Goal: Communication & Community: Answer question/provide support

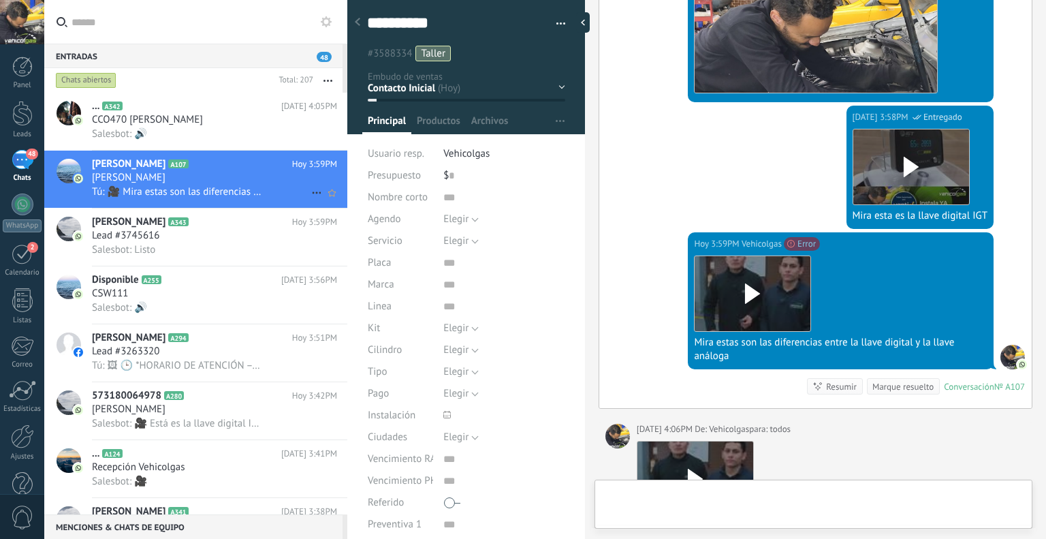
click at [272, 178] on div "[PERSON_NAME]" at bounding box center [214, 178] width 245 height 14
click at [706, 313] on div "[DATE] 3:59PM Vehicolgas Not sent: File exceeds 10MB Error Descargar Mira estas…" at bounding box center [815, 320] width 432 height 176
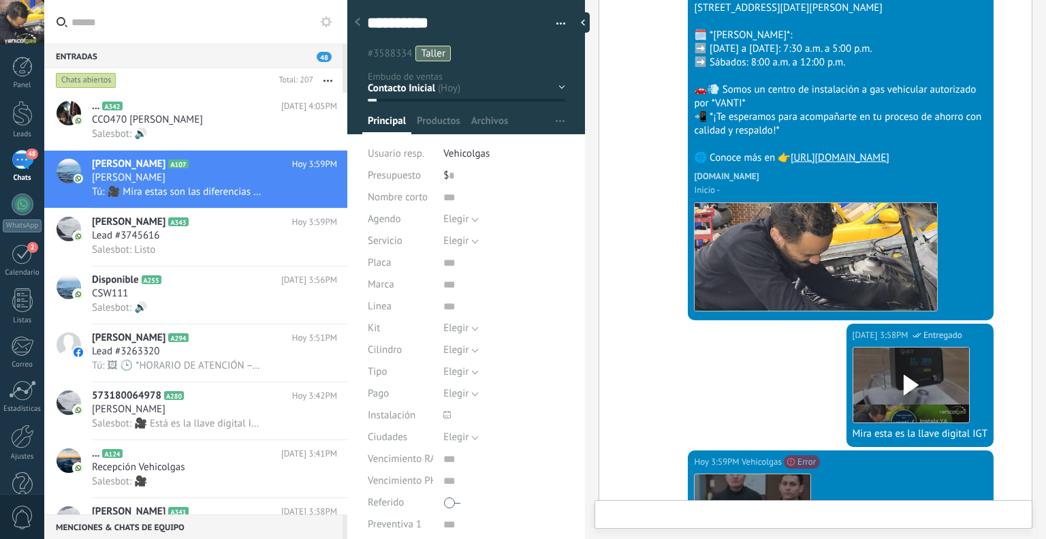
scroll to position [8906, 0]
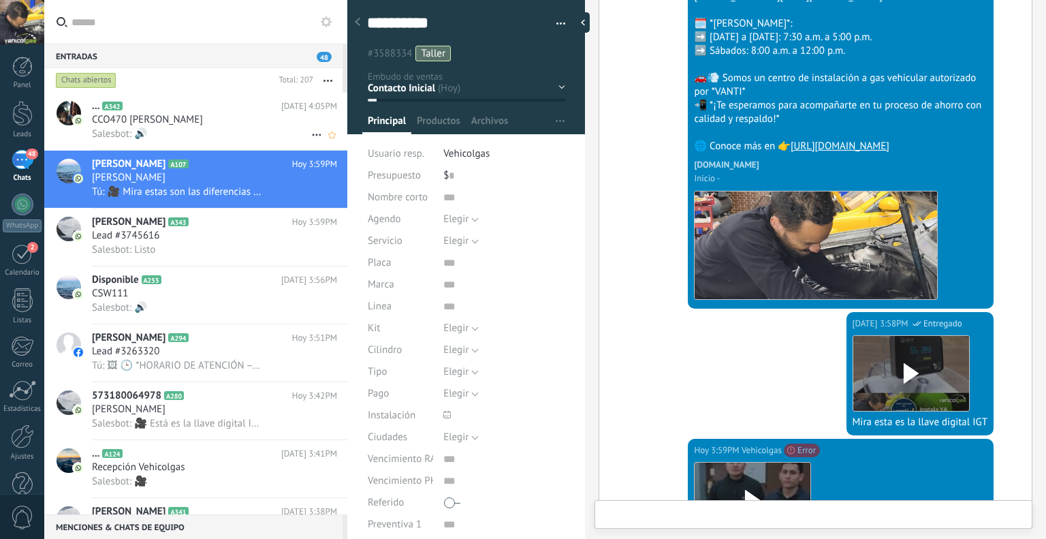
click at [183, 99] on h2 "... A342" at bounding box center [186, 106] width 189 height 14
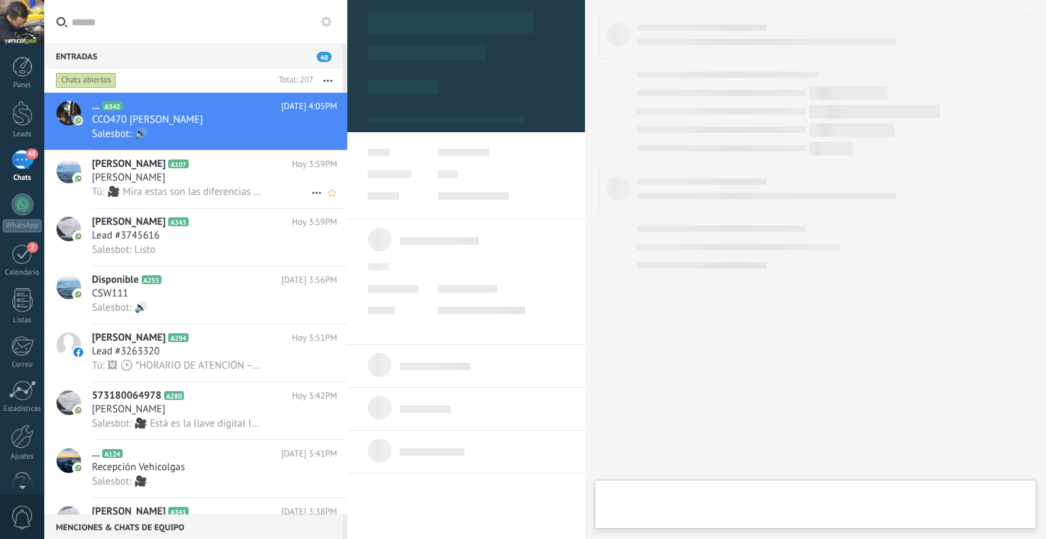
click at [168, 180] on div "[PERSON_NAME]" at bounding box center [214, 178] width 245 height 14
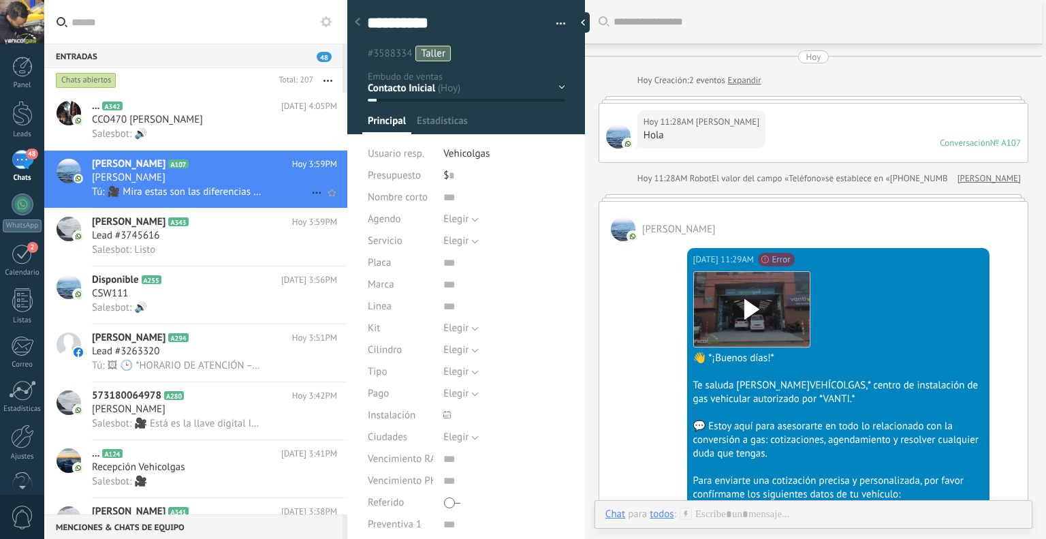
type textarea "**********"
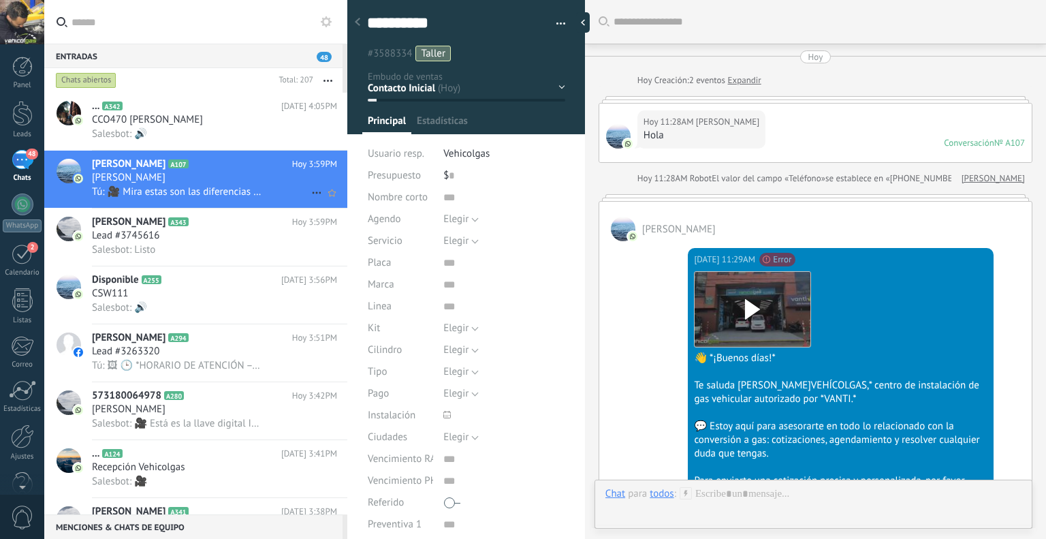
scroll to position [9112, 0]
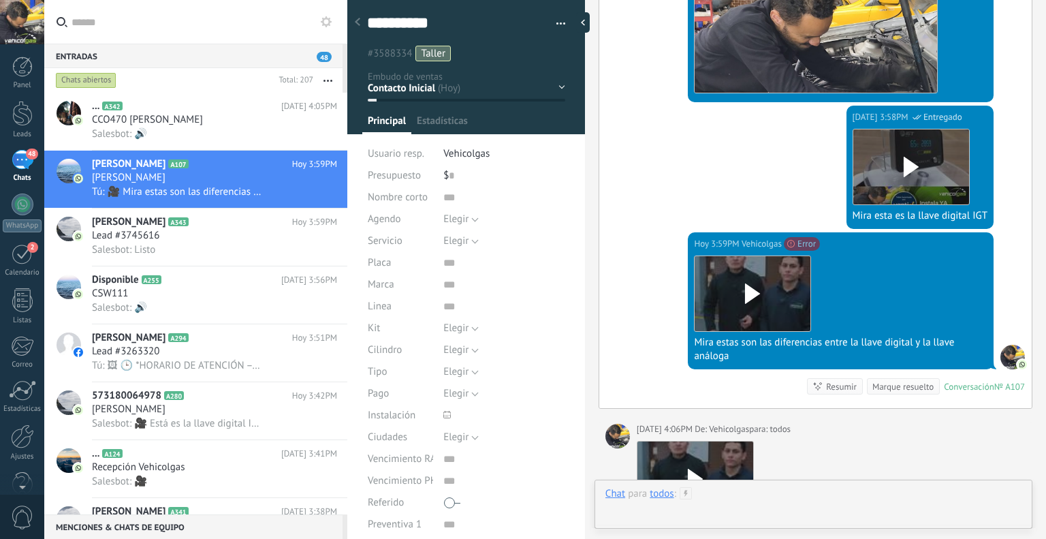
click at [799, 501] on div at bounding box center [813, 507] width 416 height 41
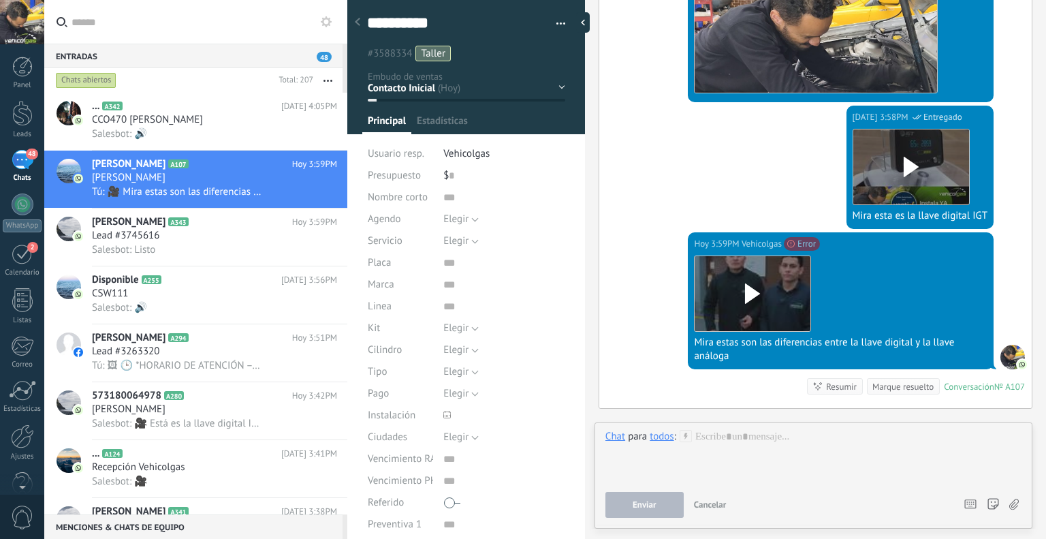
click at [672, 438] on div "todos" at bounding box center [662, 436] width 24 height 12
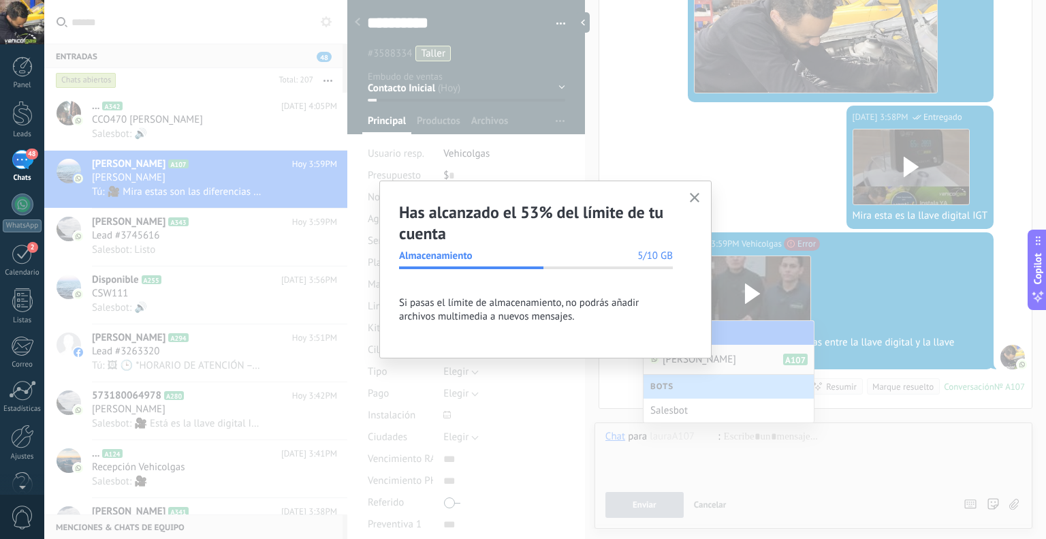
click at [693, 198] on use "button" at bounding box center [695, 198] width 10 height 10
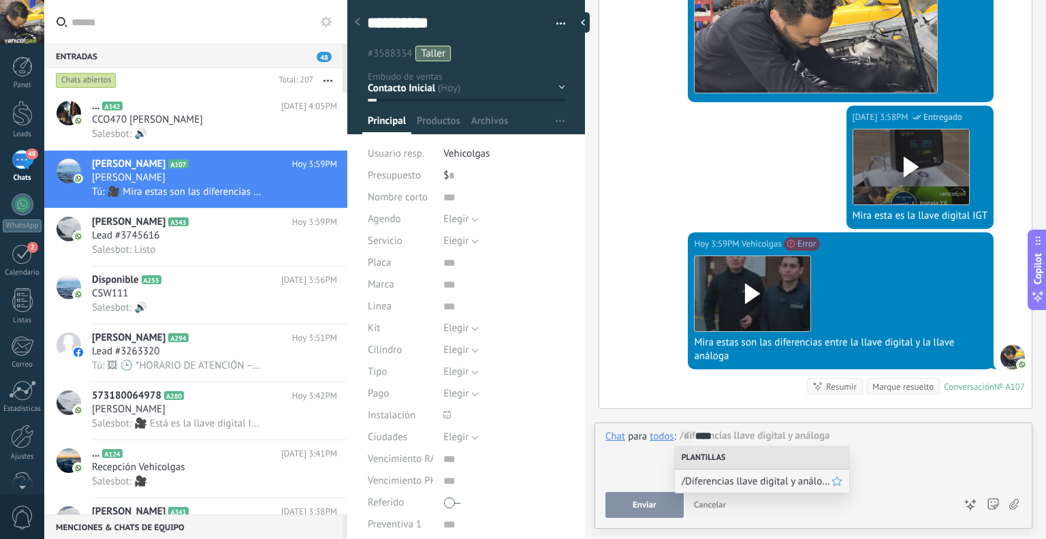
click at [721, 482] on span "/Diferencias llave digital y análoga" at bounding box center [757, 481] width 150 height 13
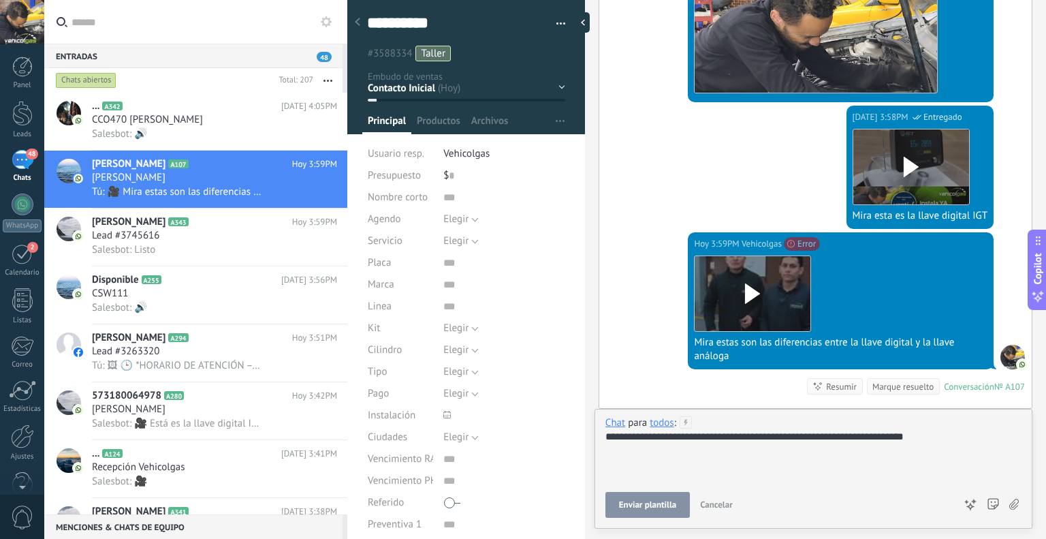
click at [663, 493] on button "Enviar plantilla" at bounding box center [647, 505] width 84 height 26
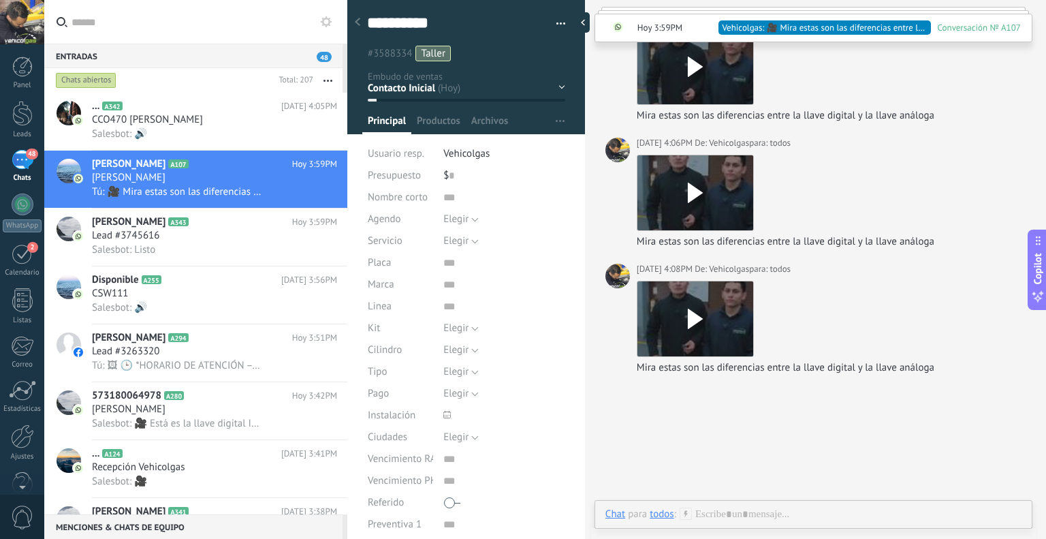
scroll to position [9539, 0]
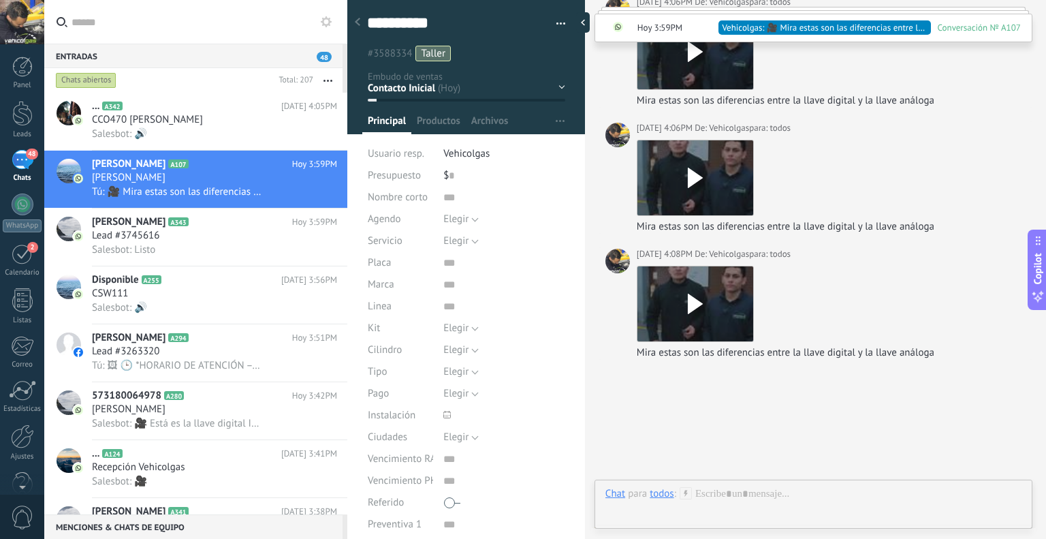
drag, startPoint x: 174, startPoint y: 48, endPoint x: 156, endPoint y: 29, distance: 26.5
click at [156, 29] on div "Entradas 48 Chats abiertos Total: 207 Silenciar Acciones múltiples" at bounding box center [195, 269] width 303 height 539
click at [156, 29] on input "text" at bounding box center [204, 22] width 265 height 44
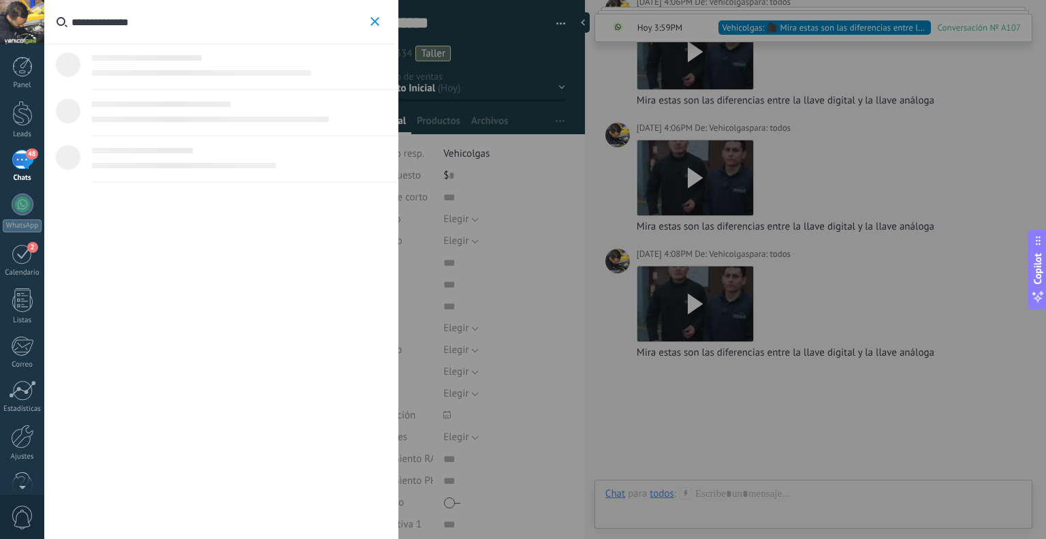
type input "**********"
click at [166, 59] on span "[PERSON_NAME]" at bounding box center [190, 59] width 63 height 11
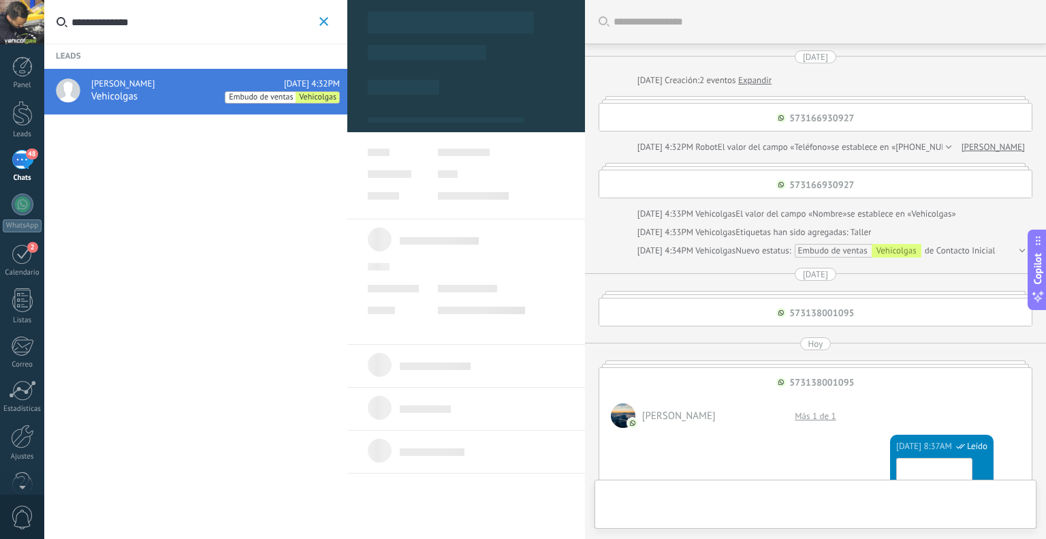
type textarea "**********"
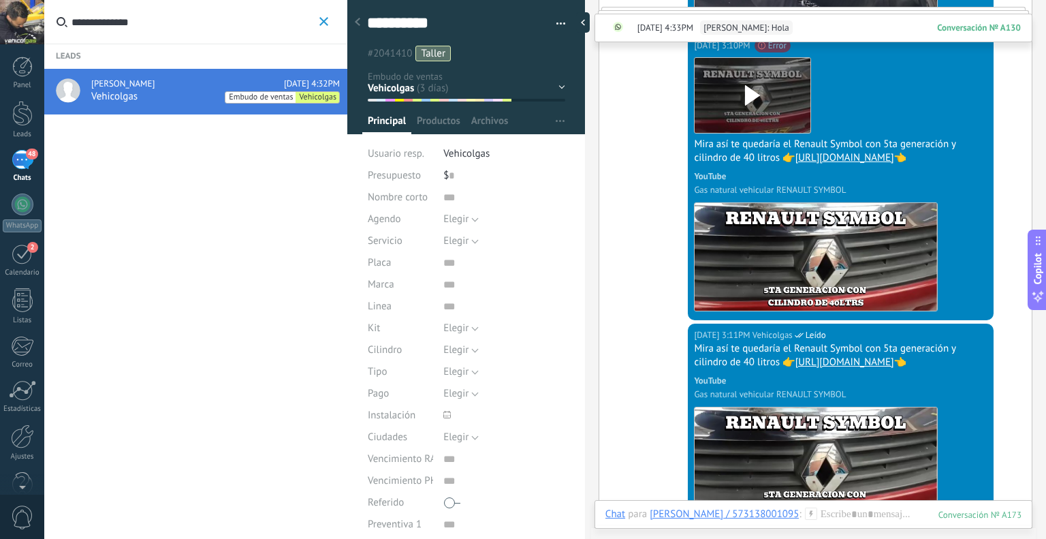
scroll to position [7080, 0]
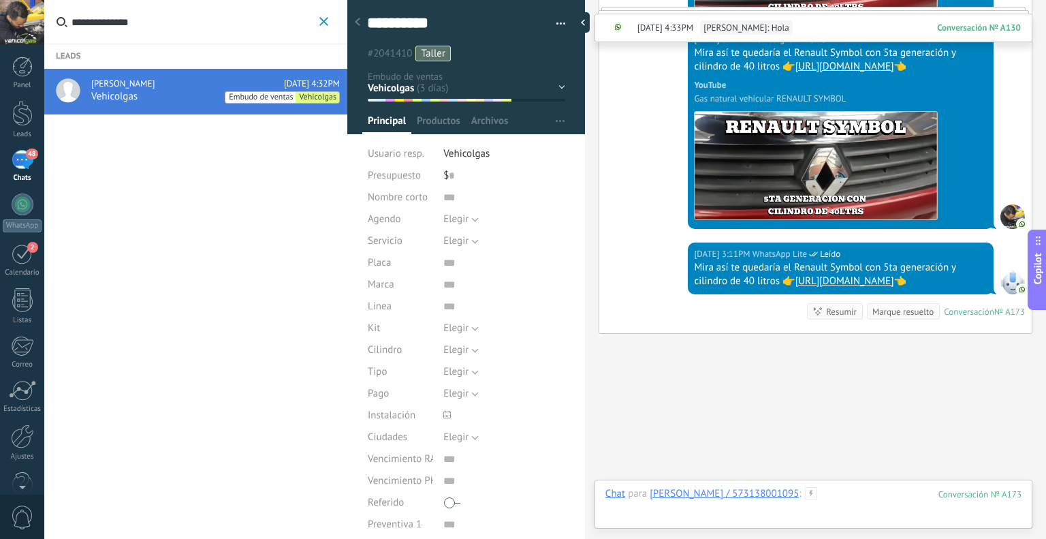
click at [836, 498] on div at bounding box center [813, 507] width 416 height 41
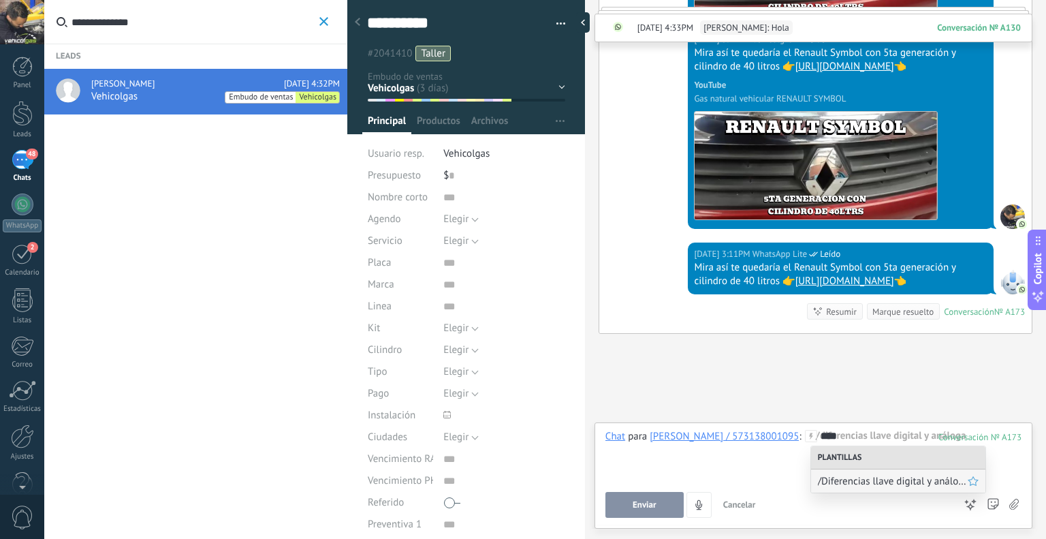
click at [864, 473] on div "/Diferencias llave digital y análoga" at bounding box center [898, 480] width 174 height 23
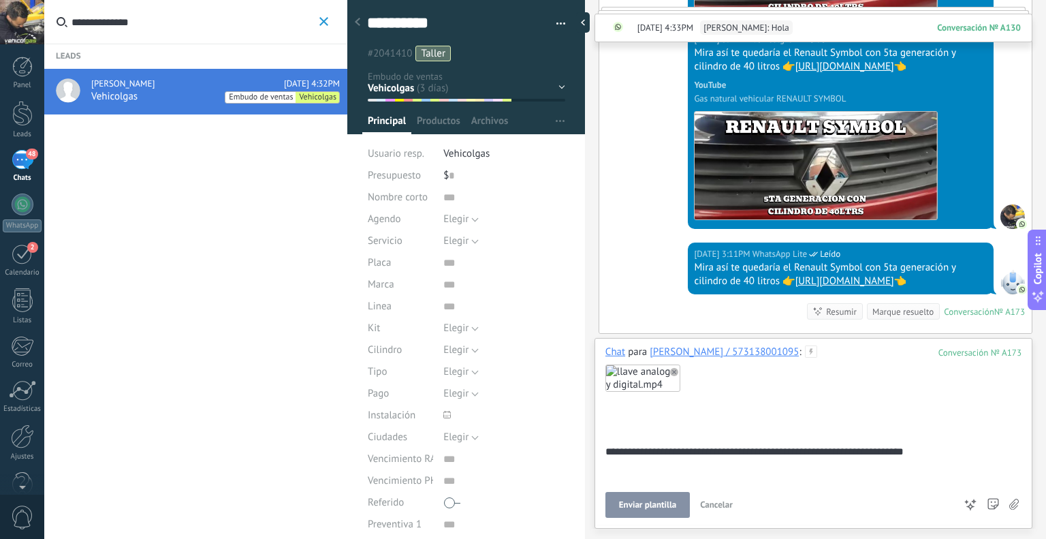
click at [674, 509] on span "Enviar plantilla" at bounding box center [647, 505] width 57 height 10
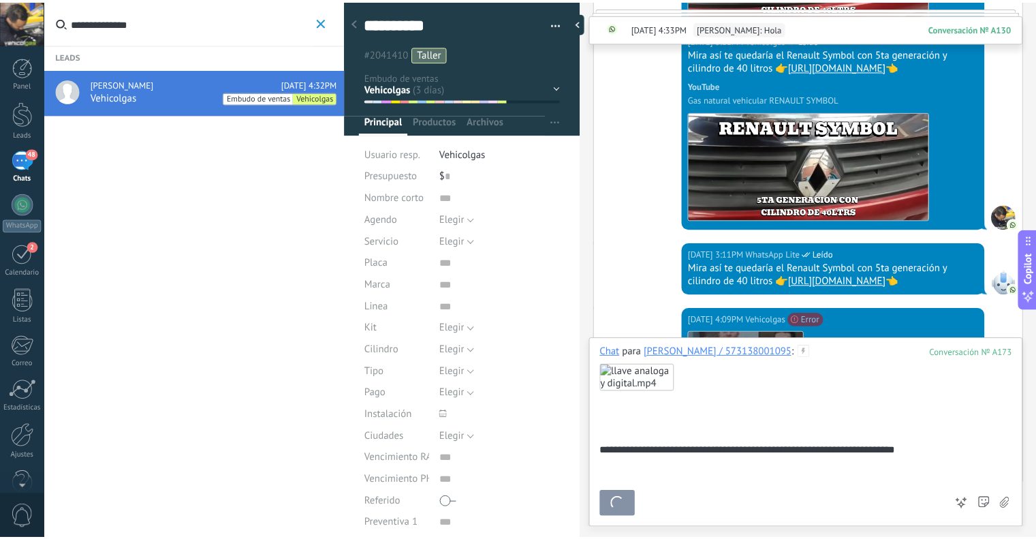
scroll to position [7230, 0]
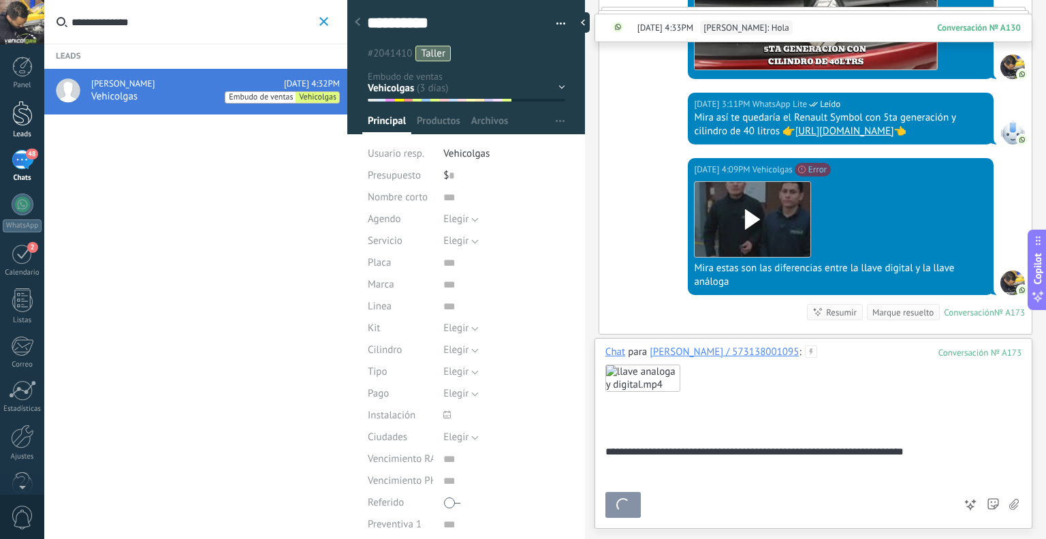
click at [27, 112] on div at bounding box center [22, 113] width 20 height 25
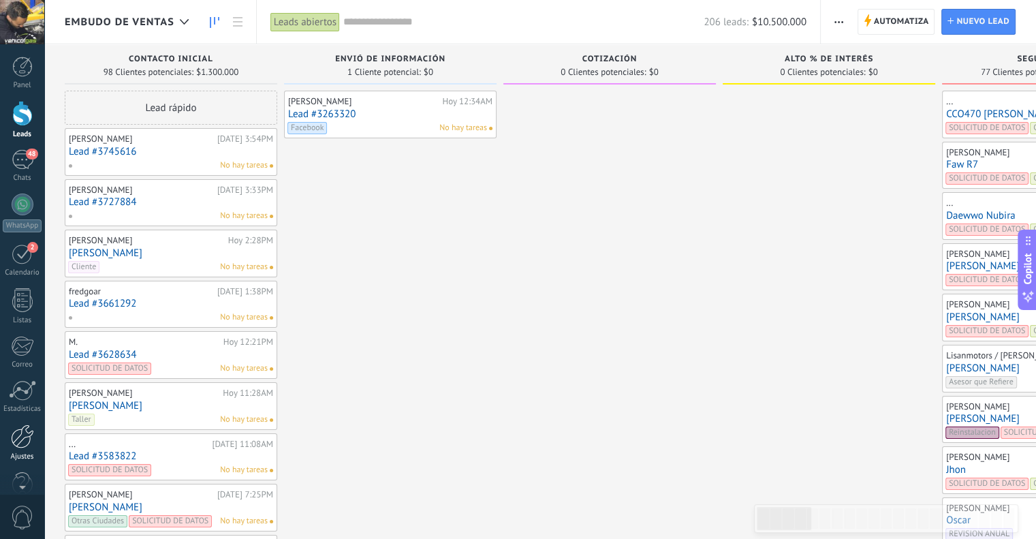
click at [19, 436] on div at bounding box center [22, 436] width 23 height 24
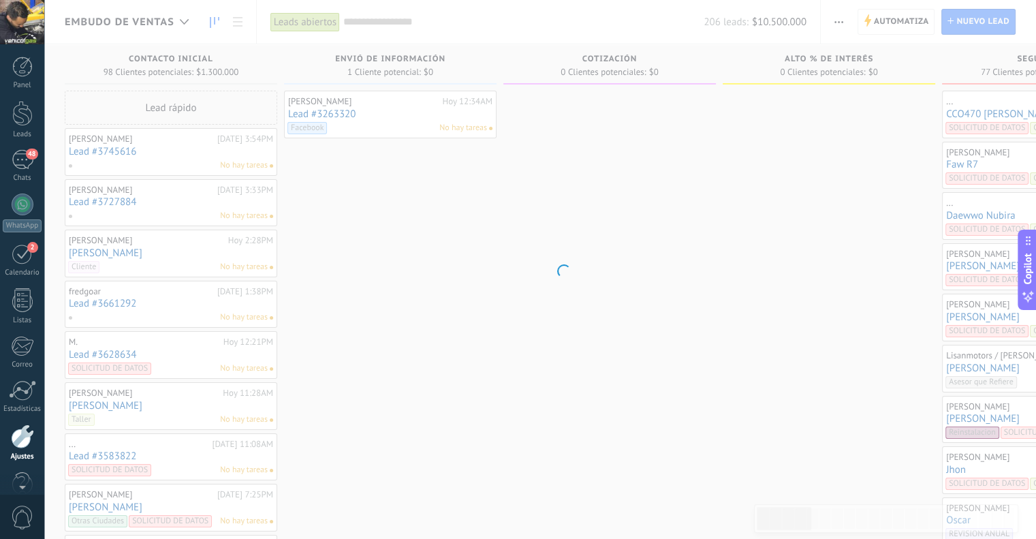
scroll to position [27, 0]
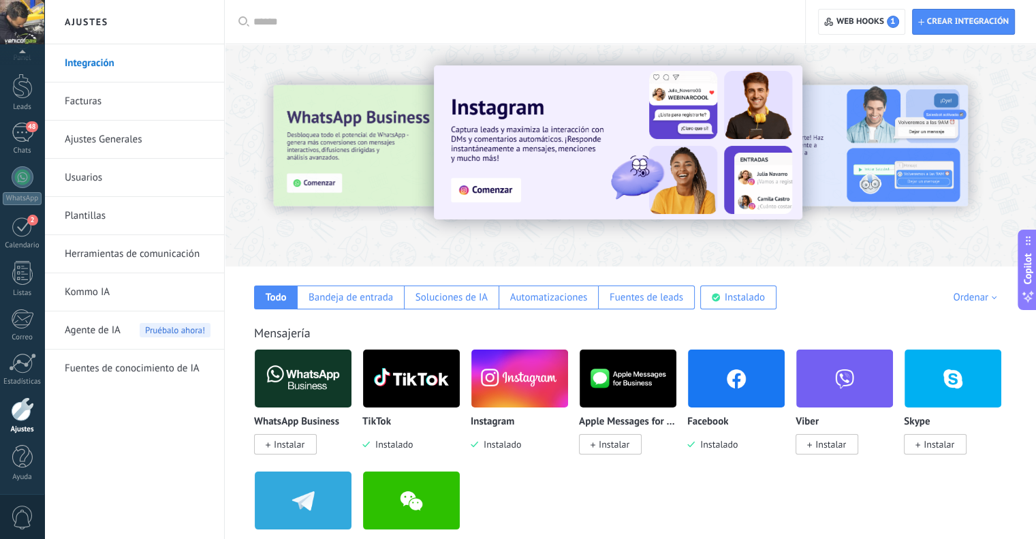
click at [145, 215] on link "Plantillas" at bounding box center [138, 216] width 146 height 38
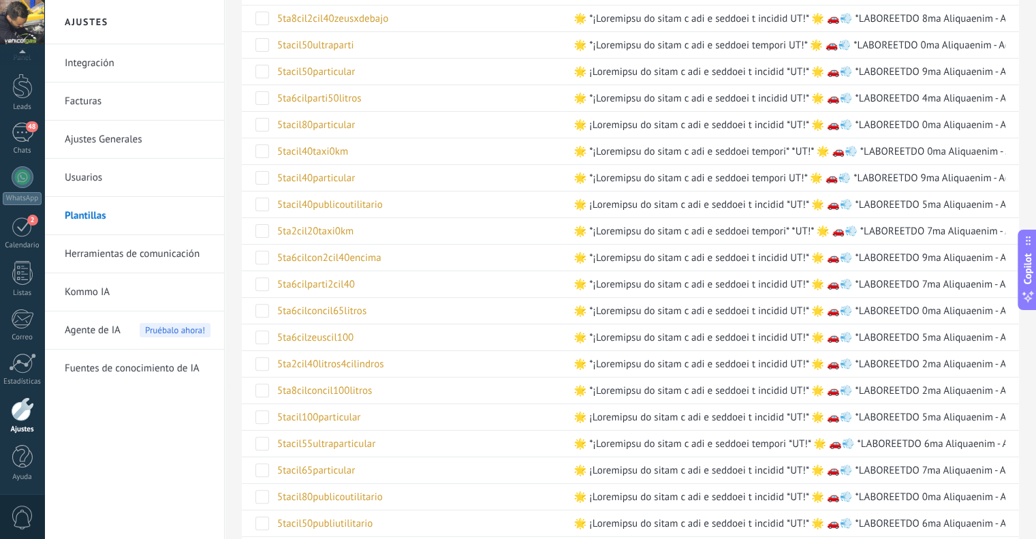
scroll to position [657, 0]
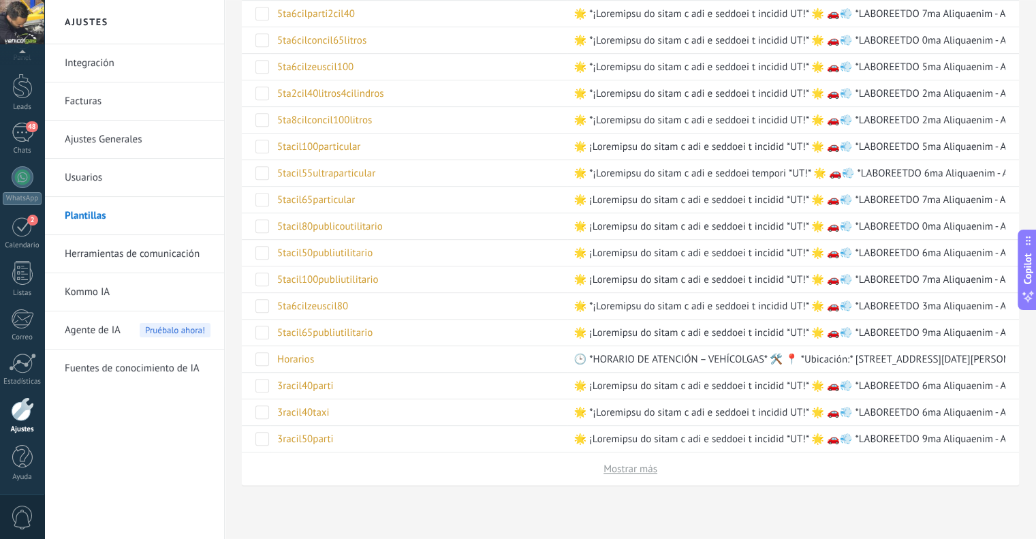
click at [644, 468] on button "Mostrar más" at bounding box center [630, 468] width 54 height 13
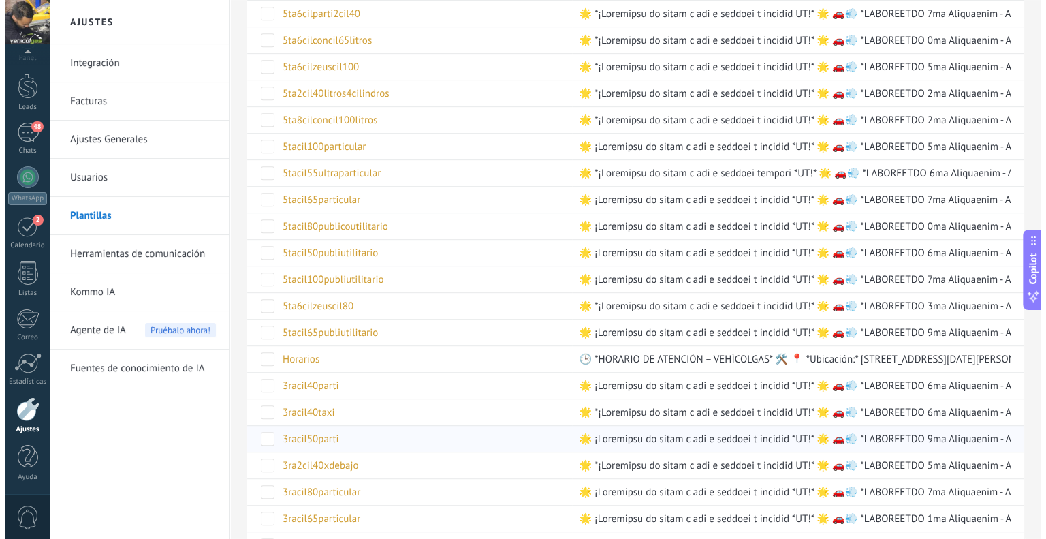
scroll to position [966, 0]
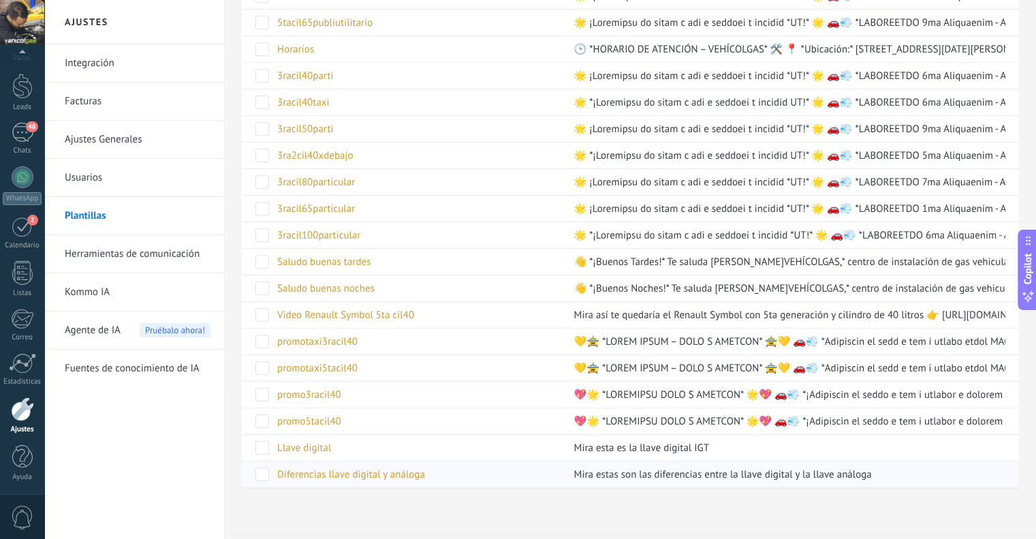
click at [422, 468] on span "Diferencias llave digital y análoga" at bounding box center [351, 474] width 148 height 13
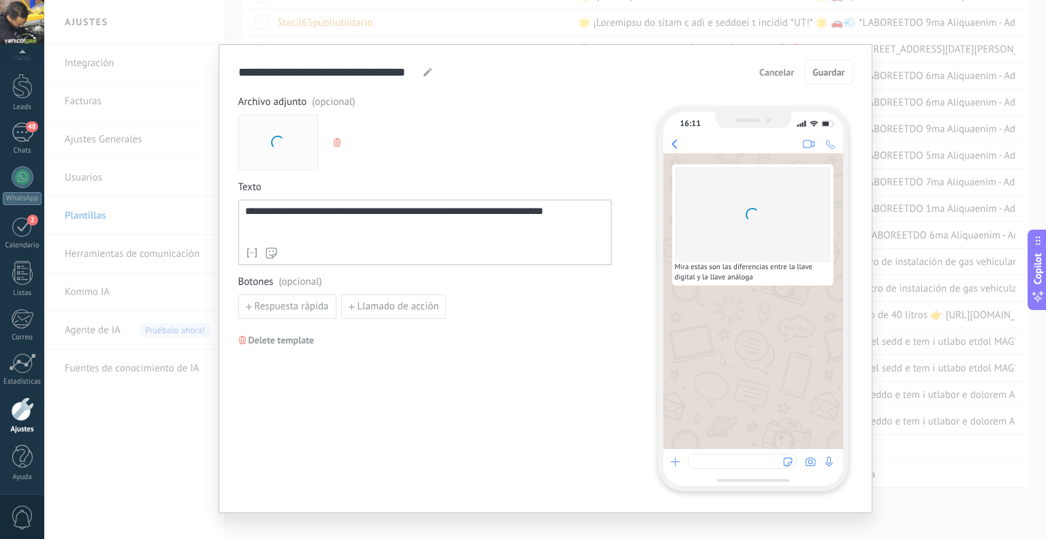
click at [282, 338] on span "Delete template" at bounding box center [282, 340] width 66 height 10
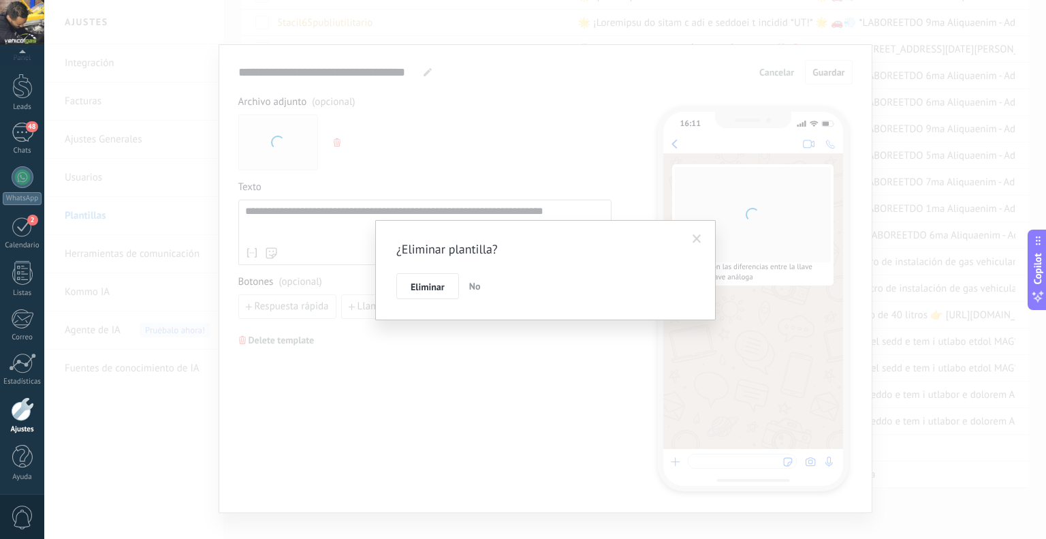
click at [464, 291] on button "No" at bounding box center [475, 286] width 22 height 26
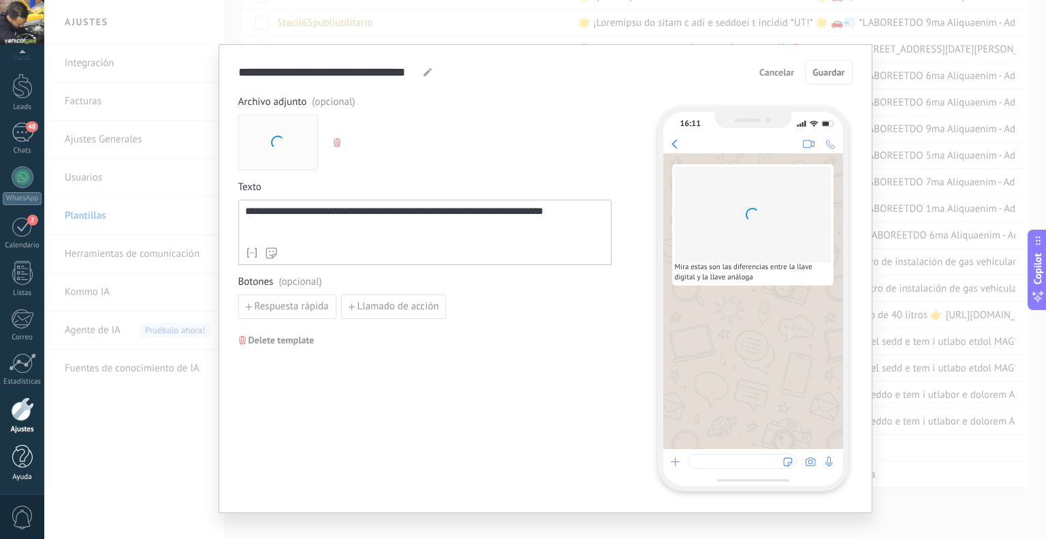
click at [0, 472] on link "Ayuda" at bounding box center [22, 463] width 44 height 37
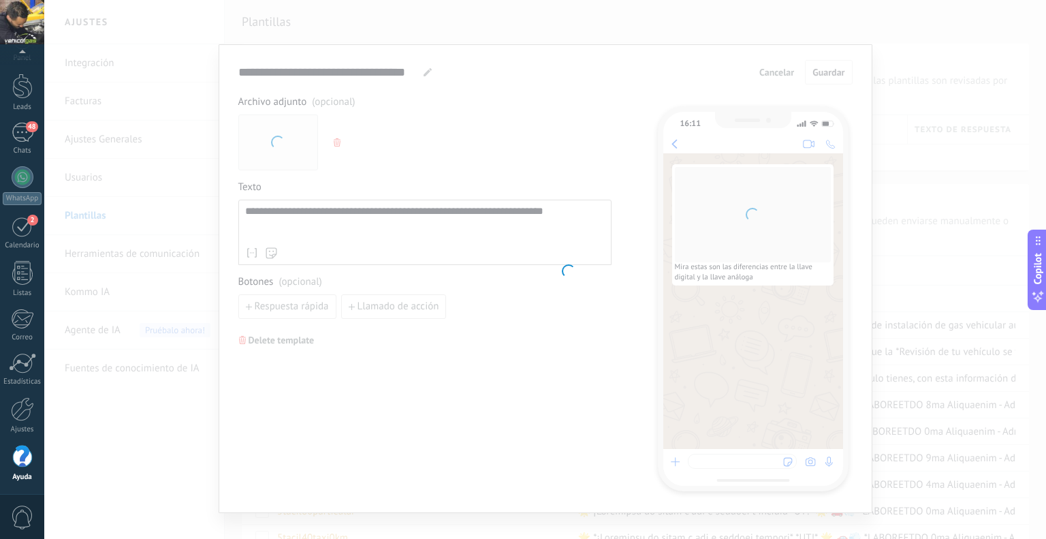
click at [330, 140] on div "**********" at bounding box center [545, 269] width 1002 height 539
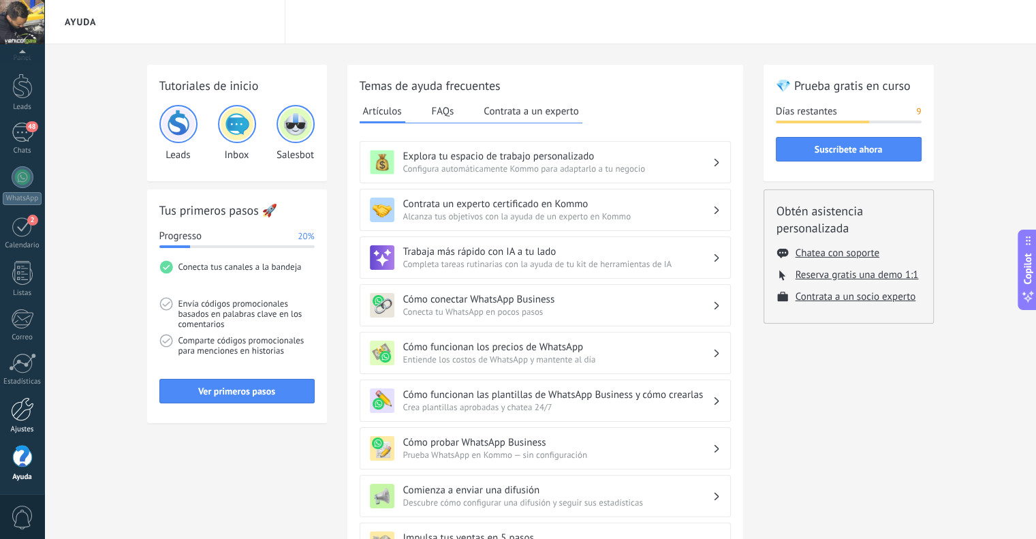
click at [24, 419] on div at bounding box center [22, 409] width 23 height 24
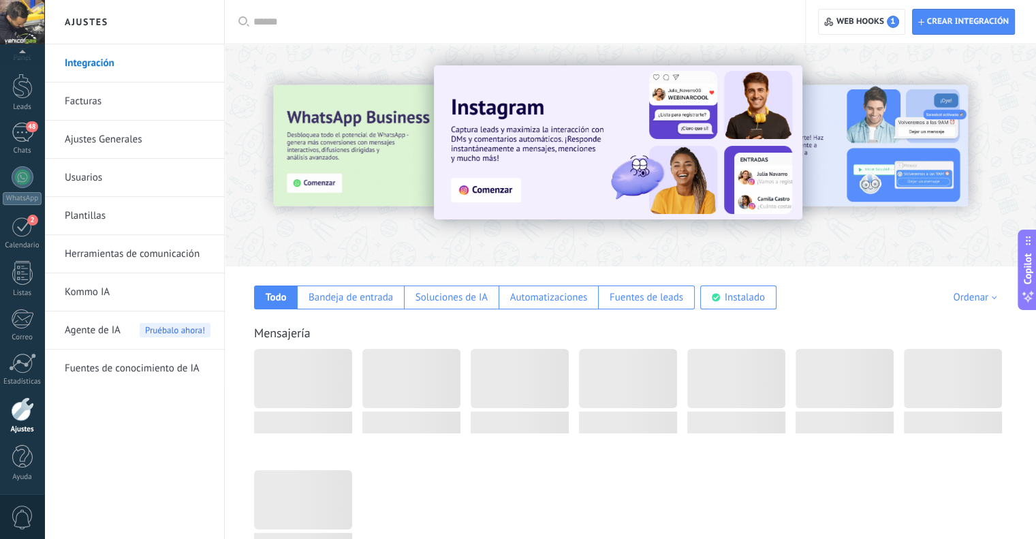
click at [137, 217] on link "Plantillas" at bounding box center [138, 216] width 146 height 38
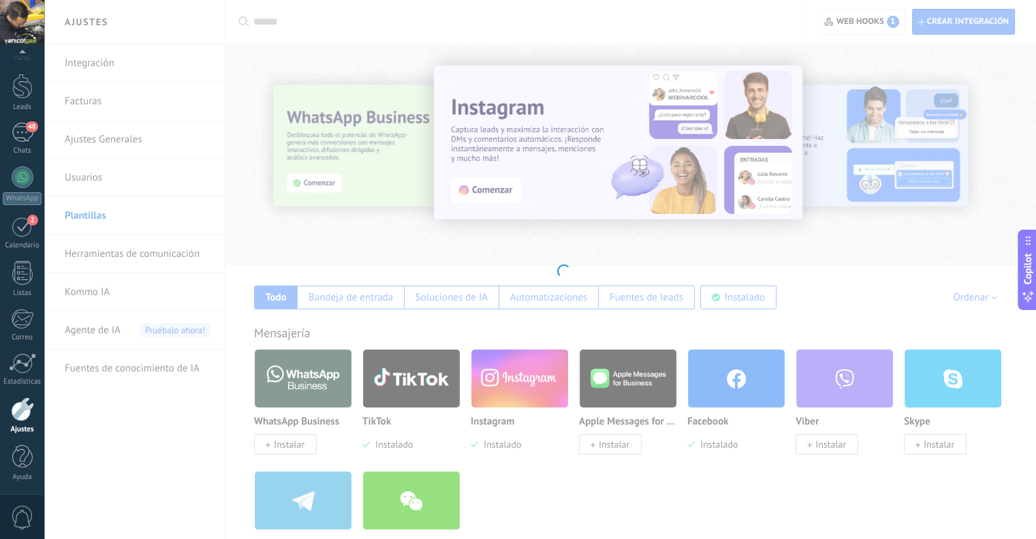
click at [343, 351] on body ".abccls-1,.abccls-2{fill-rule:evenodd}.abccls-2{fill:#fff} .abfcls-1{fill:none}…" at bounding box center [518, 269] width 1036 height 539
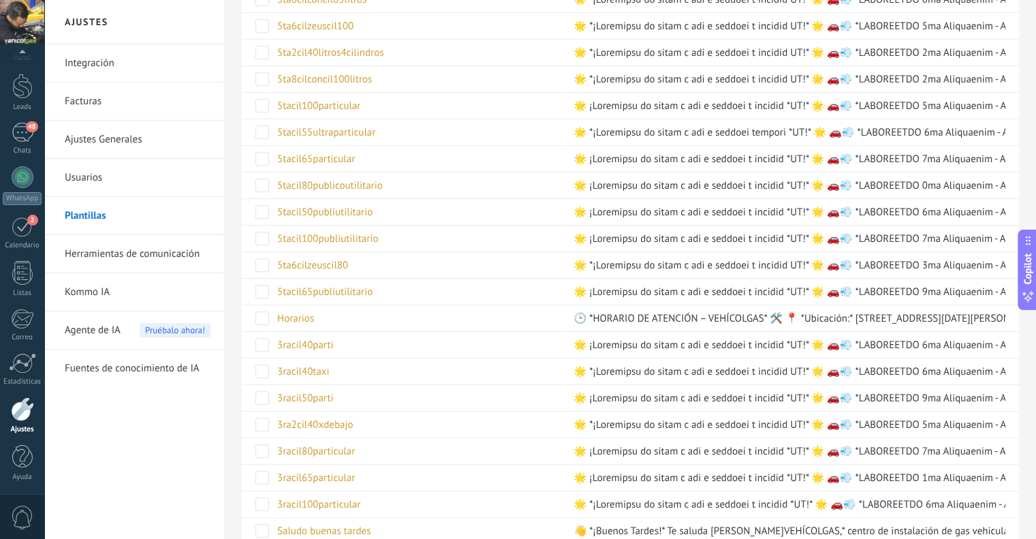
scroll to position [1000, 0]
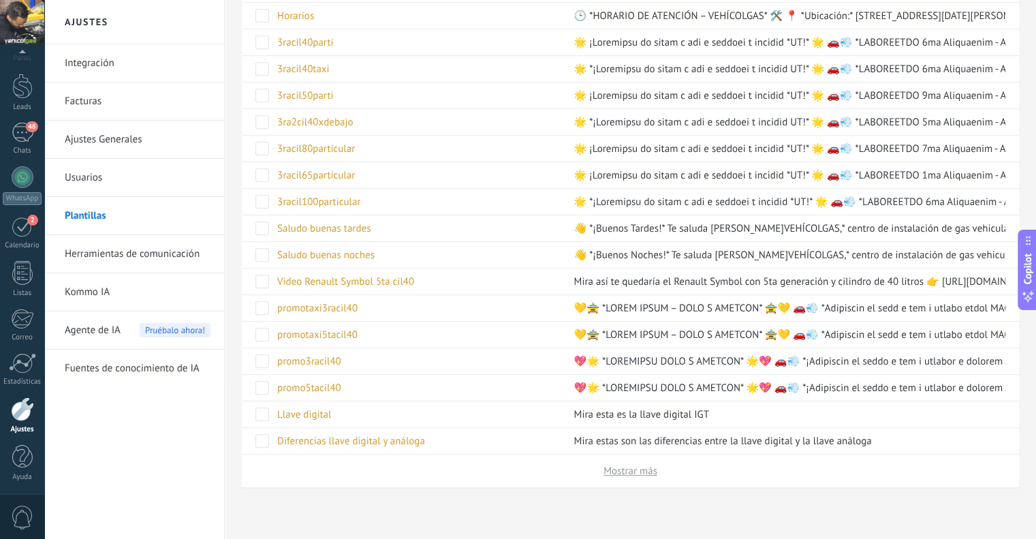
click at [625, 467] on button "Mostrar más" at bounding box center [630, 470] width 54 height 13
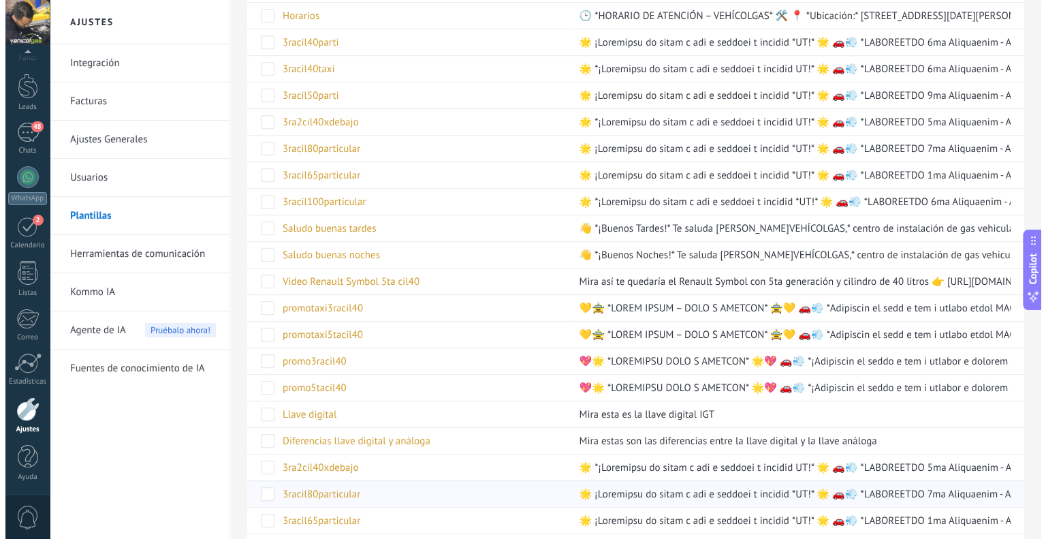
scroll to position [1310, 0]
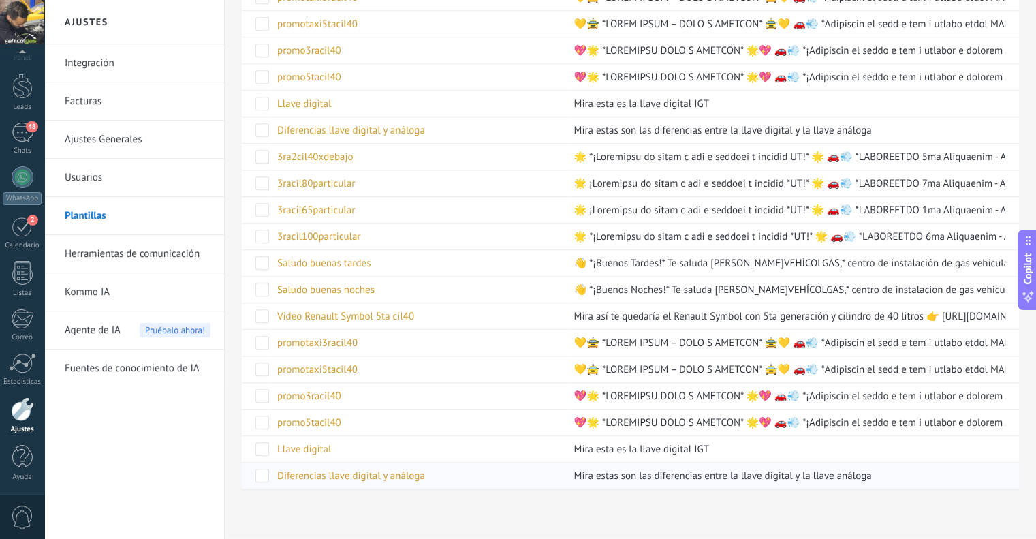
click at [366, 462] on div "Diferencias llave digital y análoga" at bounding box center [414, 475] width 289 height 26
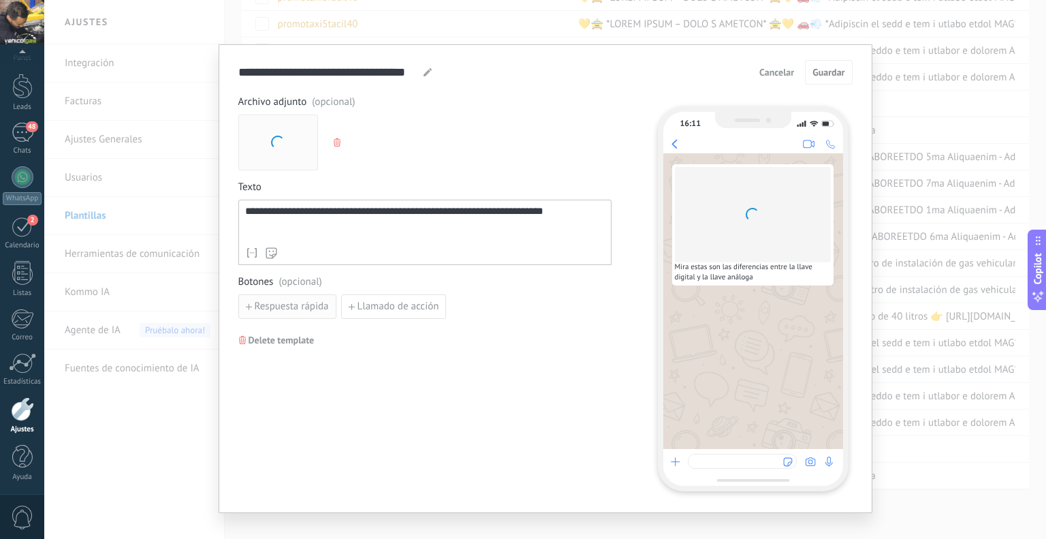
click at [310, 302] on span "Respuesta rápida" at bounding box center [292, 307] width 74 height 10
click at [324, 300] on input at bounding box center [311, 306] width 145 height 22
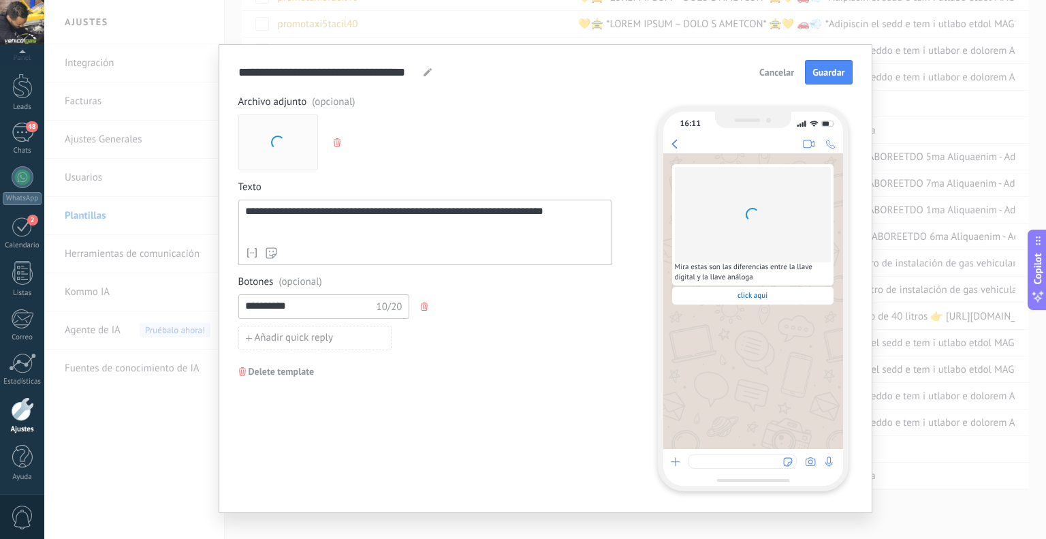
click at [275, 306] on input "**********" at bounding box center [310, 306] width 143 height 22
click at [247, 306] on input "**********" at bounding box center [310, 306] width 143 height 22
type input "**********"
drag, startPoint x: 247, startPoint y: 306, endPoint x: 322, endPoint y: 325, distance: 78.0
click at [322, 325] on div "**********" at bounding box center [424, 322] width 373 height 56
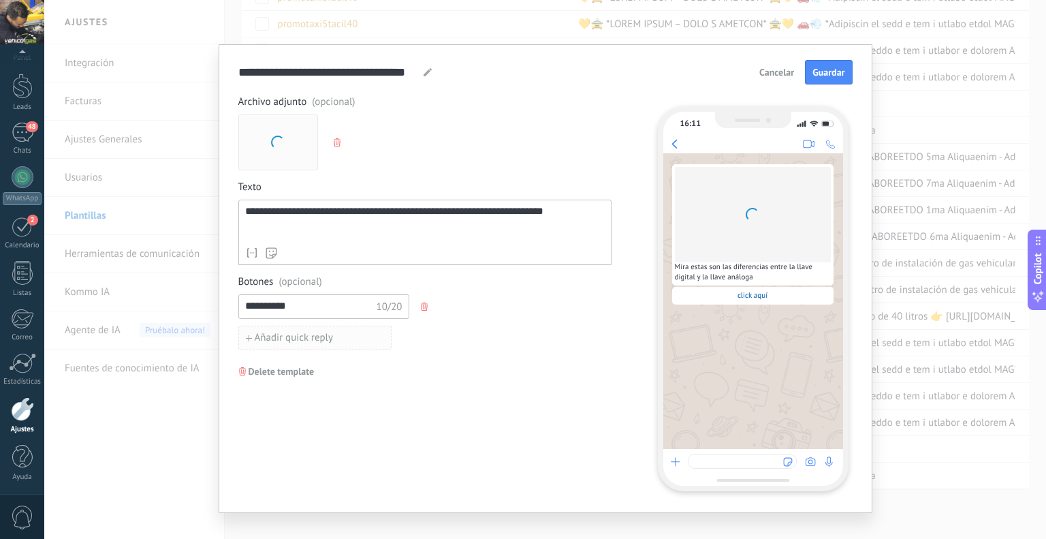
scroll to position [0, 0]
click at [326, 337] on span "Añadir quick reply" at bounding box center [294, 338] width 79 height 10
click at [422, 332] on button "button" at bounding box center [425, 338] width 11 height 20
click at [417, 301] on div "**********" at bounding box center [424, 306] width 373 height 25
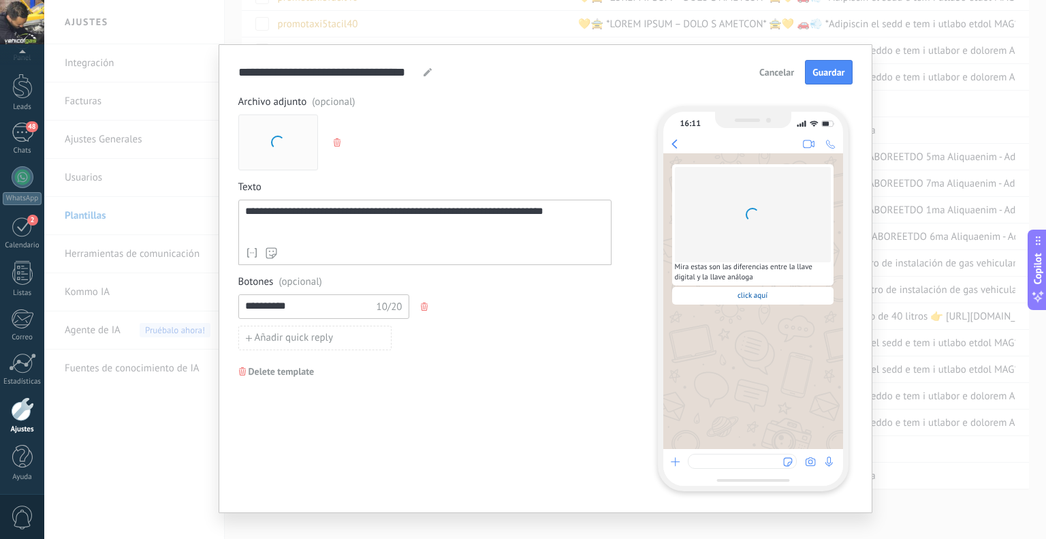
click at [421, 304] on icon "button" at bounding box center [424, 306] width 7 height 8
click at [361, 302] on span "Llamado de acción" at bounding box center [399, 307] width 82 height 10
click at [349, 305] on input at bounding box center [311, 306] width 145 height 22
click at [275, 305] on input "**********" at bounding box center [311, 306] width 145 height 22
type input "**********"
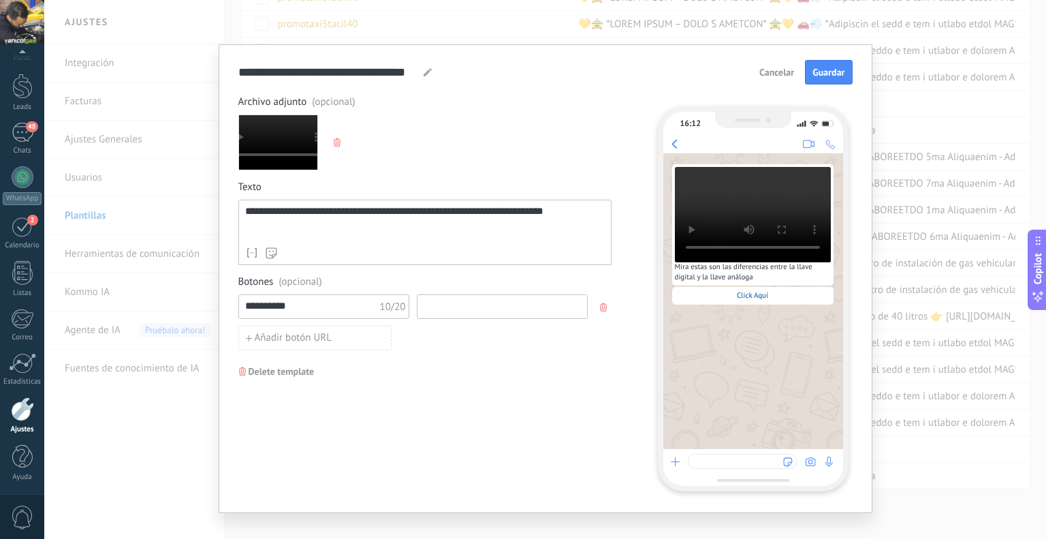
click at [441, 296] on input at bounding box center [502, 306] width 170 height 22
paste input "**********"
type input "**********"
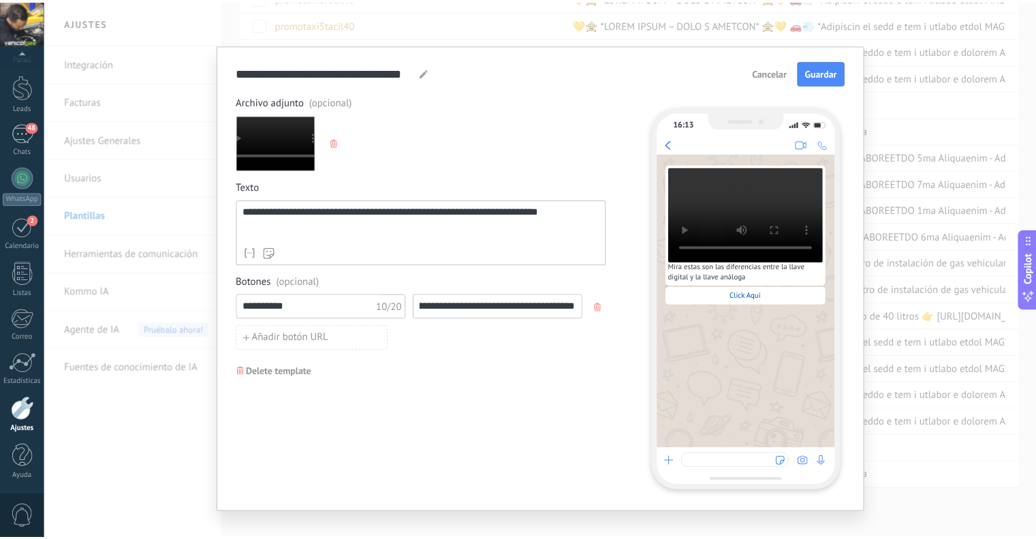
scroll to position [0, 0]
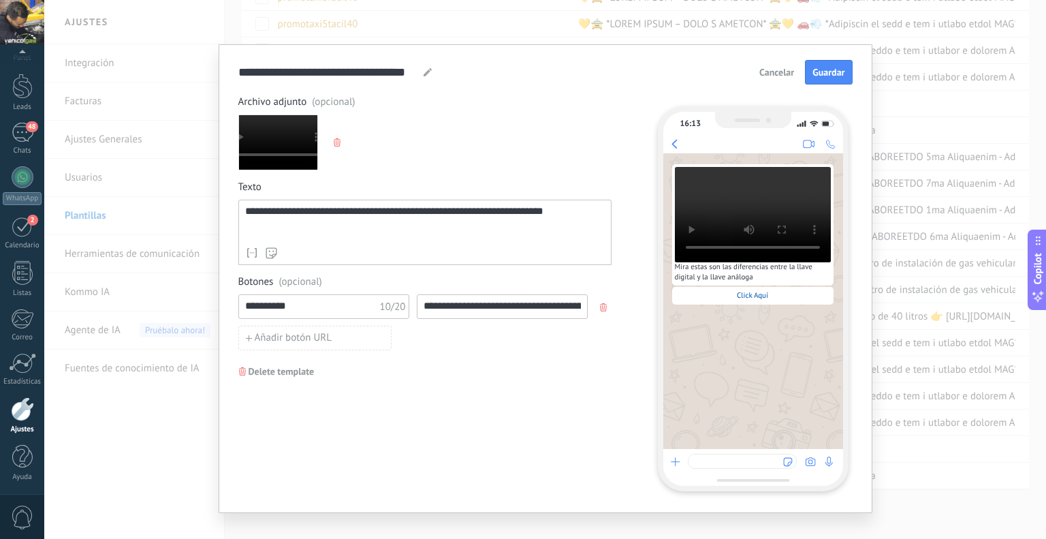
click at [334, 140] on icon "button" at bounding box center [337, 142] width 7 height 8
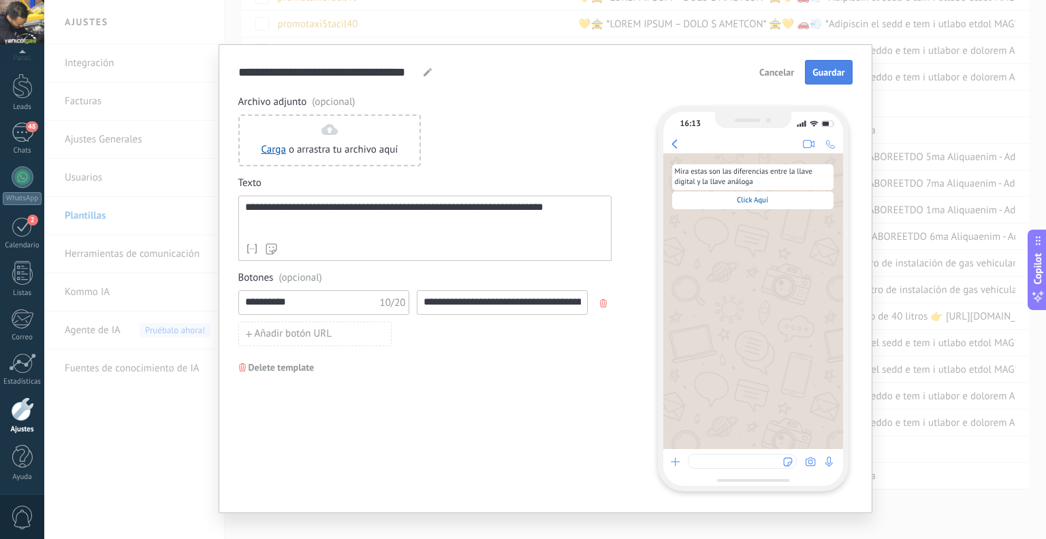
click at [825, 67] on span "Guardar" at bounding box center [829, 72] width 32 height 10
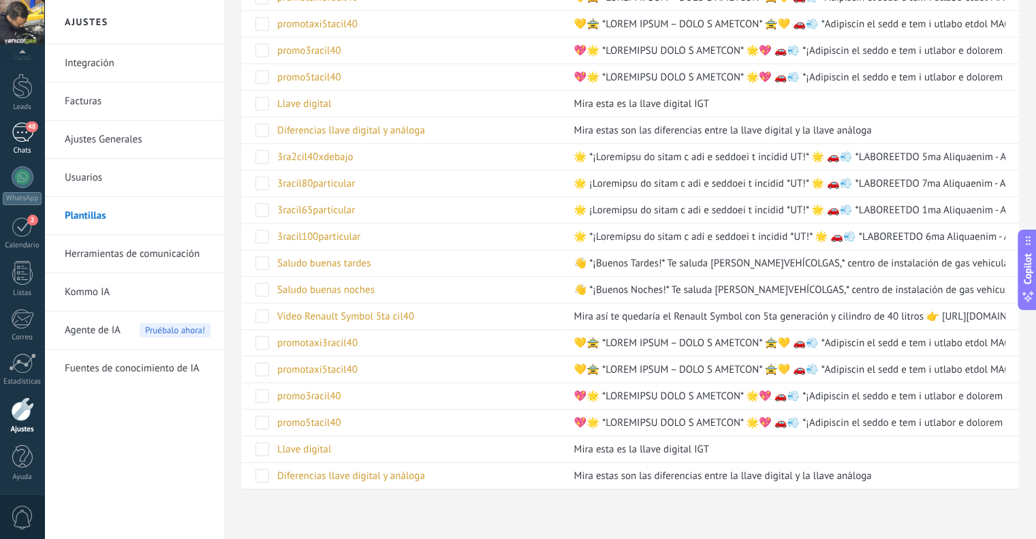
click at [24, 138] on div "48" at bounding box center [23, 133] width 22 height 20
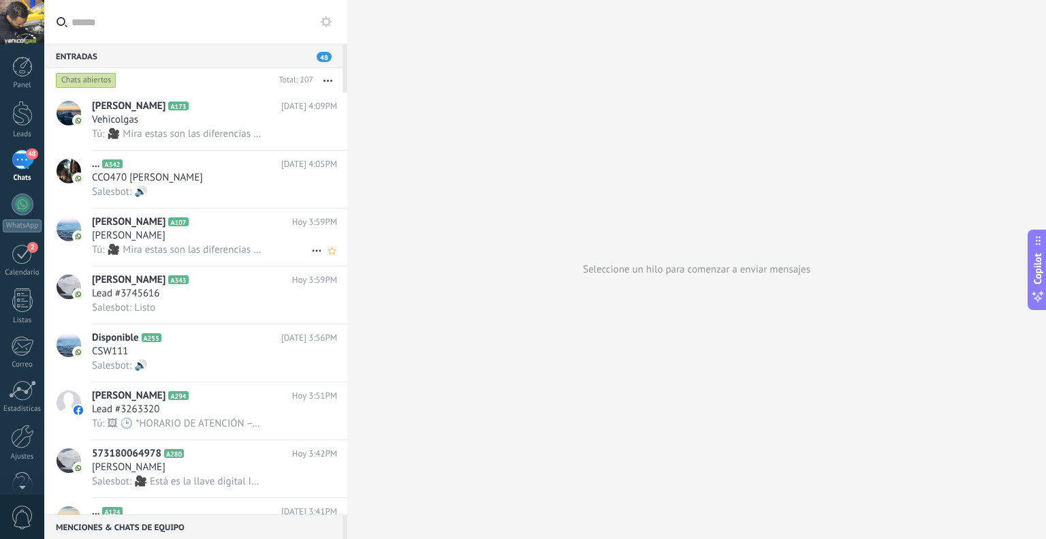
click at [153, 237] on div "[PERSON_NAME]" at bounding box center [214, 236] width 245 height 14
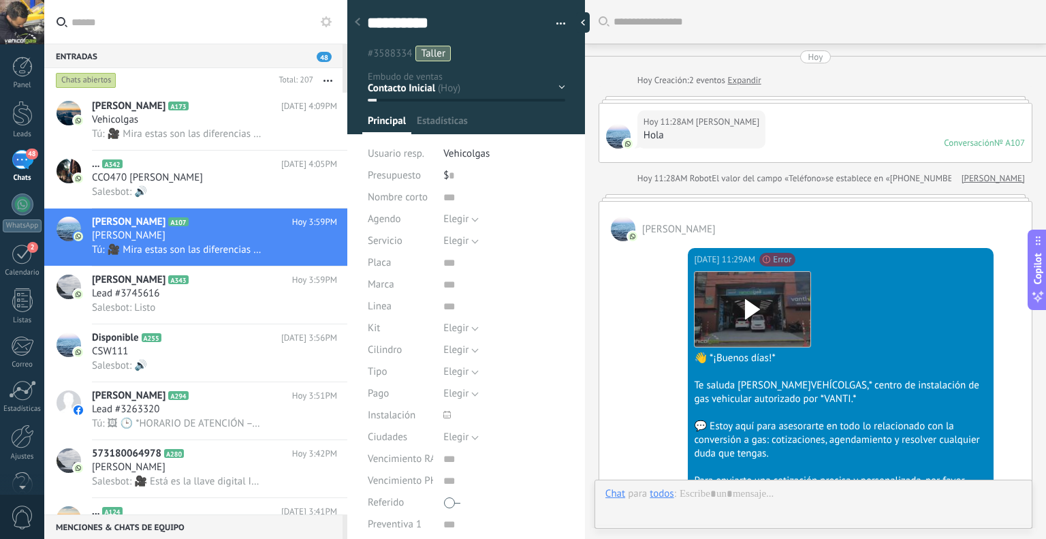
type textarea "**********"
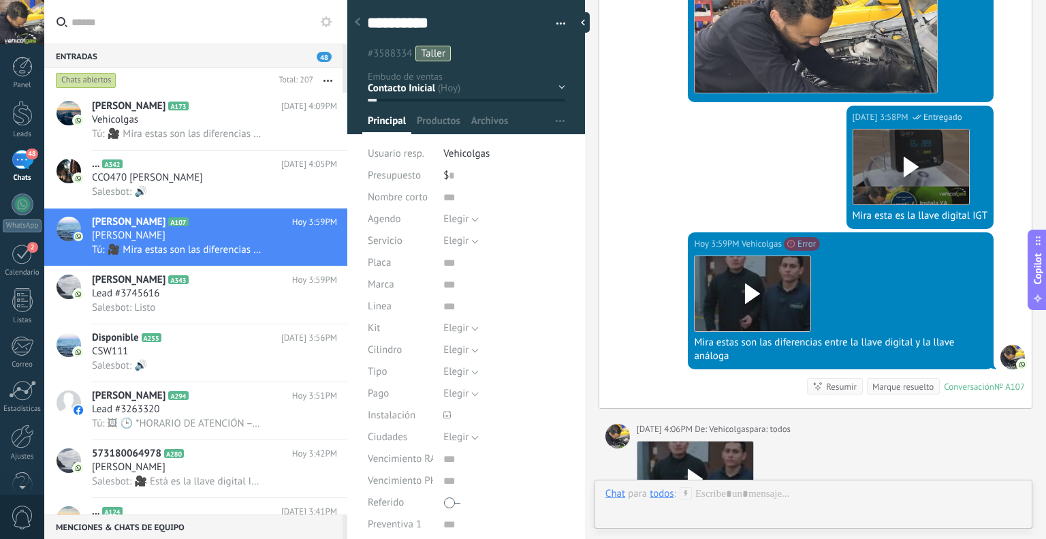
click at [663, 492] on div "todos" at bounding box center [662, 493] width 24 height 12
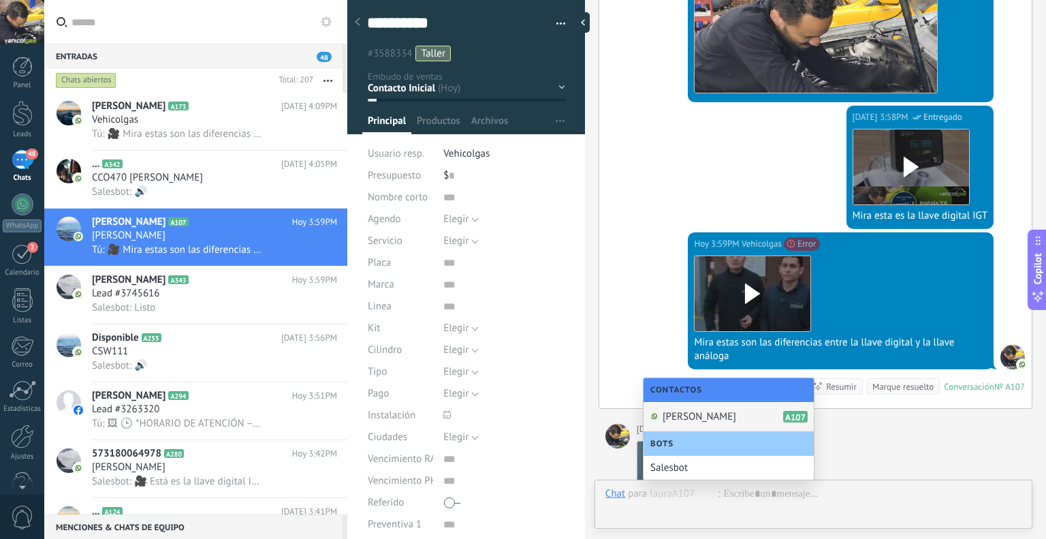
click at [700, 408] on div "[PERSON_NAME] A107" at bounding box center [729, 417] width 170 height 30
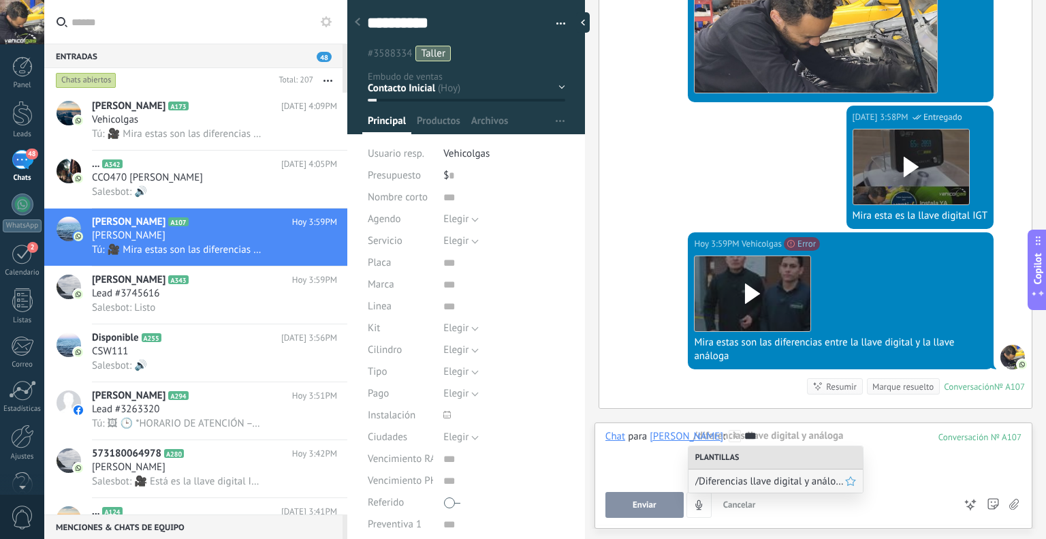
click at [727, 476] on span "/Diferencias llave digital y análoga" at bounding box center [770, 481] width 150 height 13
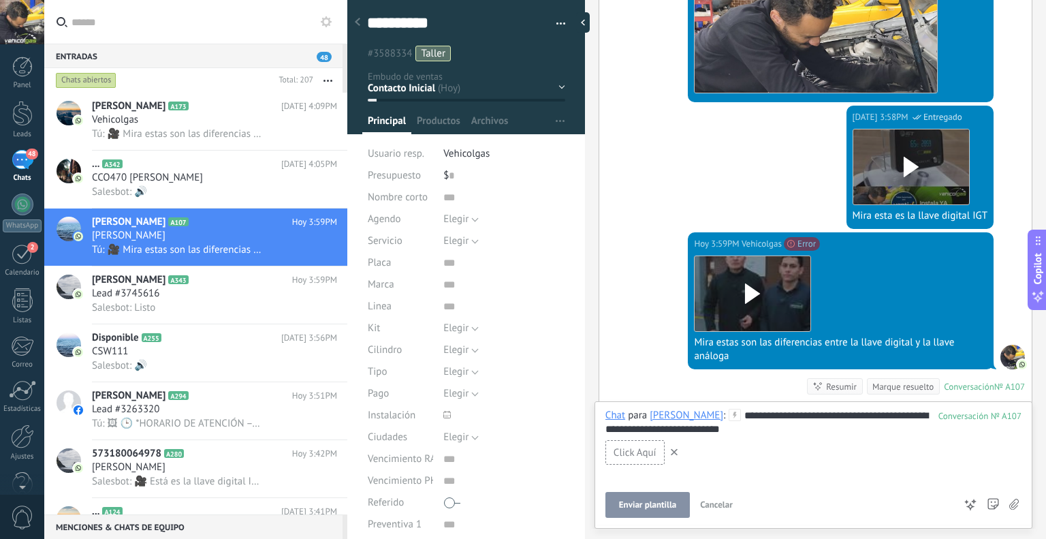
click at [627, 505] on span "Enviar plantilla" at bounding box center [647, 505] width 57 height 10
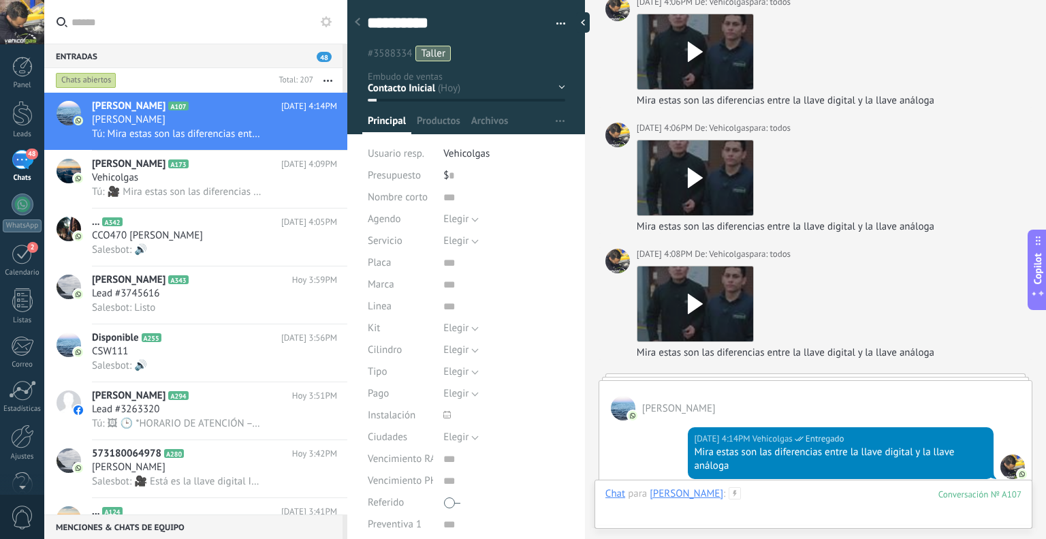
click at [772, 505] on div at bounding box center [813, 507] width 416 height 41
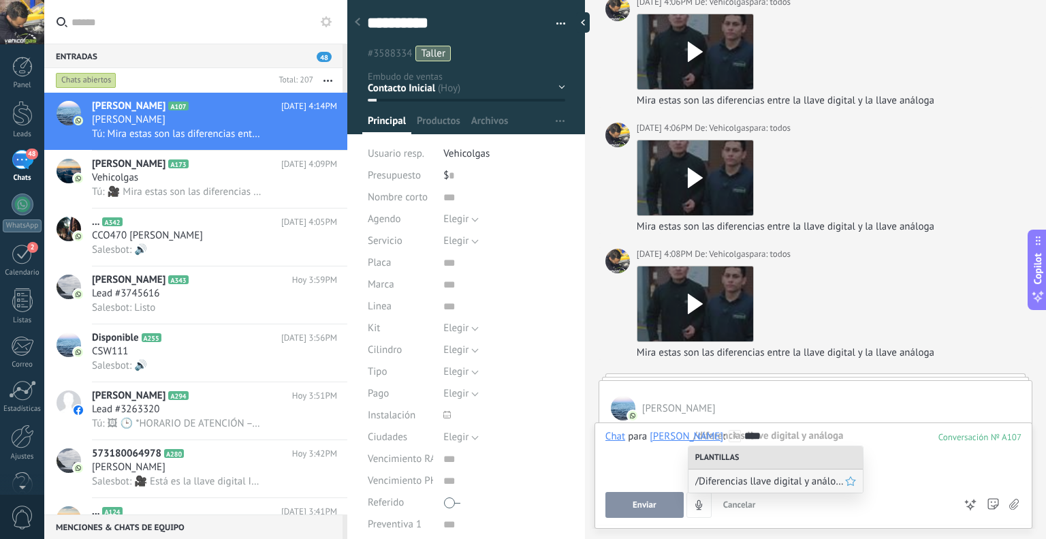
click at [773, 488] on div "/Diferencias llave digital y análoga" at bounding box center [776, 480] width 174 height 23
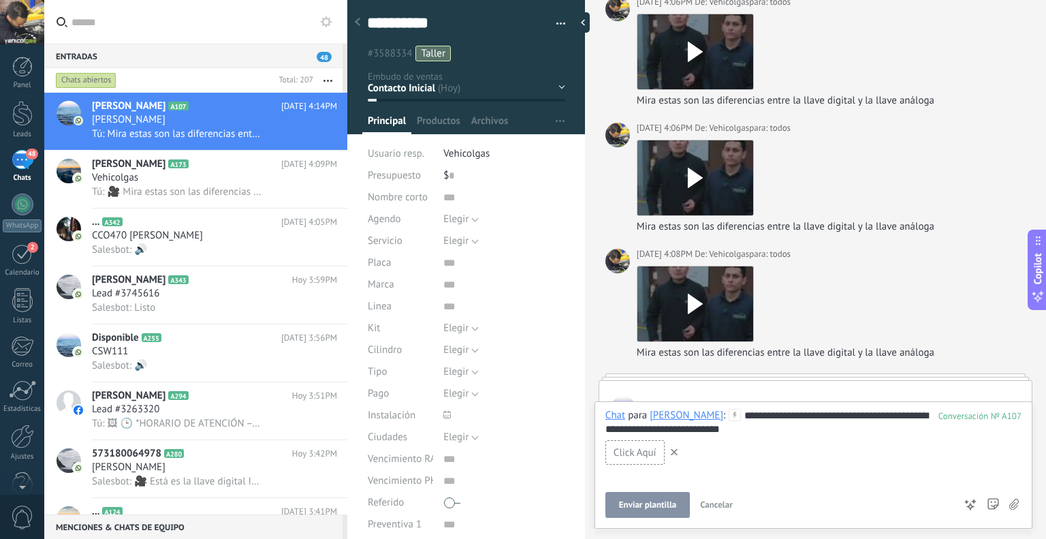
click at [643, 451] on span "Click Aquí" at bounding box center [635, 452] width 43 height 13
click at [1013, 503] on use at bounding box center [1014, 504] width 10 height 11
click at [0, 0] on input "file" at bounding box center [0, 0] width 0 height 0
click at [708, 504] on span "Cancelar" at bounding box center [716, 505] width 33 height 12
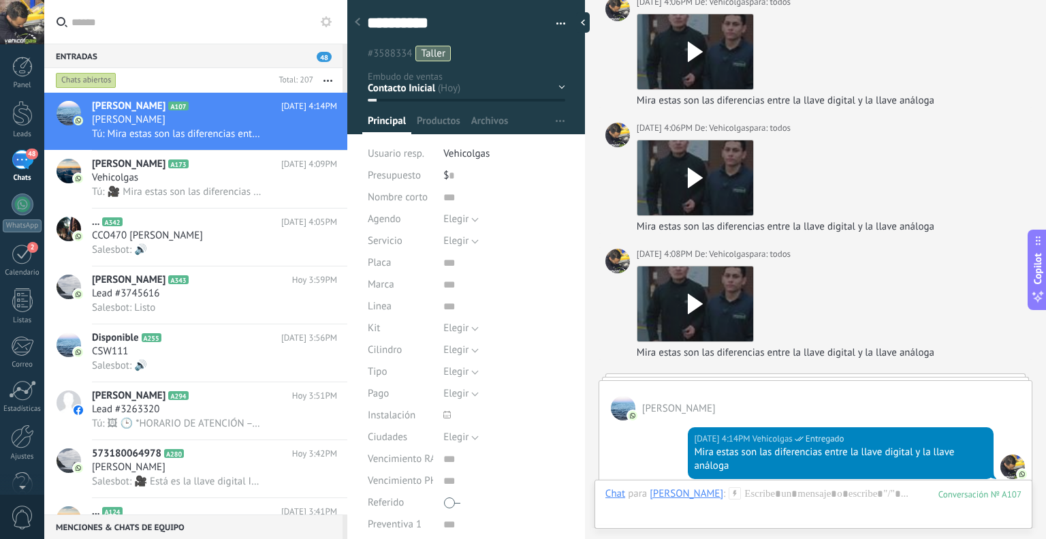
click at [552, 22] on button "button" at bounding box center [556, 24] width 20 height 20
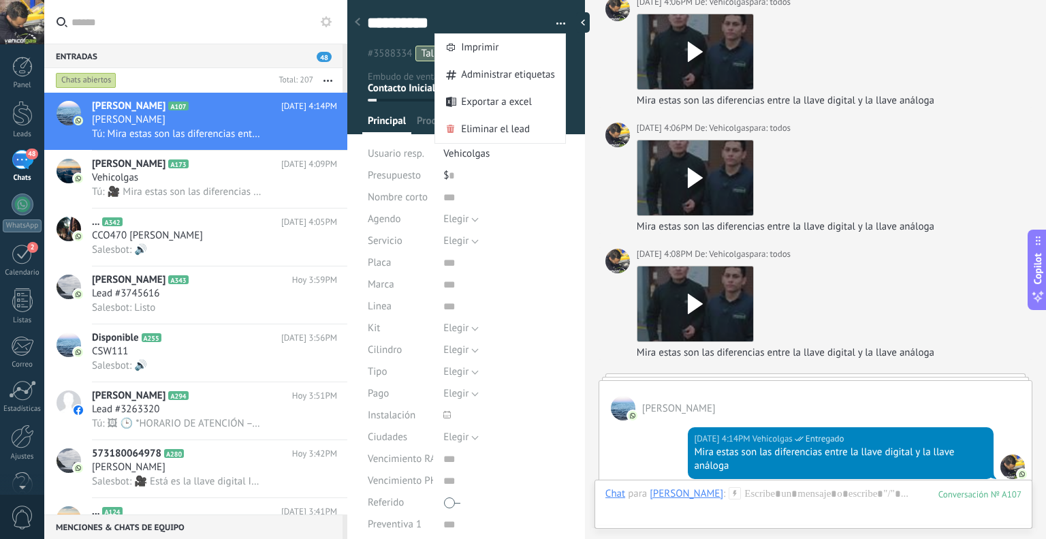
click at [317, 13] on input "text" at bounding box center [204, 22] width 265 height 44
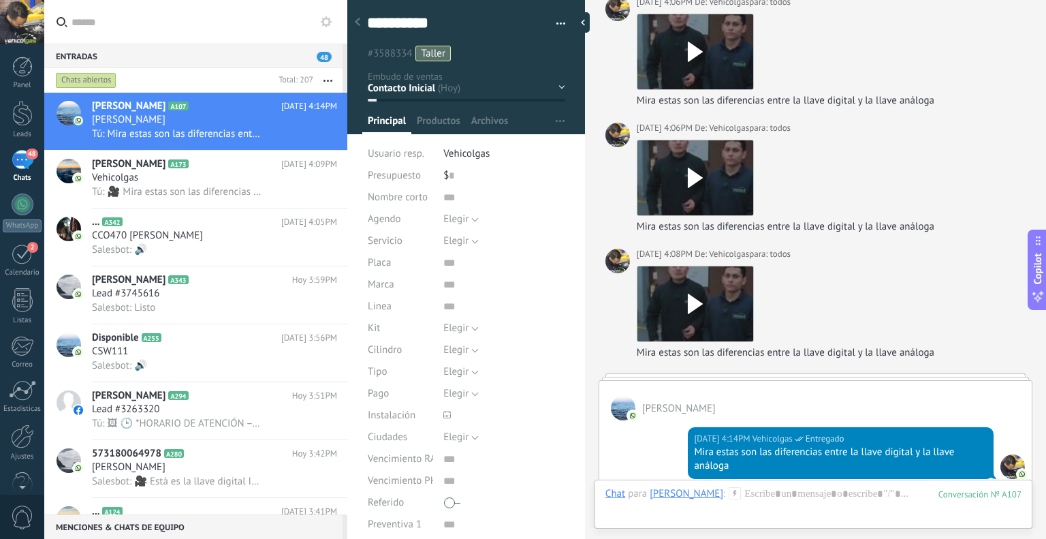
click at [326, 18] on use at bounding box center [326, 21] width 11 height 11
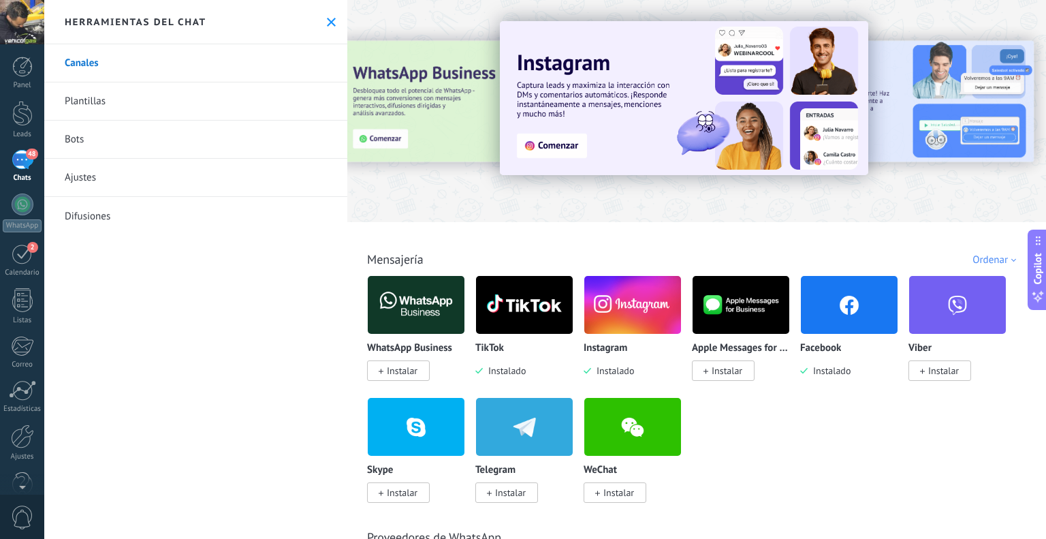
click at [162, 90] on link "Plantillas" at bounding box center [195, 101] width 303 height 38
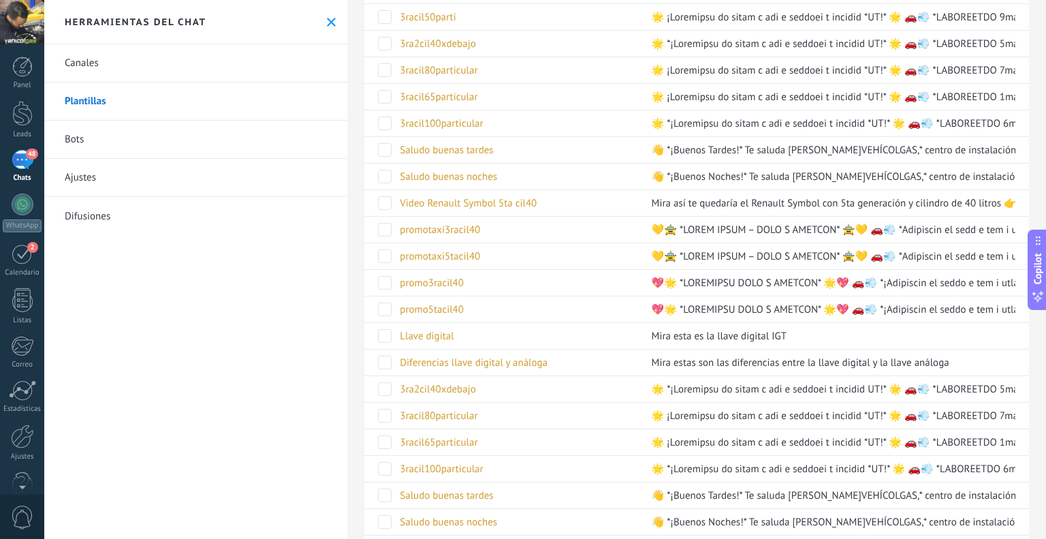
scroll to position [1314, 0]
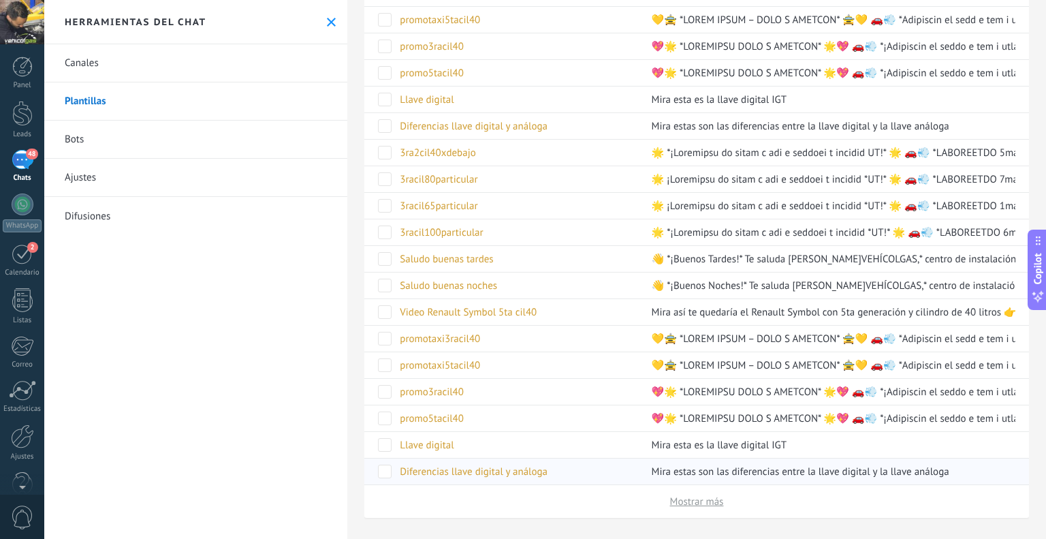
click at [486, 470] on div "Diferencias llave digital y análoga" at bounding box center [515, 471] width 245 height 26
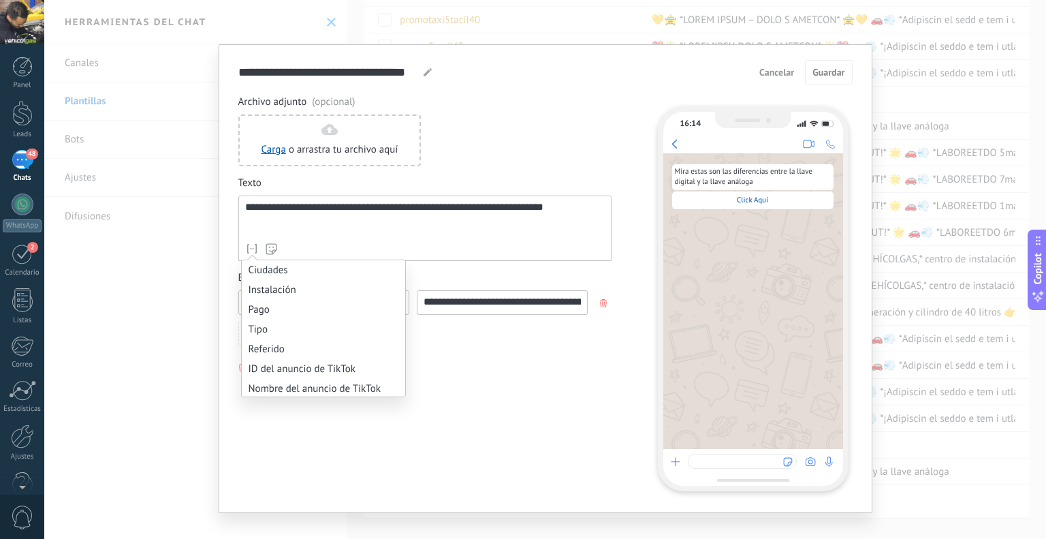
scroll to position [746, 0]
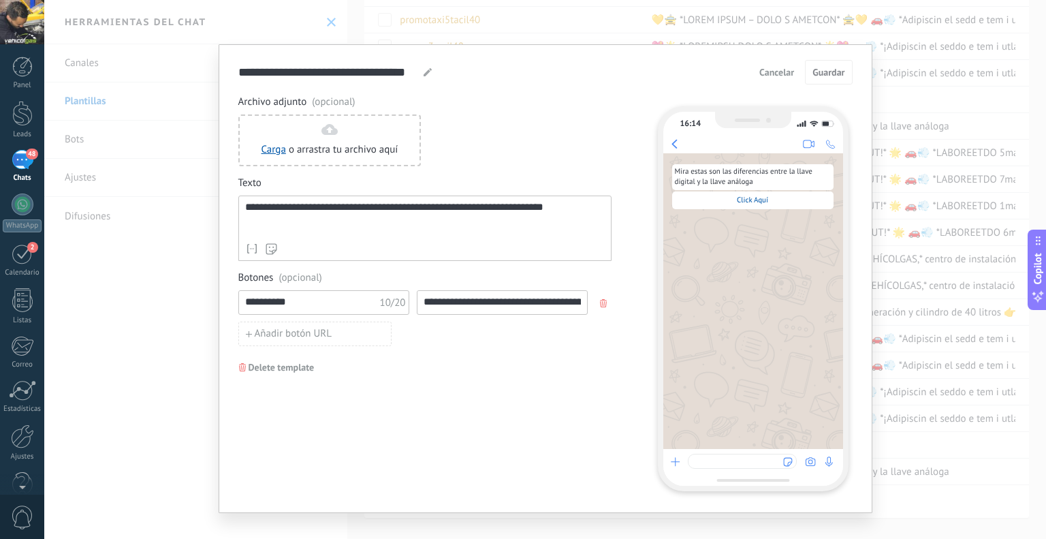
click at [395, 238] on div "**********" at bounding box center [424, 227] width 373 height 65
click at [338, 330] on button "Añadir botón URL" at bounding box center [314, 333] width 153 height 25
click at [445, 336] on input at bounding box center [502, 333] width 170 height 22
paste input "**********"
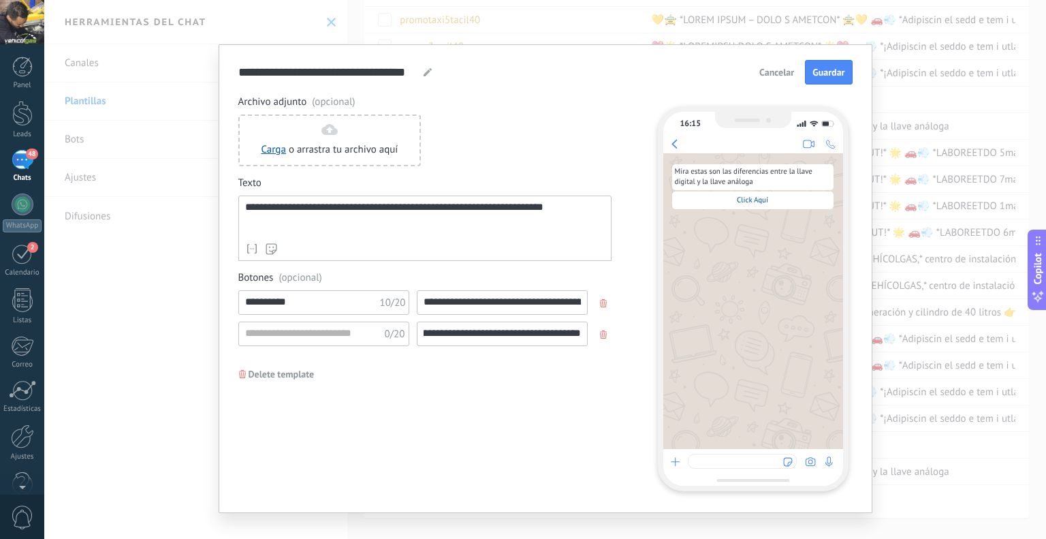
type input "**********"
click at [347, 332] on input at bounding box center [311, 333] width 145 height 22
type input "*******"
click at [832, 68] on span "Guardar" at bounding box center [829, 72] width 32 height 10
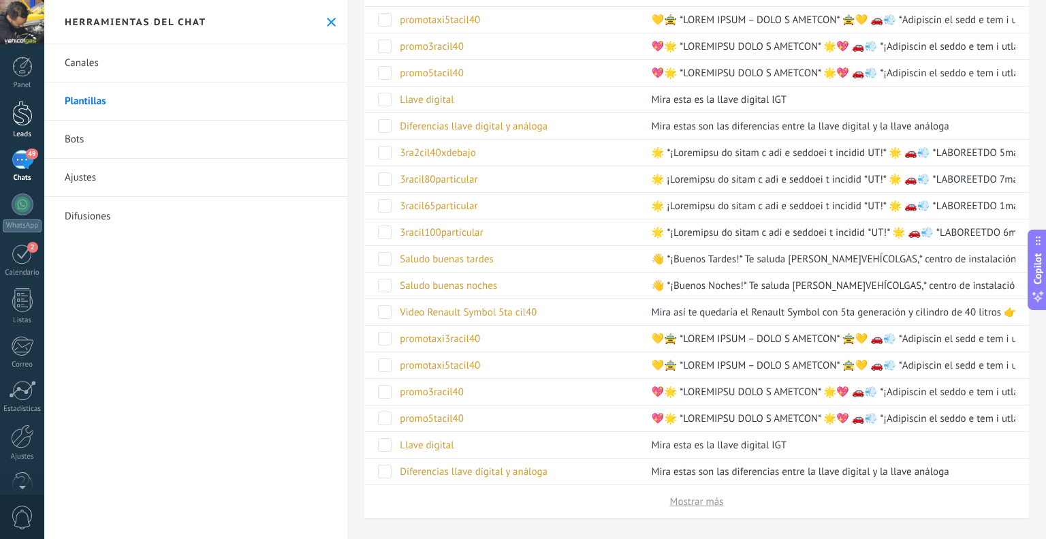
click at [30, 119] on div at bounding box center [22, 113] width 20 height 25
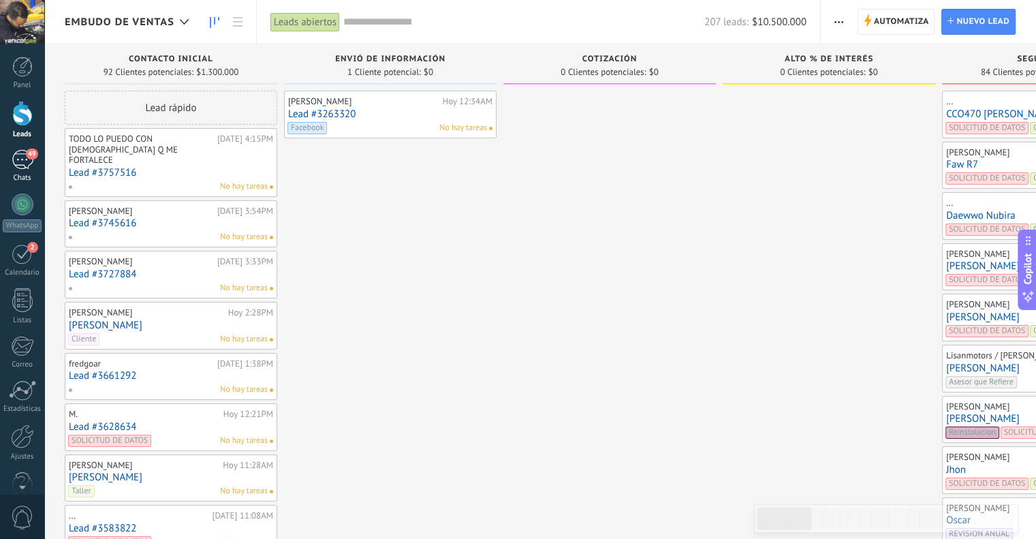
click at [27, 155] on span "49" at bounding box center [32, 153] width 12 height 11
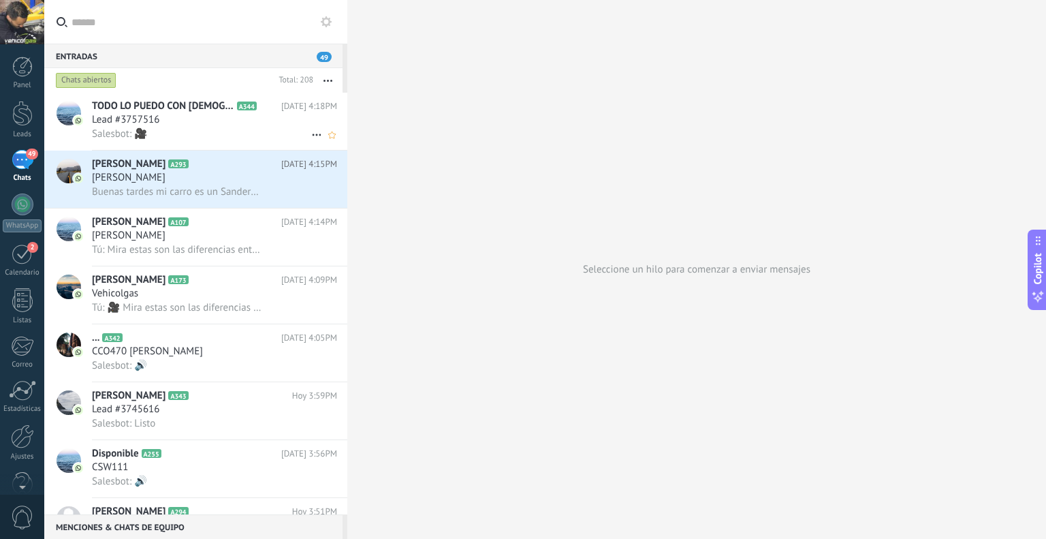
click at [165, 124] on h3 "Lead #3757516" at bounding box center [129, 120] width 74 height 14
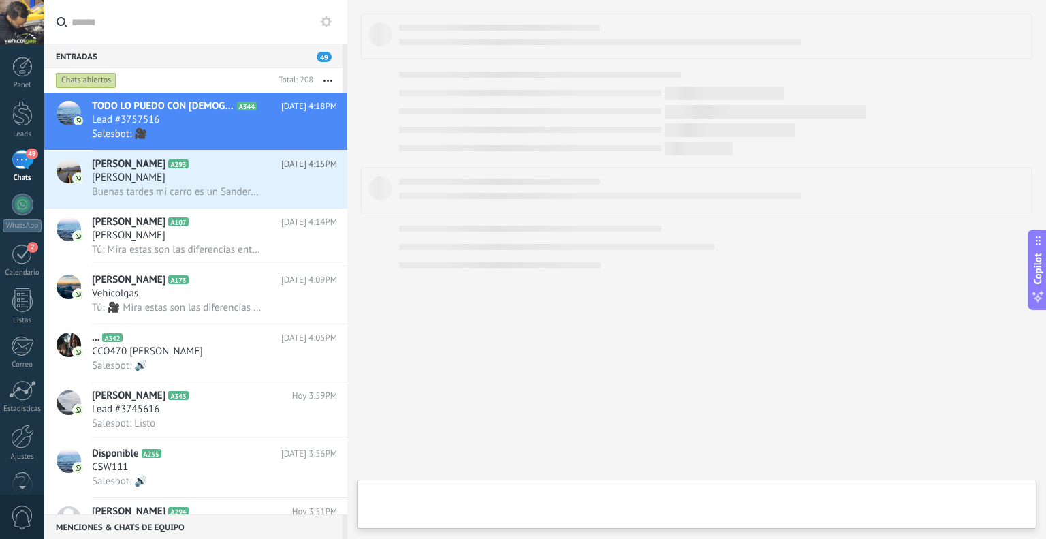
type textarea "**********"
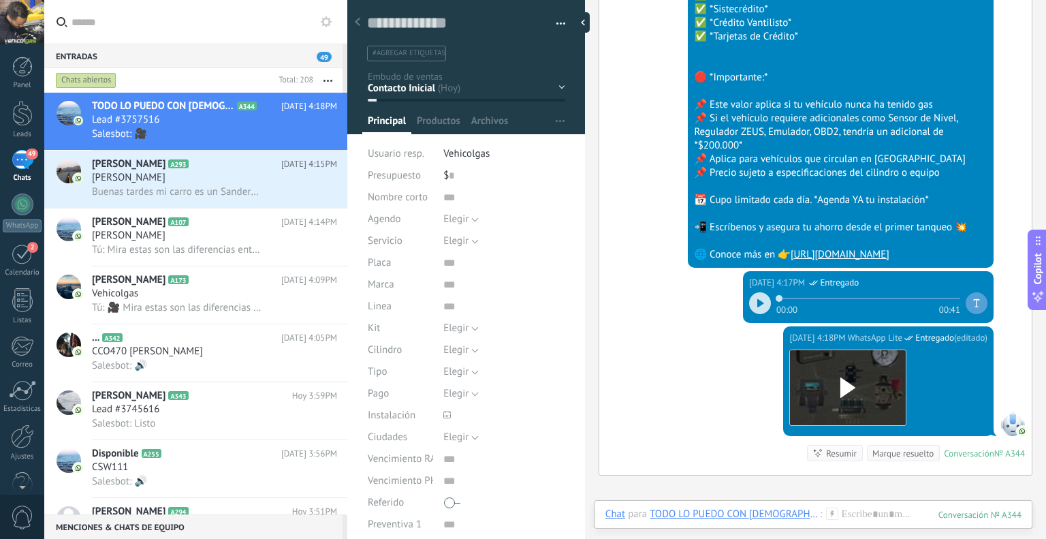
scroll to position [1334, 0]
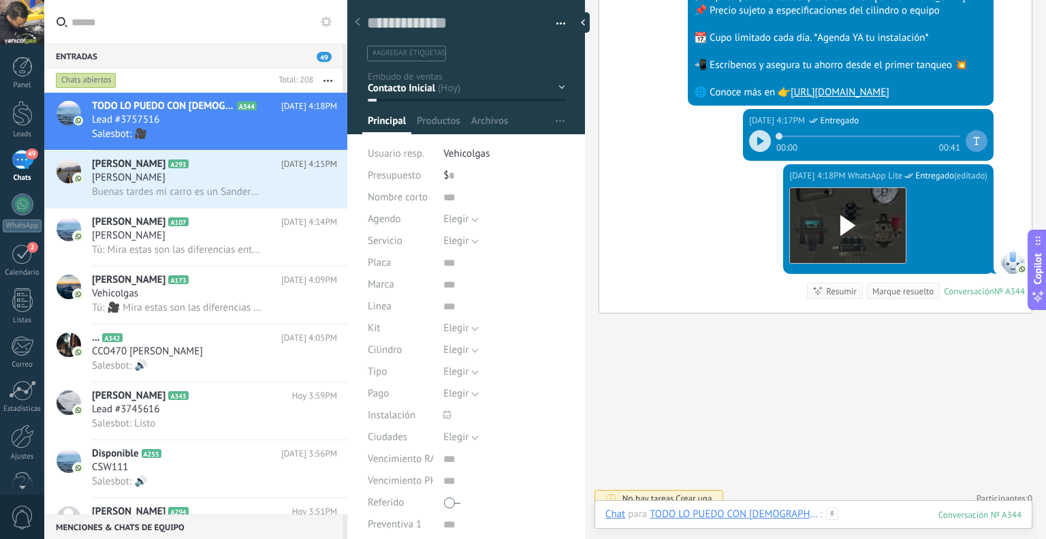
click at [871, 512] on div at bounding box center [813, 527] width 416 height 41
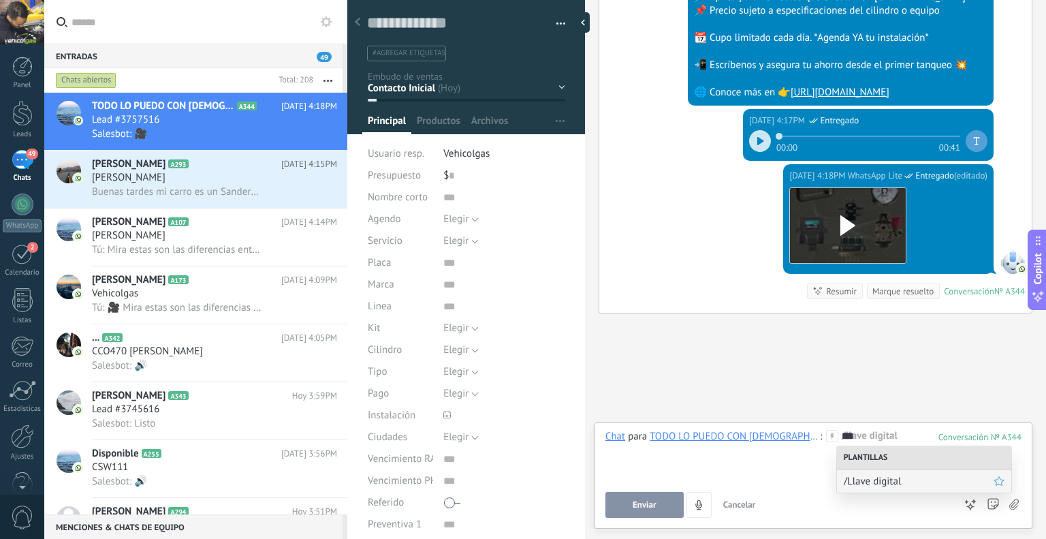
click at [866, 477] on span "/Llave digital" at bounding box center [919, 481] width 150 height 13
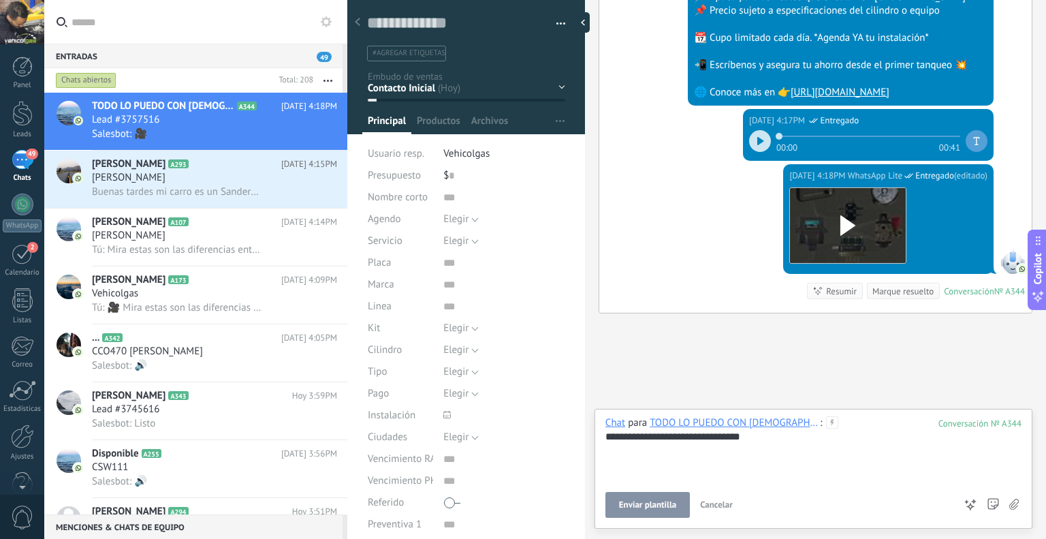
click at [665, 503] on span "Enviar plantilla" at bounding box center [647, 505] width 57 height 10
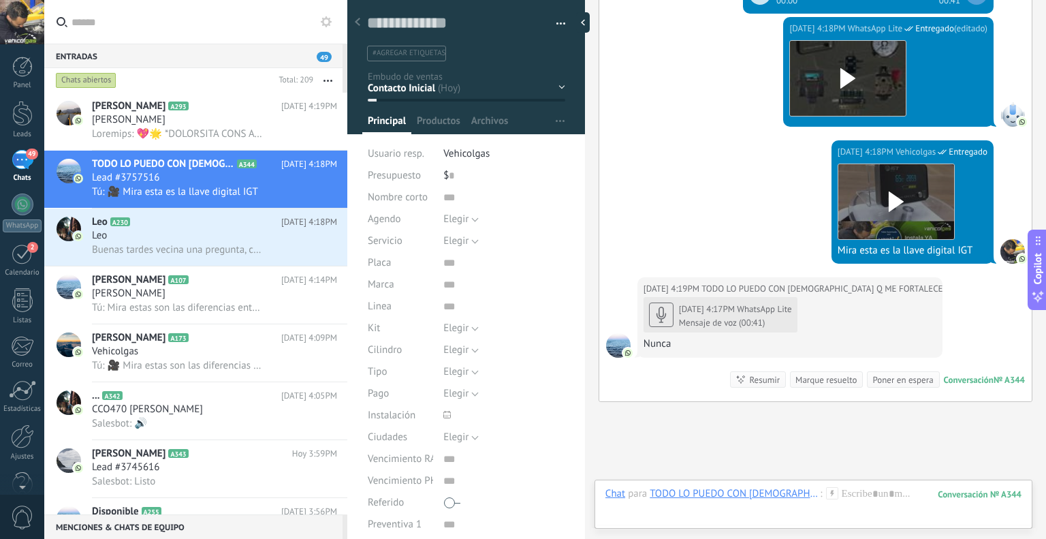
scroll to position [1579, 0]
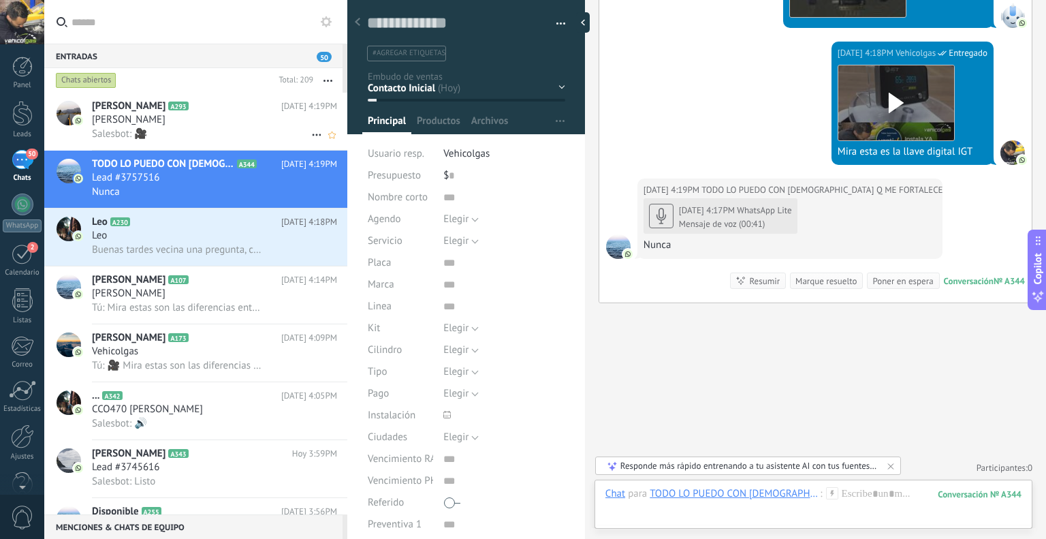
click at [218, 96] on div "[PERSON_NAME] A293 [DATE] 4:19PM [PERSON_NAME] Salesbot: 🎥" at bounding box center [219, 121] width 255 height 57
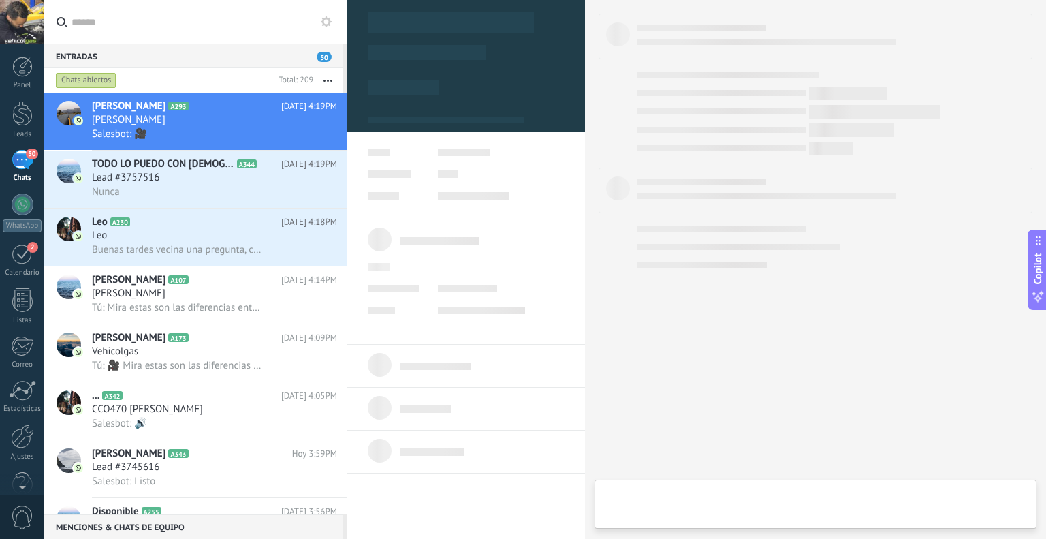
type textarea "**********"
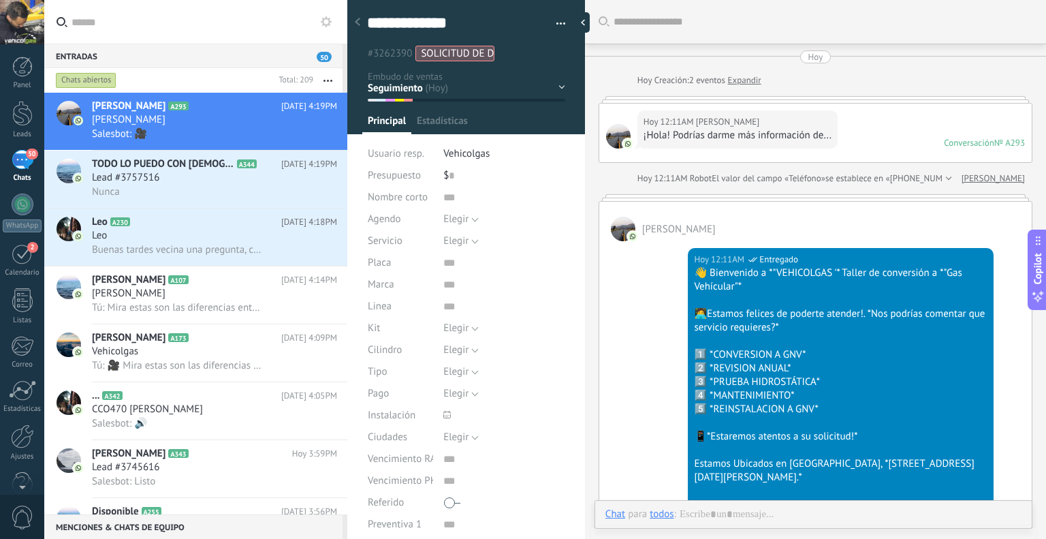
scroll to position [1899, 0]
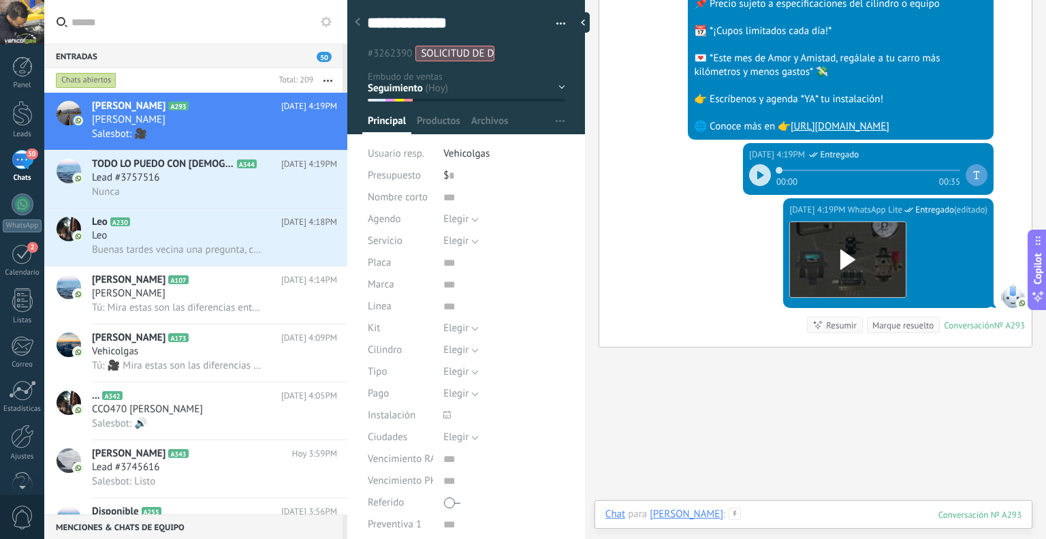
click at [780, 517] on div at bounding box center [813, 527] width 416 height 41
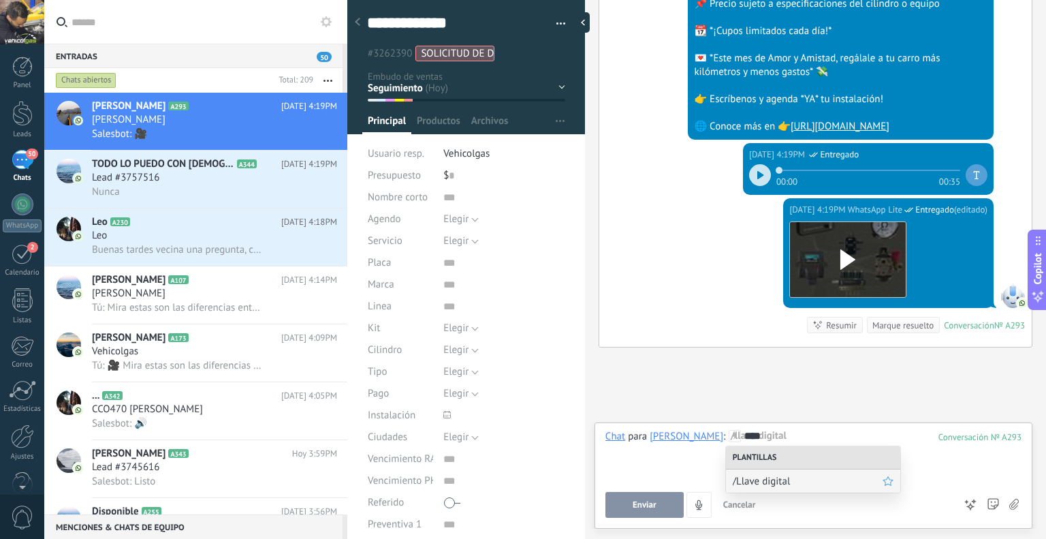
click at [766, 477] on span "/Llave digital" at bounding box center [808, 481] width 150 height 13
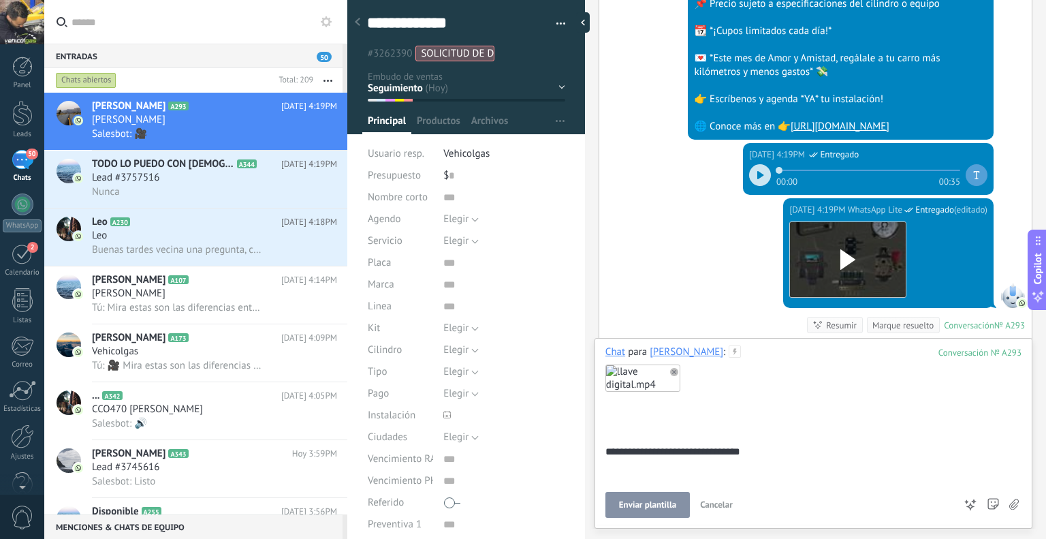
click at [645, 503] on span "Enviar plantilla" at bounding box center [647, 505] width 57 height 10
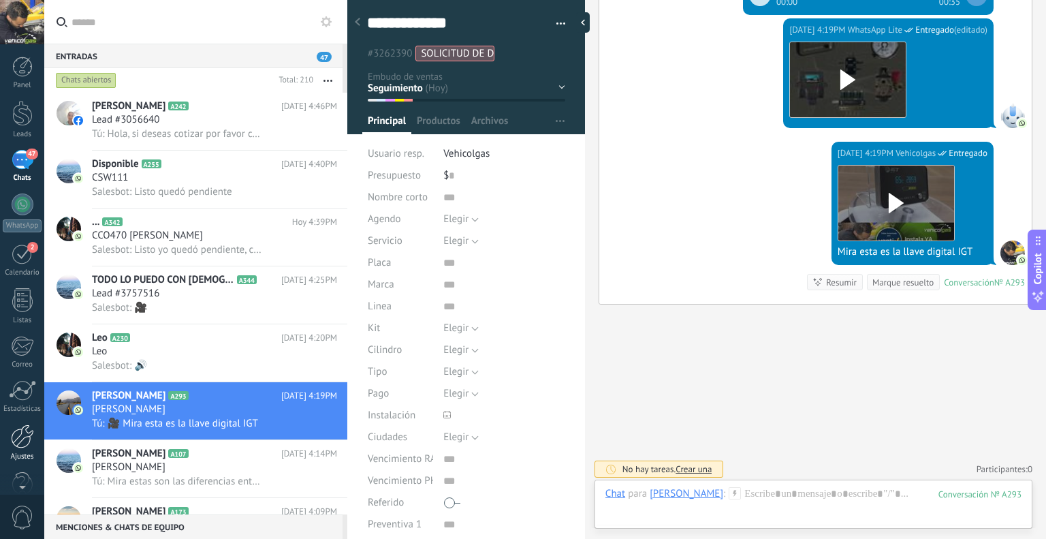
click at [29, 445] on div at bounding box center [22, 436] width 23 height 24
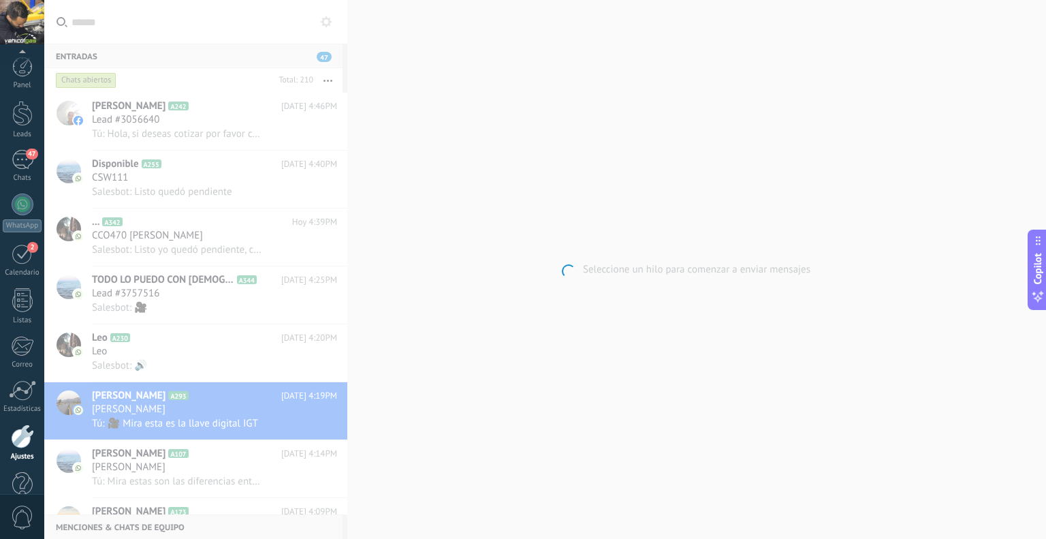
scroll to position [27, 0]
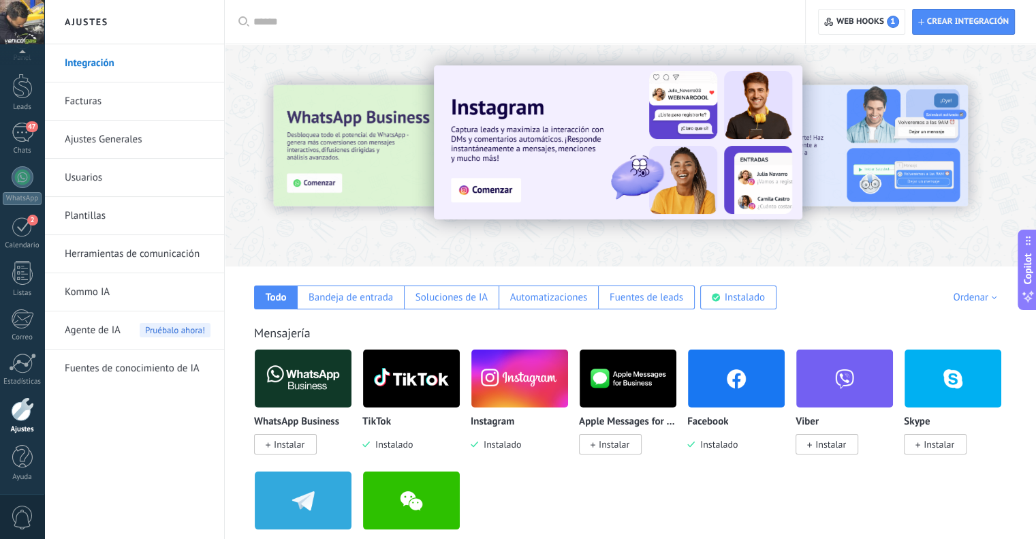
click at [104, 216] on link "Plantillas" at bounding box center [138, 216] width 146 height 38
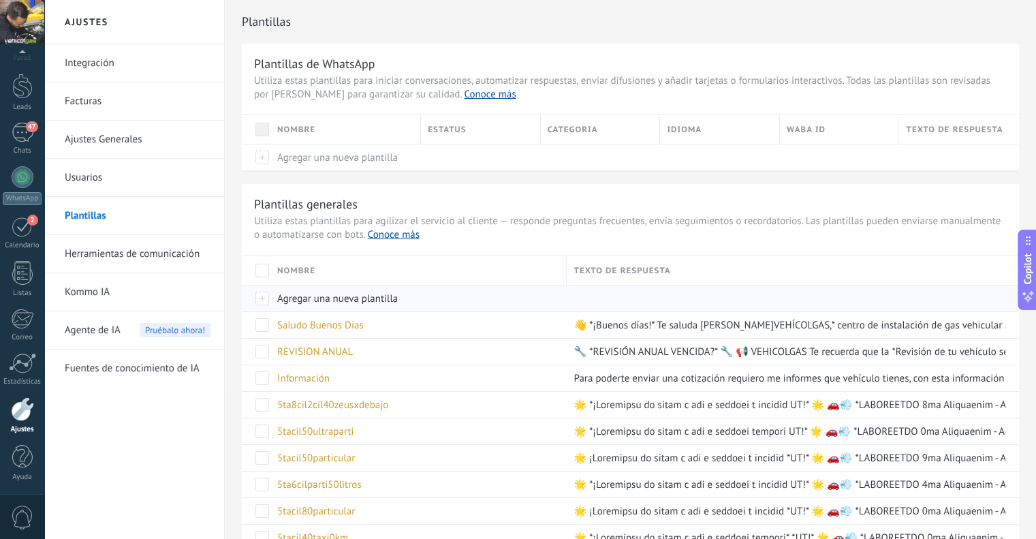
click at [343, 292] on span "Agregar una nueva plantilla" at bounding box center [337, 298] width 121 height 13
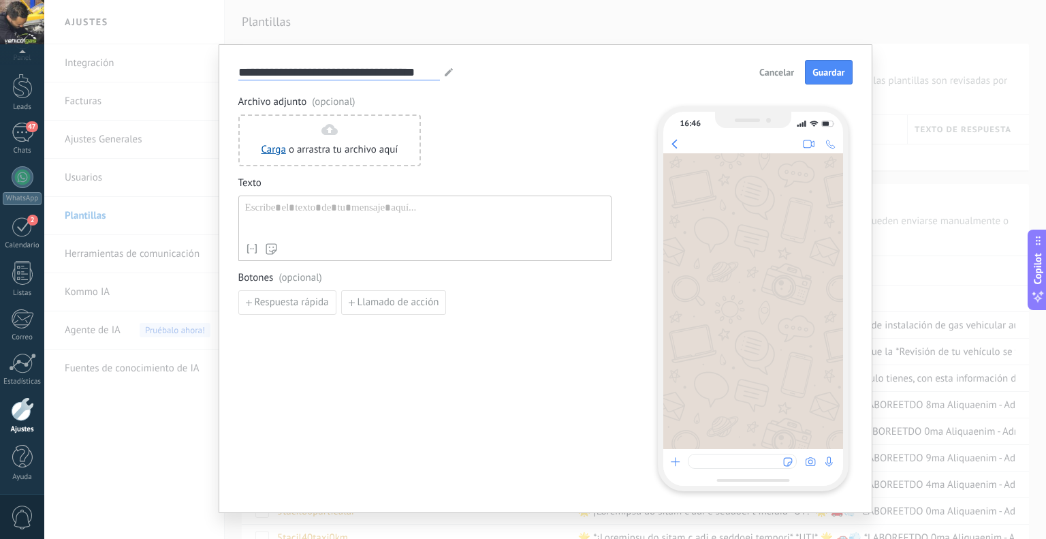
click at [332, 74] on input "**********" at bounding box center [339, 72] width 202 height 16
type input "**********"
click at [351, 212] on div at bounding box center [425, 219] width 360 height 35
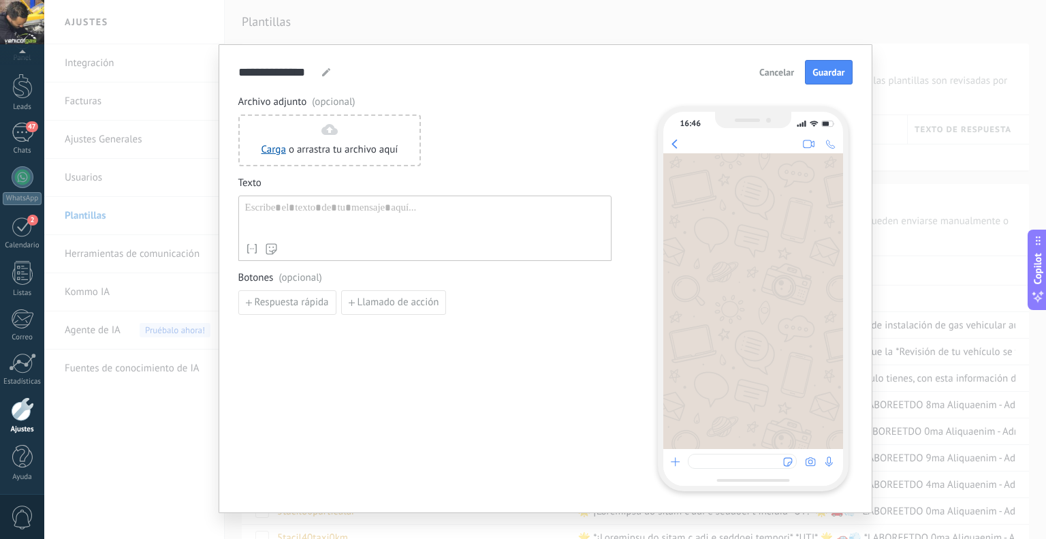
paste div
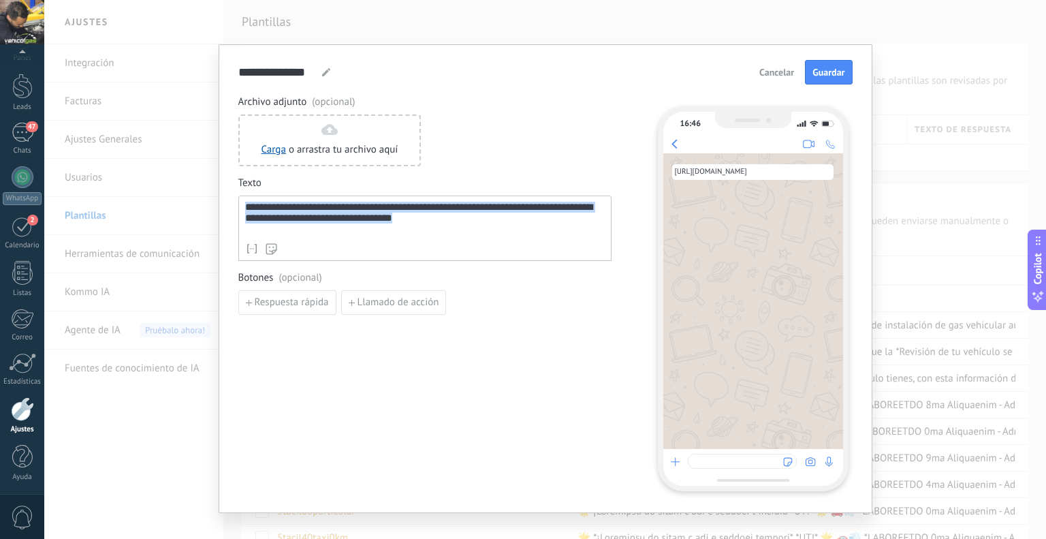
drag, startPoint x: 571, startPoint y: 227, endPoint x: 215, endPoint y: 195, distance: 356.9
click at [219, 195] on div "**********" at bounding box center [546, 278] width 654 height 469
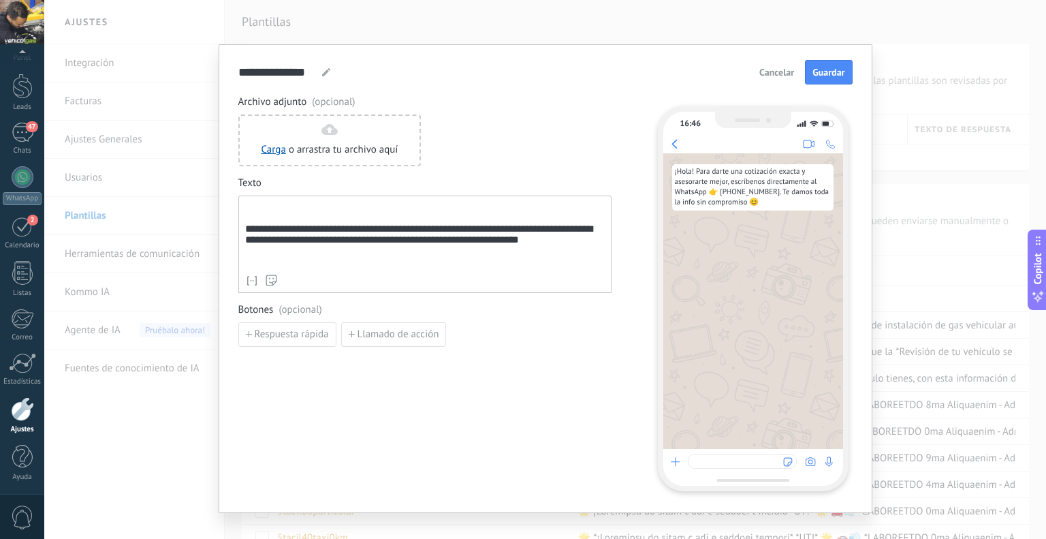
click at [262, 212] on div "**********" at bounding box center [425, 235] width 360 height 67
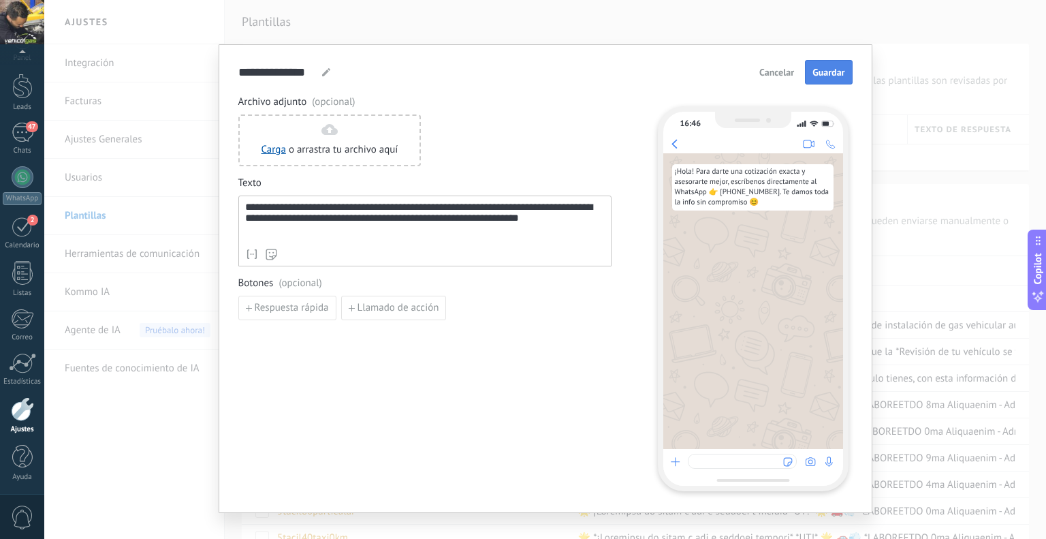
click at [822, 77] on span "Guardar" at bounding box center [829, 72] width 32 height 10
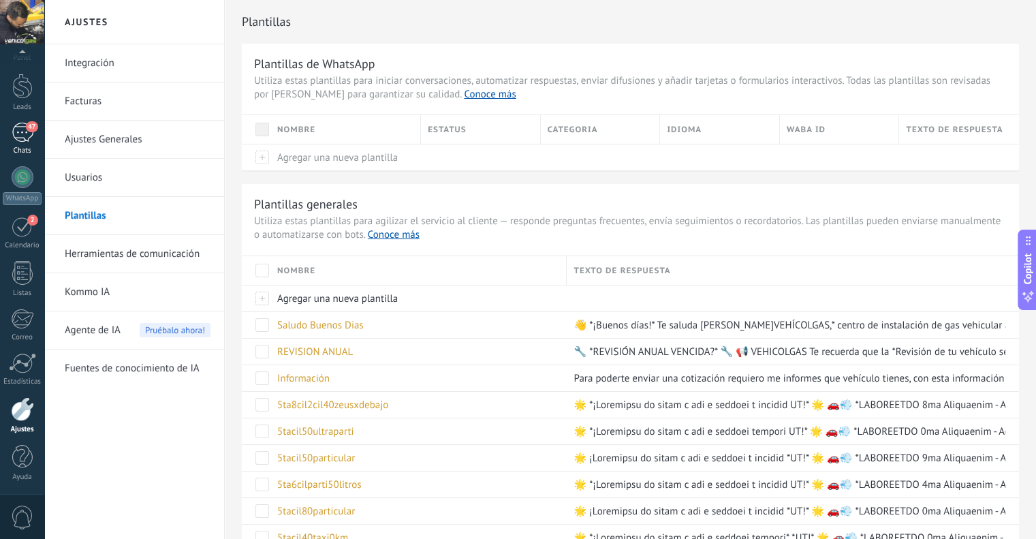
click at [31, 134] on div "47" at bounding box center [23, 133] width 22 height 20
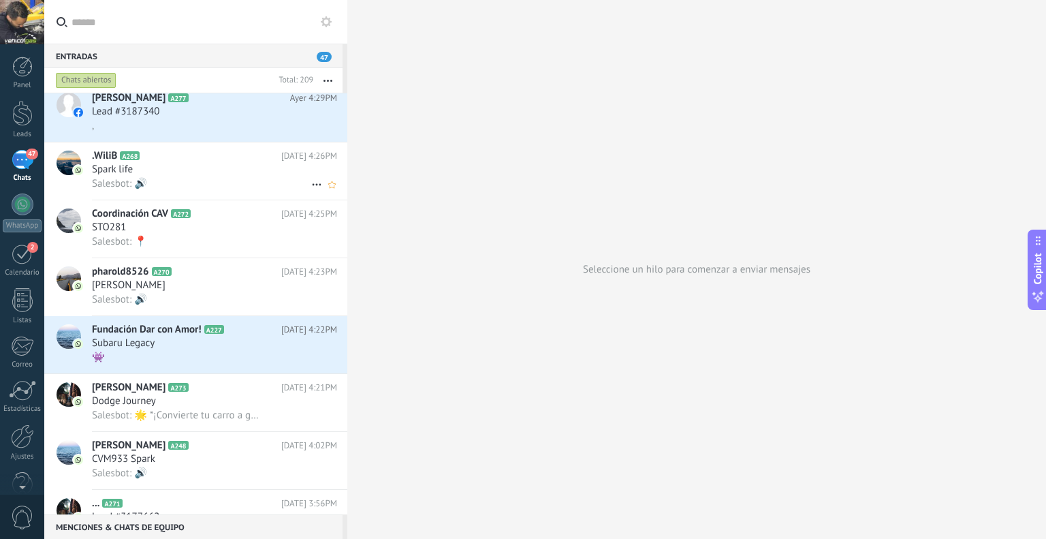
scroll to position [4137, 0]
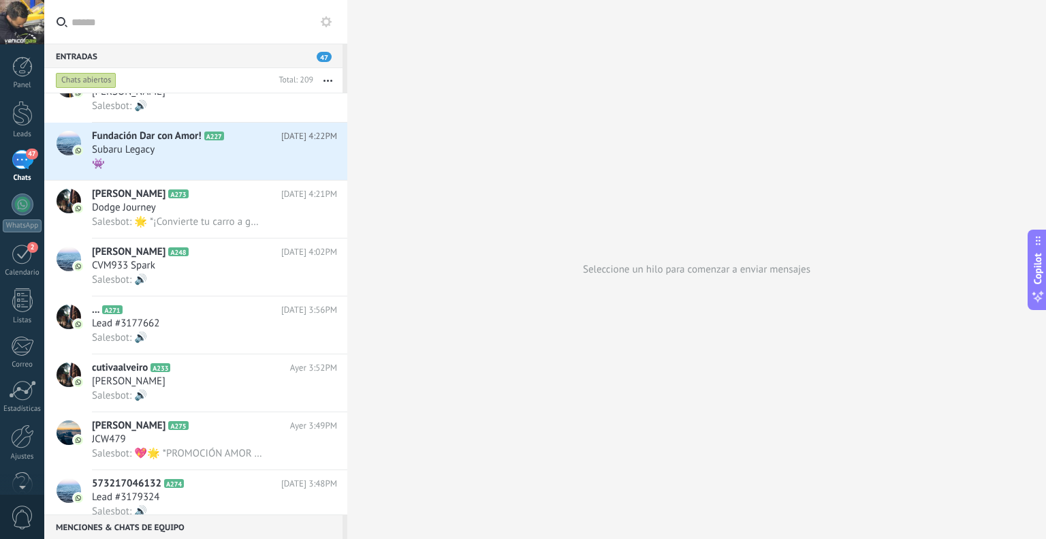
click at [98, 15] on input "text" at bounding box center [204, 22] width 265 height 44
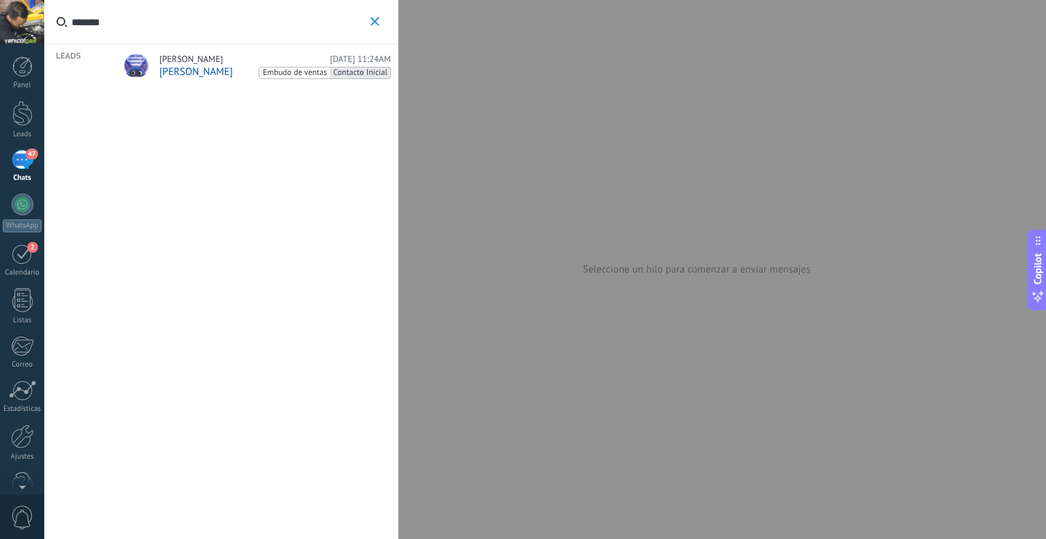
type input "*******"
click at [230, 61] on div "[PERSON_NAME] [DATE] 11:24AM" at bounding box center [275, 59] width 232 height 11
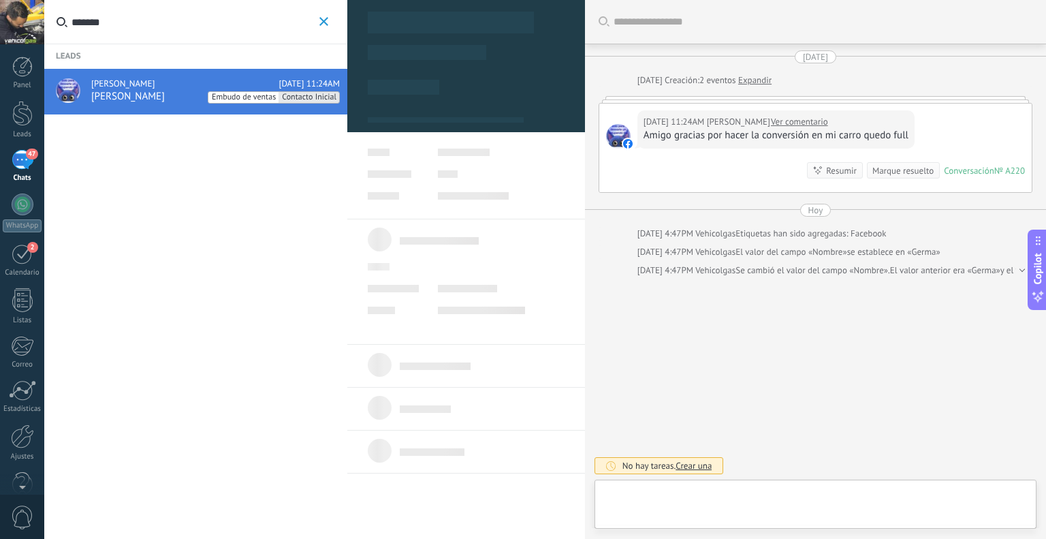
type textarea "**********"
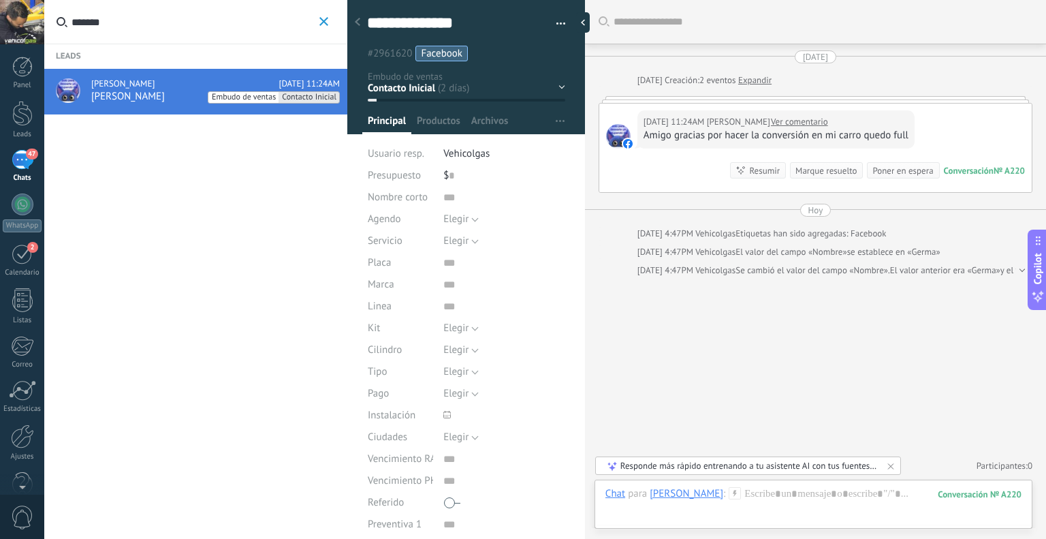
click at [815, 121] on link "Ver comentario" at bounding box center [799, 122] width 57 height 14
click at [319, 24] on button "*******" at bounding box center [324, 22] width 16 height 17
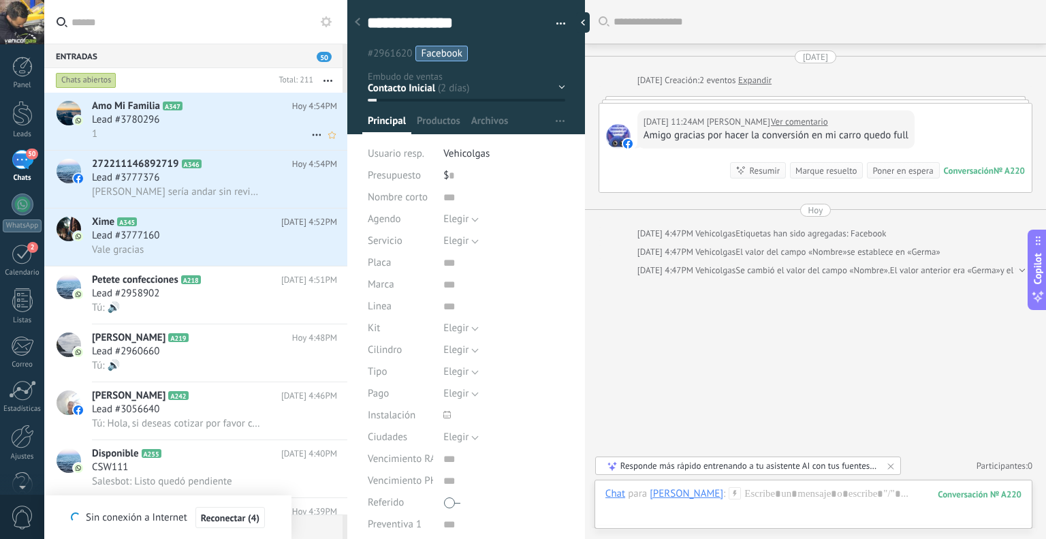
click at [200, 121] on div "Lead #3780296" at bounding box center [214, 120] width 245 height 14
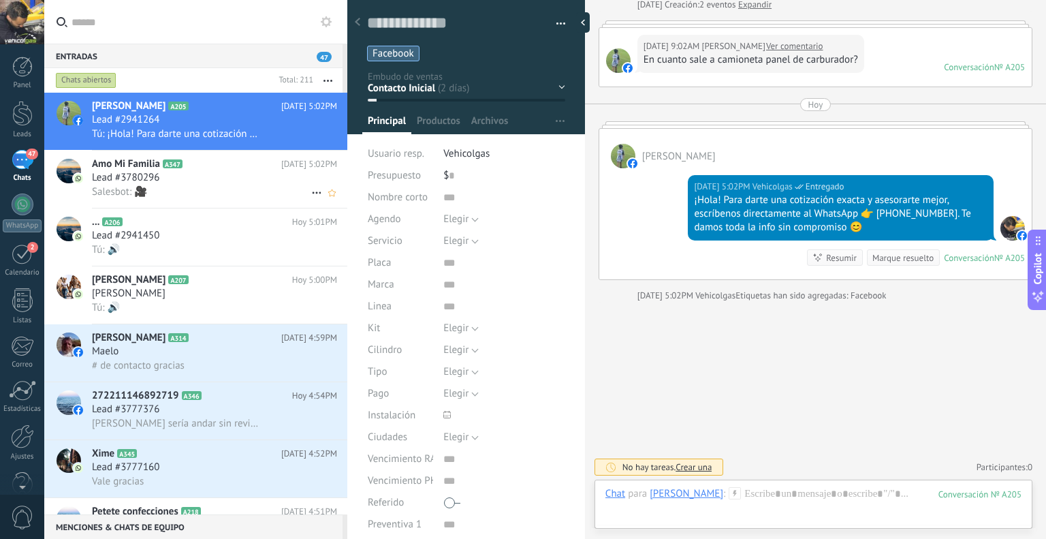
click at [178, 180] on div "Lead #3780296" at bounding box center [214, 178] width 245 height 14
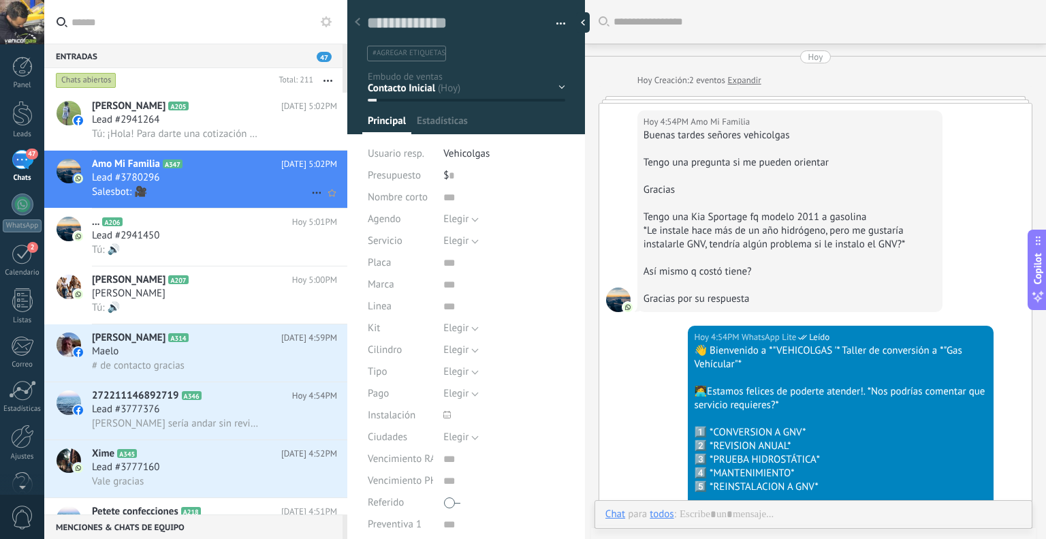
type textarea "**********"
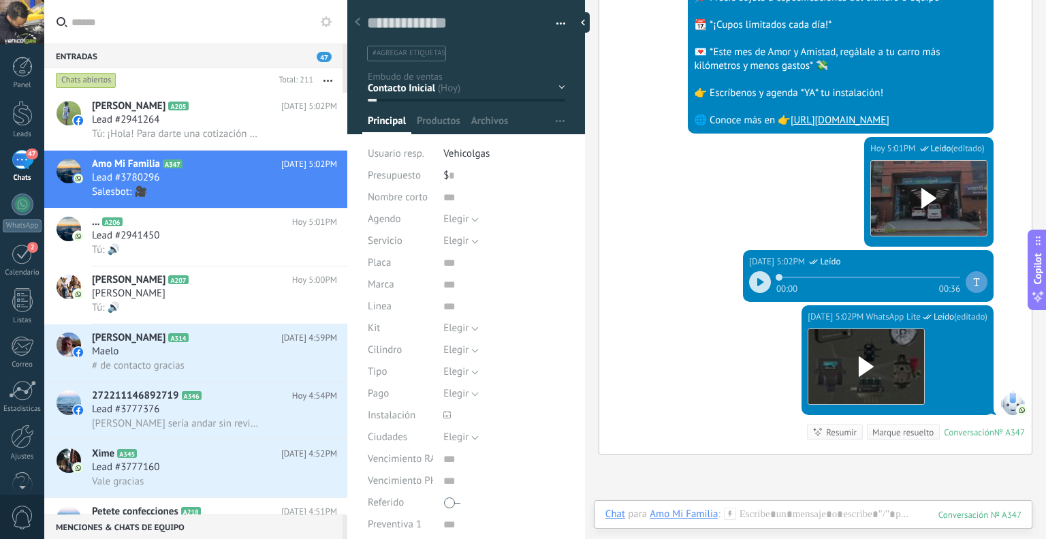
scroll to position [1607, 0]
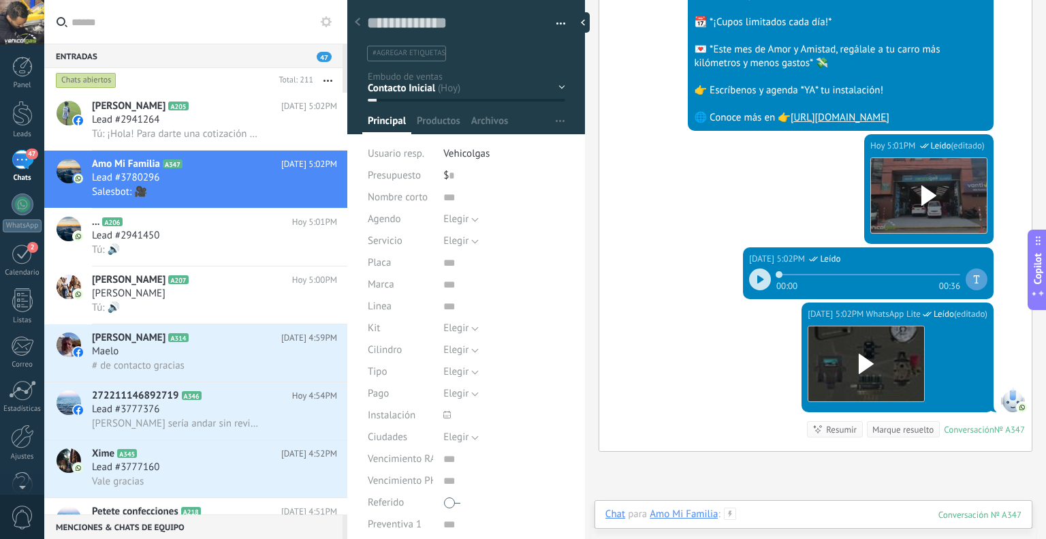
click at [790, 511] on div at bounding box center [813, 527] width 416 height 41
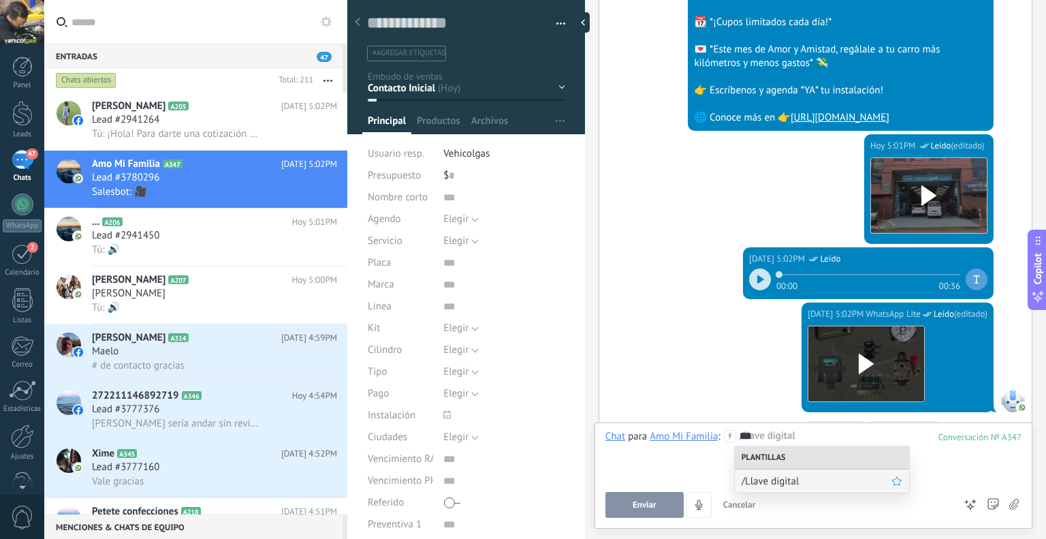
click at [785, 488] on div "/Llave digital" at bounding box center [822, 480] width 174 height 23
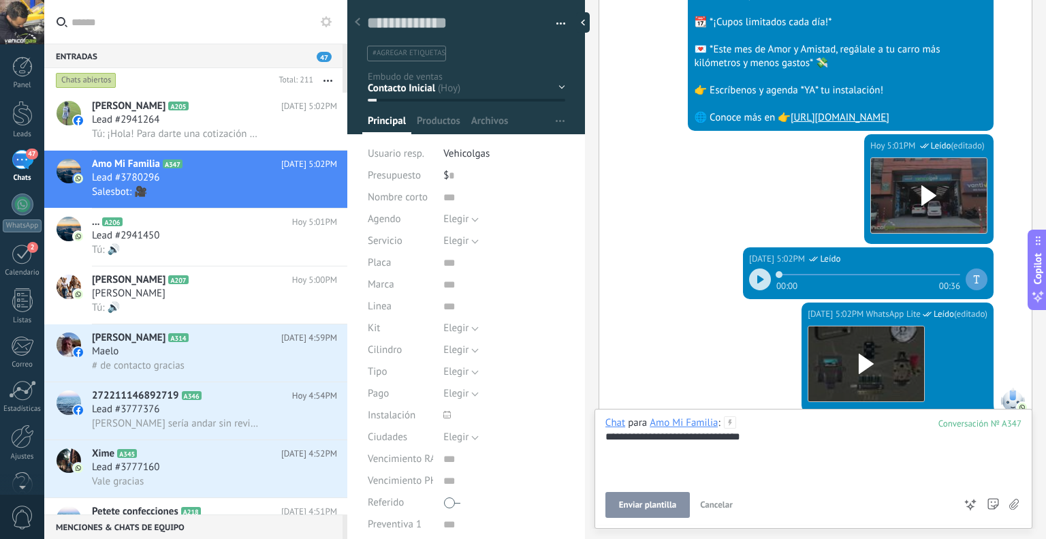
click at [616, 506] on button "Enviar plantilla" at bounding box center [647, 505] width 84 height 26
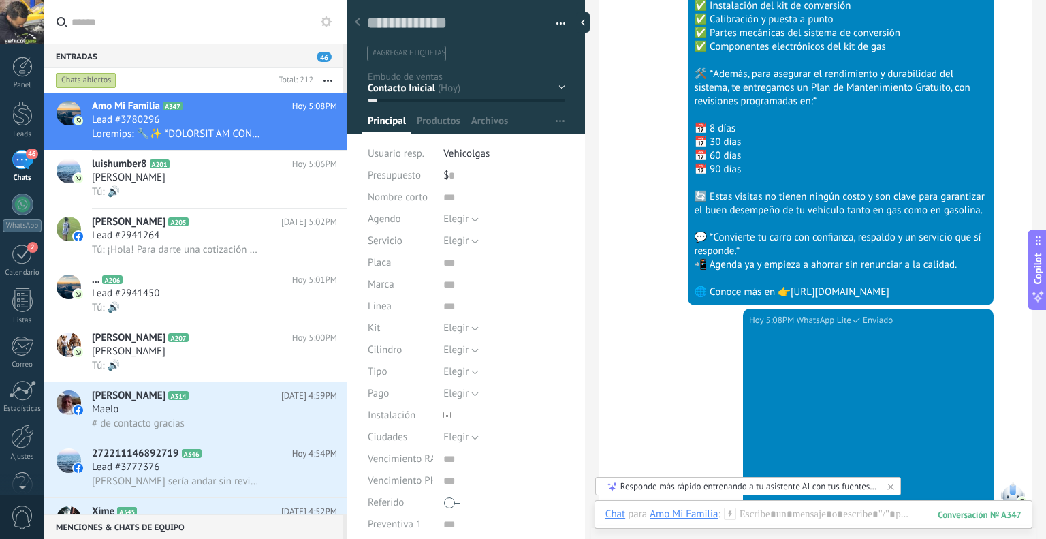
scroll to position [2899, 0]
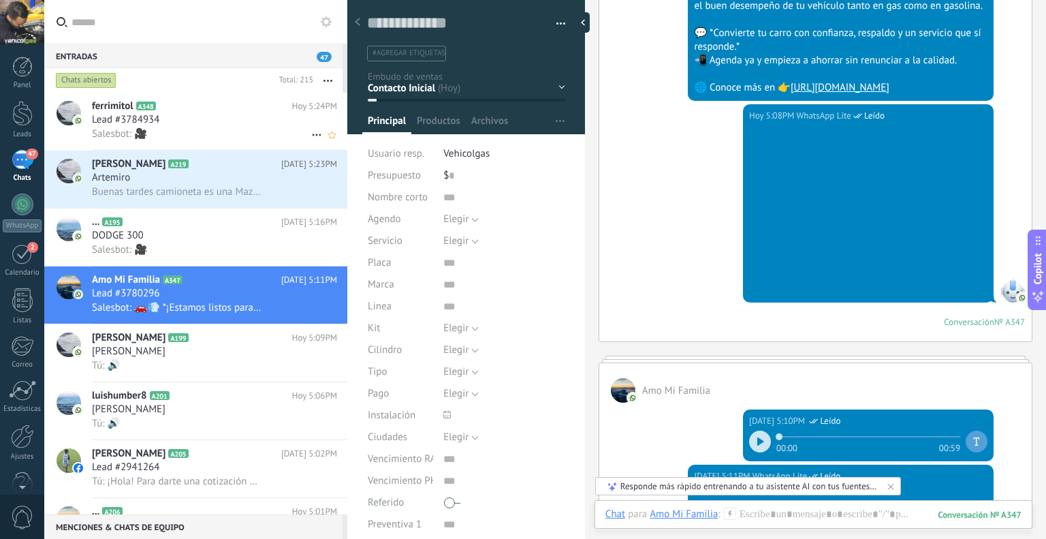
click at [185, 121] on div "Lead #3784934" at bounding box center [214, 120] width 245 height 14
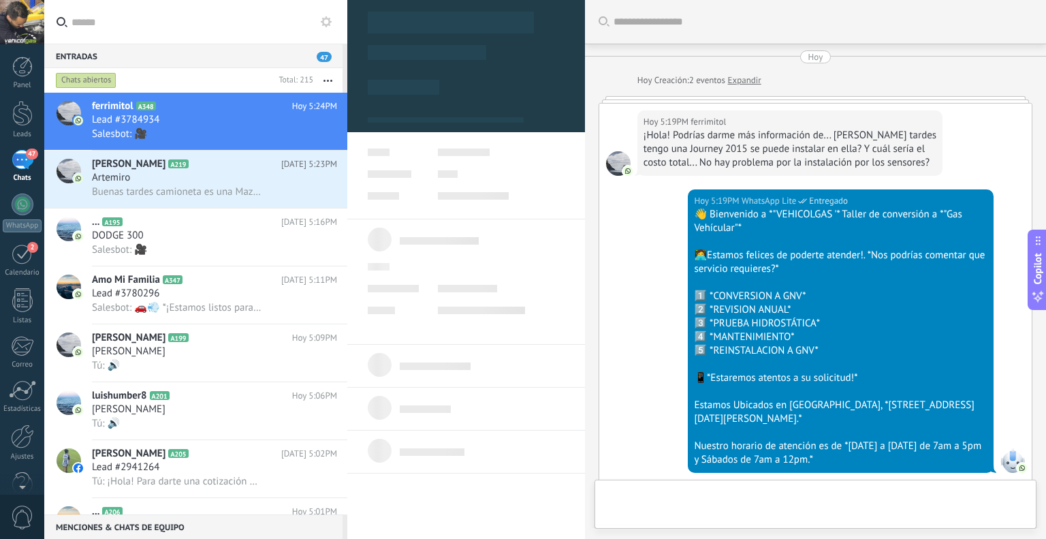
scroll to position [1842, 0]
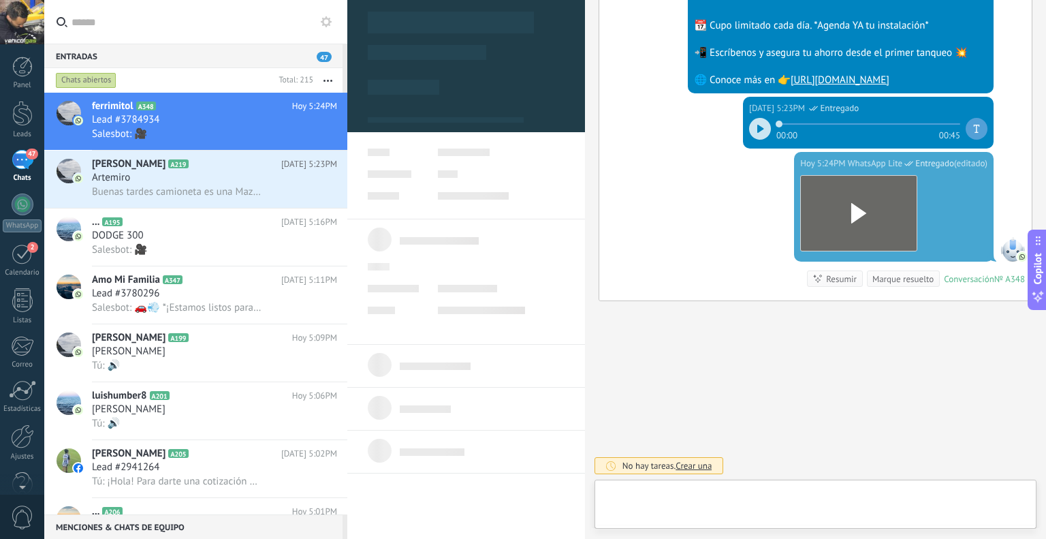
type textarea "**********"
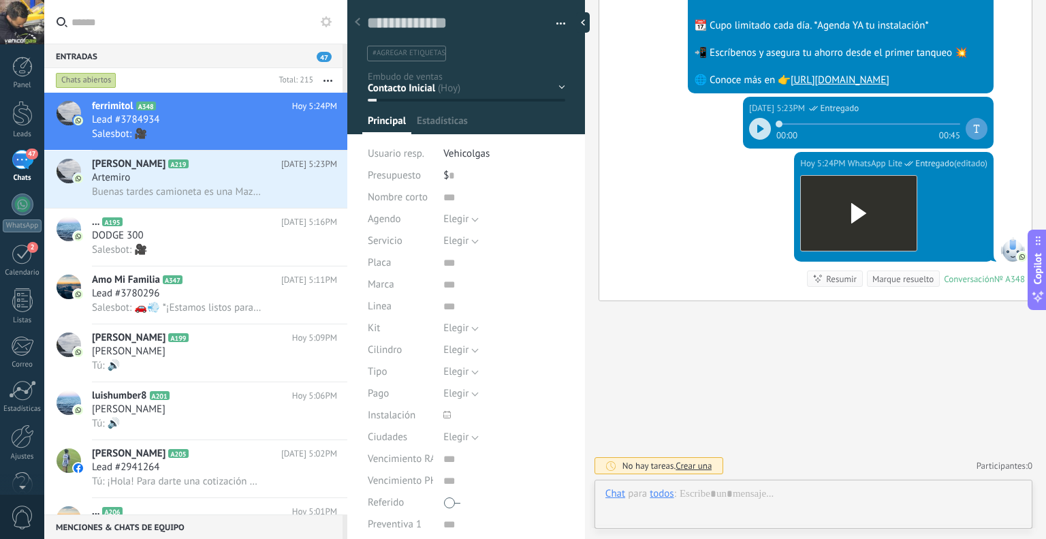
scroll to position [20, 0]
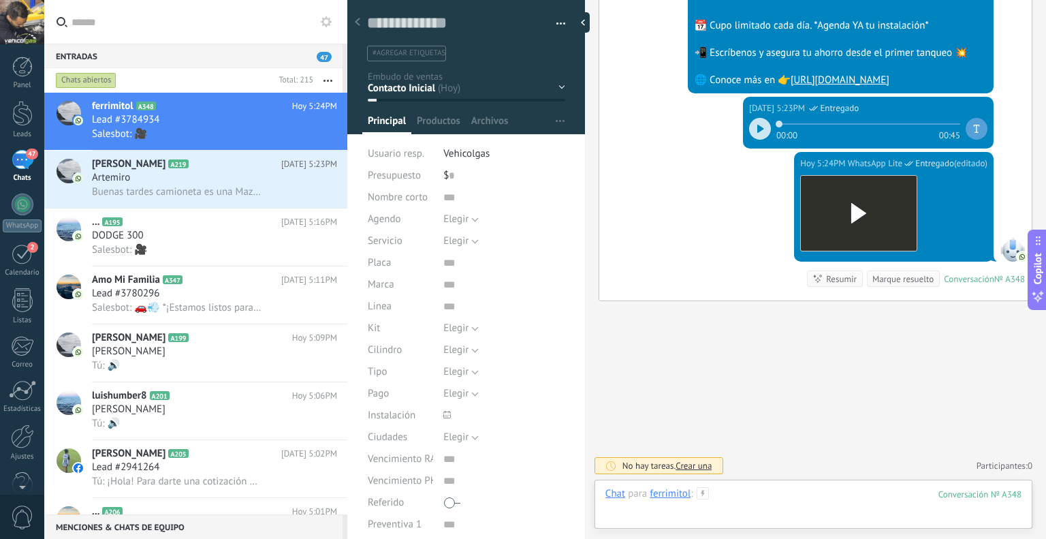
click at [765, 495] on div at bounding box center [813, 507] width 416 height 41
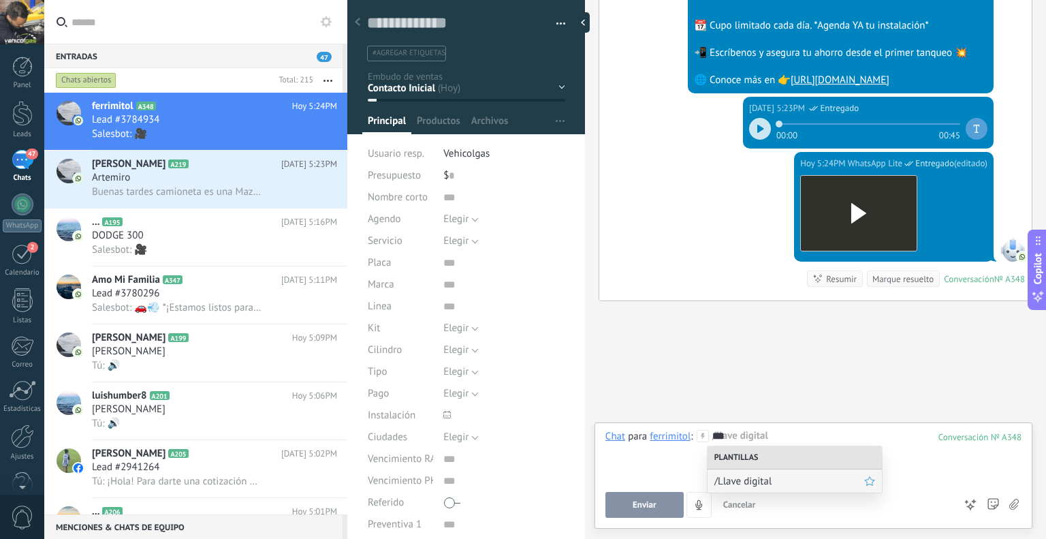
click at [763, 484] on span "/Llave digital" at bounding box center [789, 481] width 150 height 13
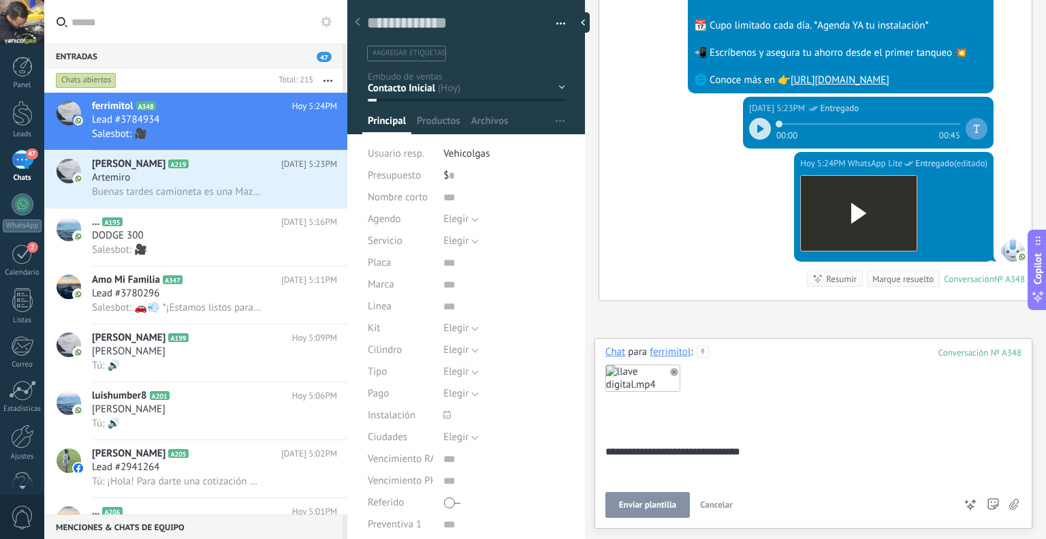
click at [643, 502] on span "Enviar plantilla" at bounding box center [647, 505] width 57 height 10
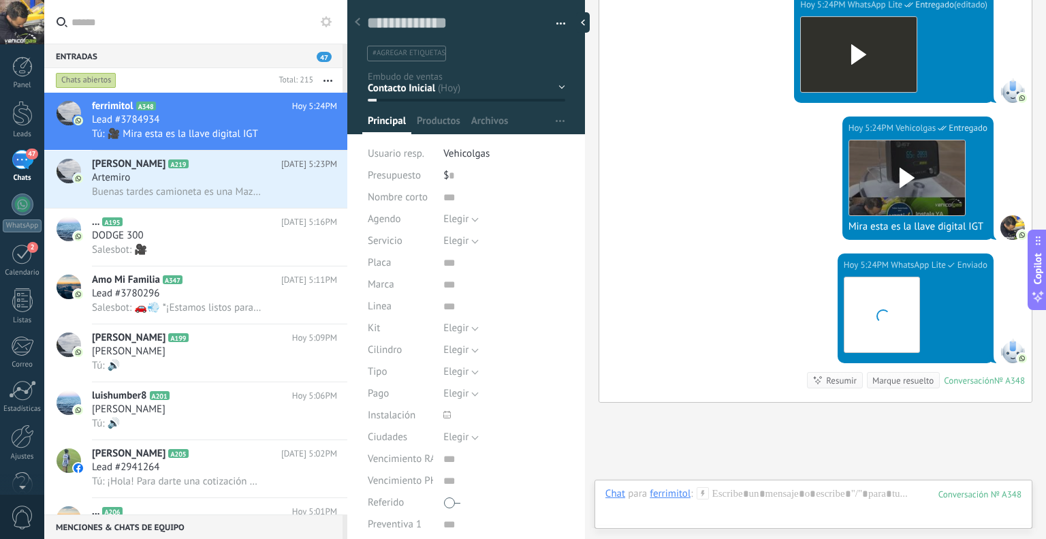
scroll to position [2102, 0]
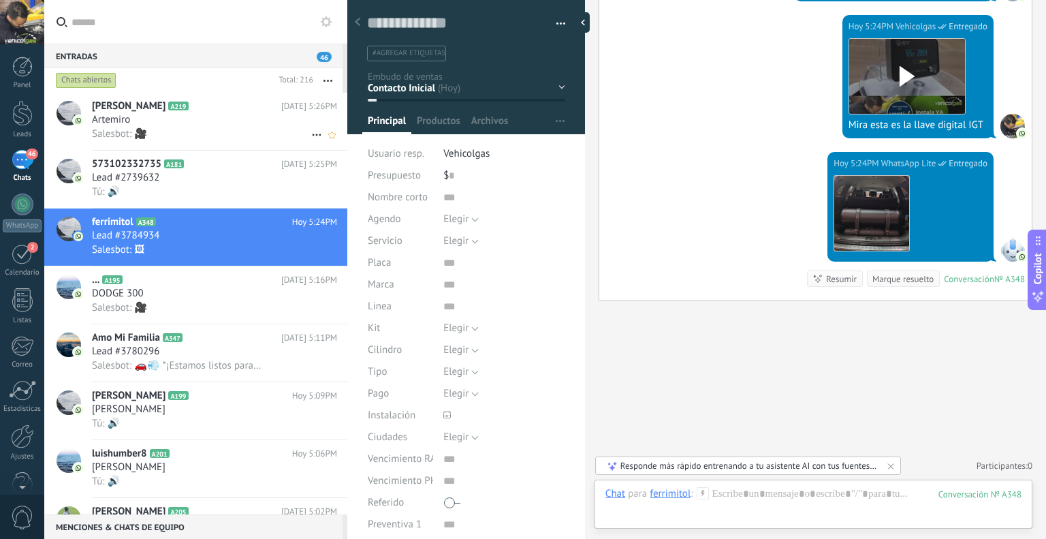
click at [210, 95] on div "Artemio A219 Hoy 5:26PM Artemiro Salesbot: 🎥" at bounding box center [219, 121] width 255 height 57
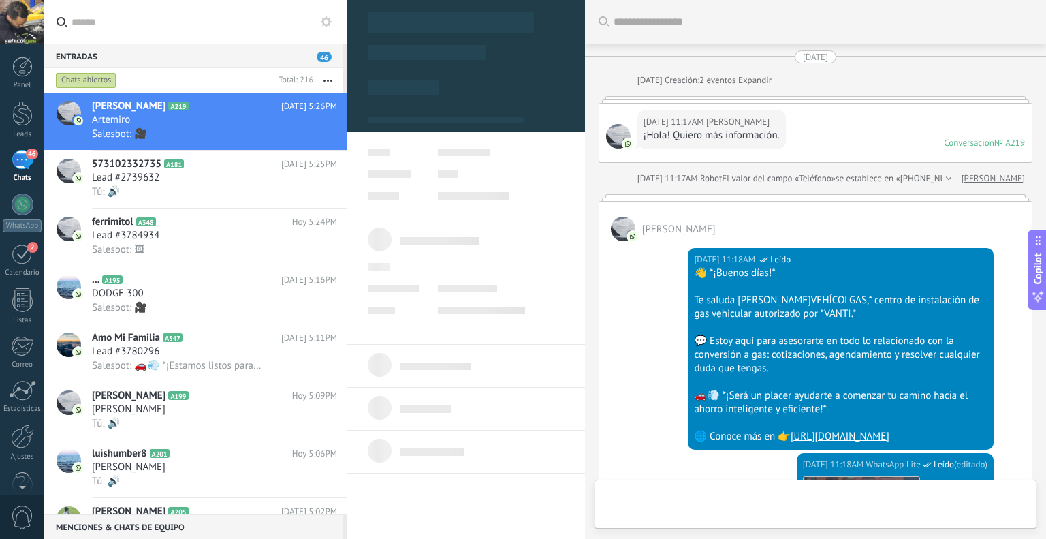
scroll to position [1658, 0]
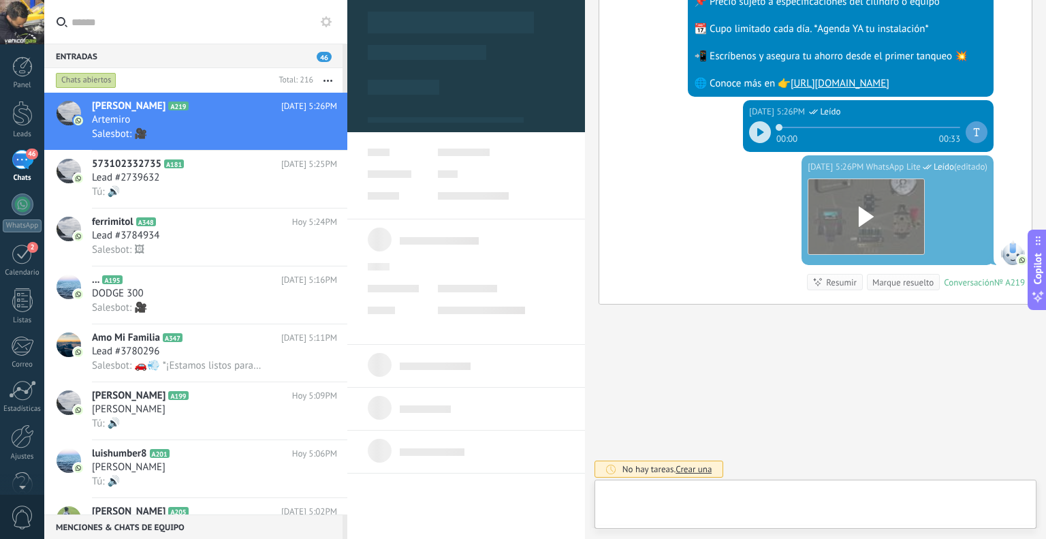
type textarea "********"
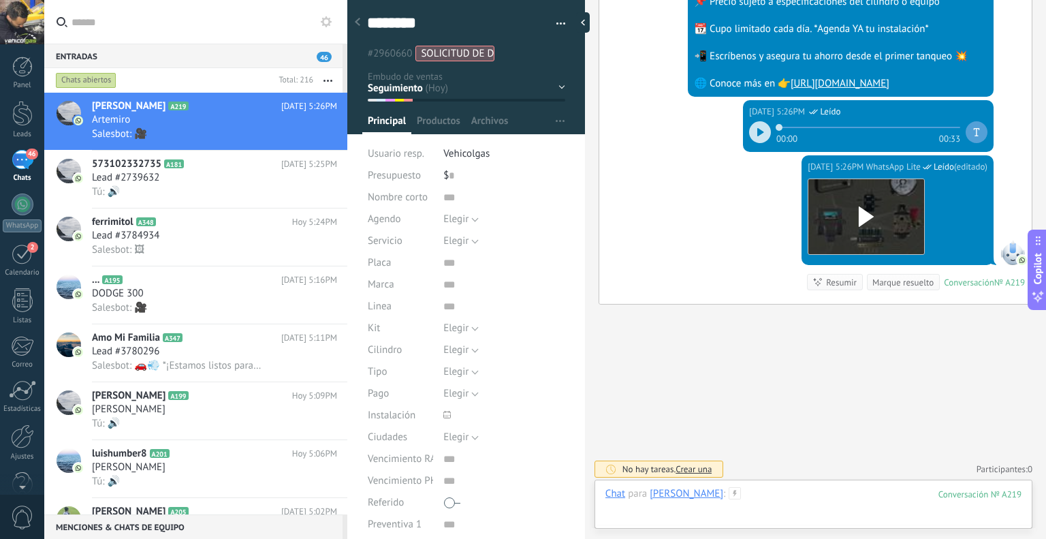
click at [793, 503] on div at bounding box center [813, 507] width 416 height 41
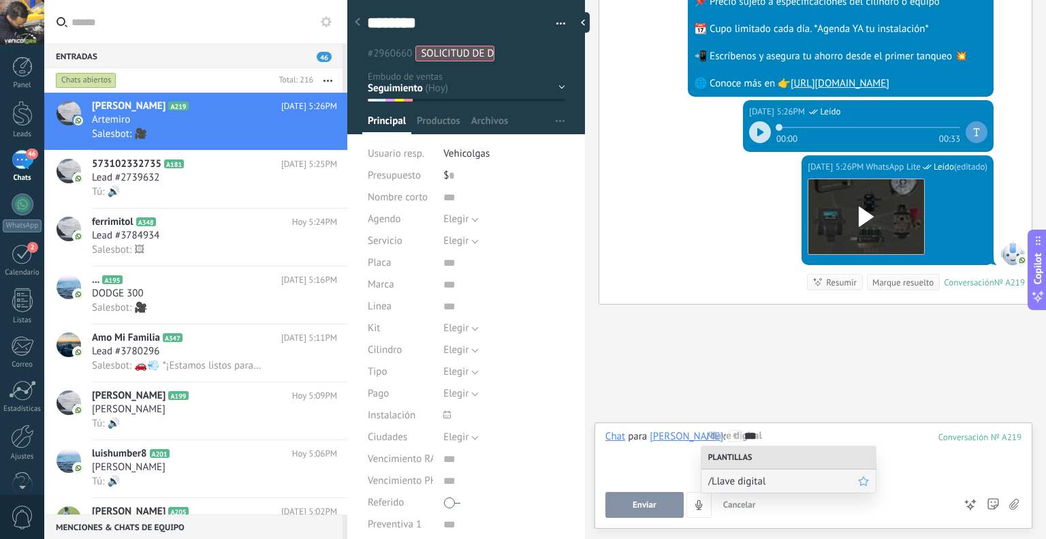
click at [778, 484] on span "/Llave digital" at bounding box center [783, 481] width 150 height 13
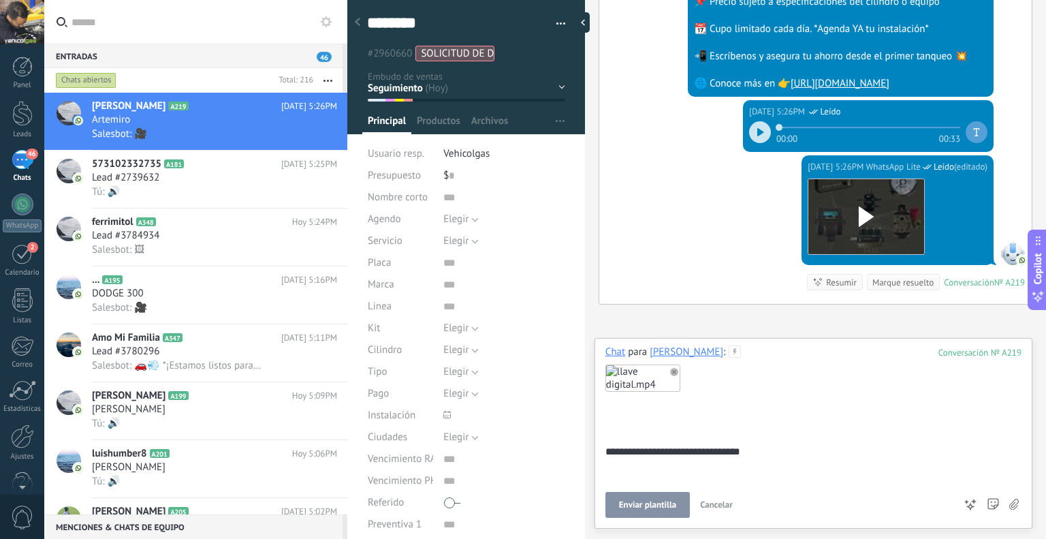
click at [628, 504] on span "Enviar plantilla" at bounding box center [647, 505] width 57 height 10
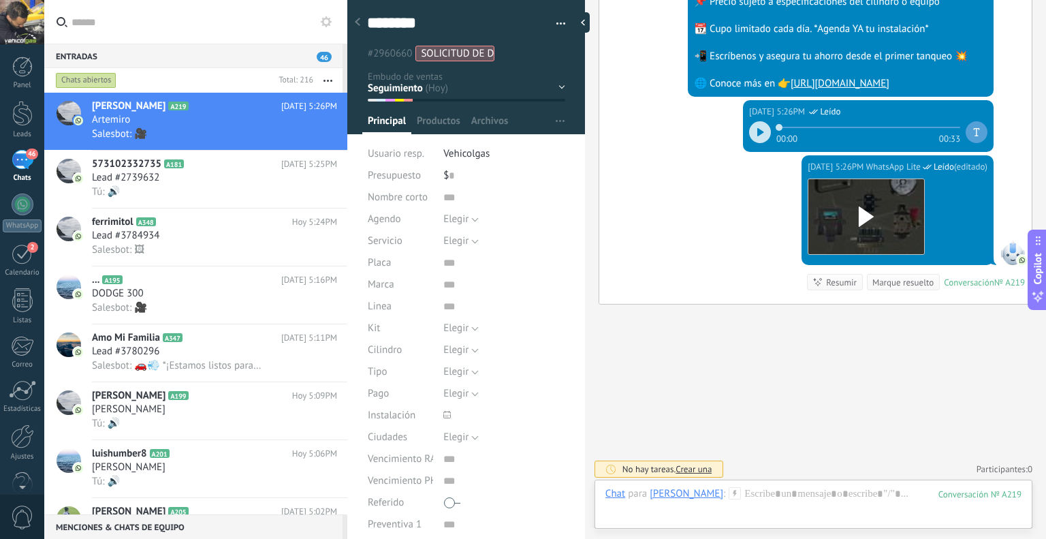
scroll to position [1795, 0]
